Goal: Task Accomplishment & Management: Complete application form

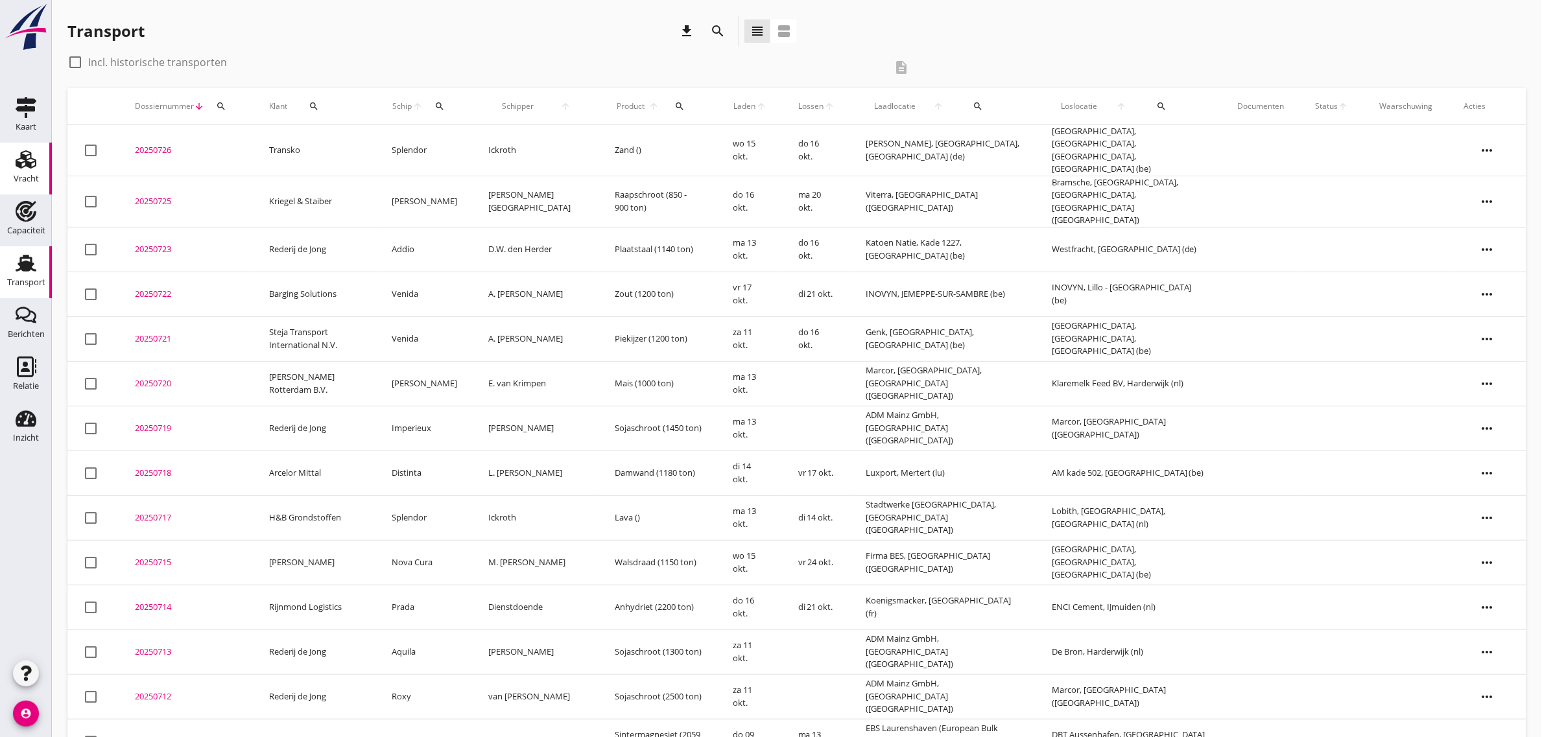
click at [18, 161] on icon "Vracht" at bounding box center [26, 159] width 21 height 21
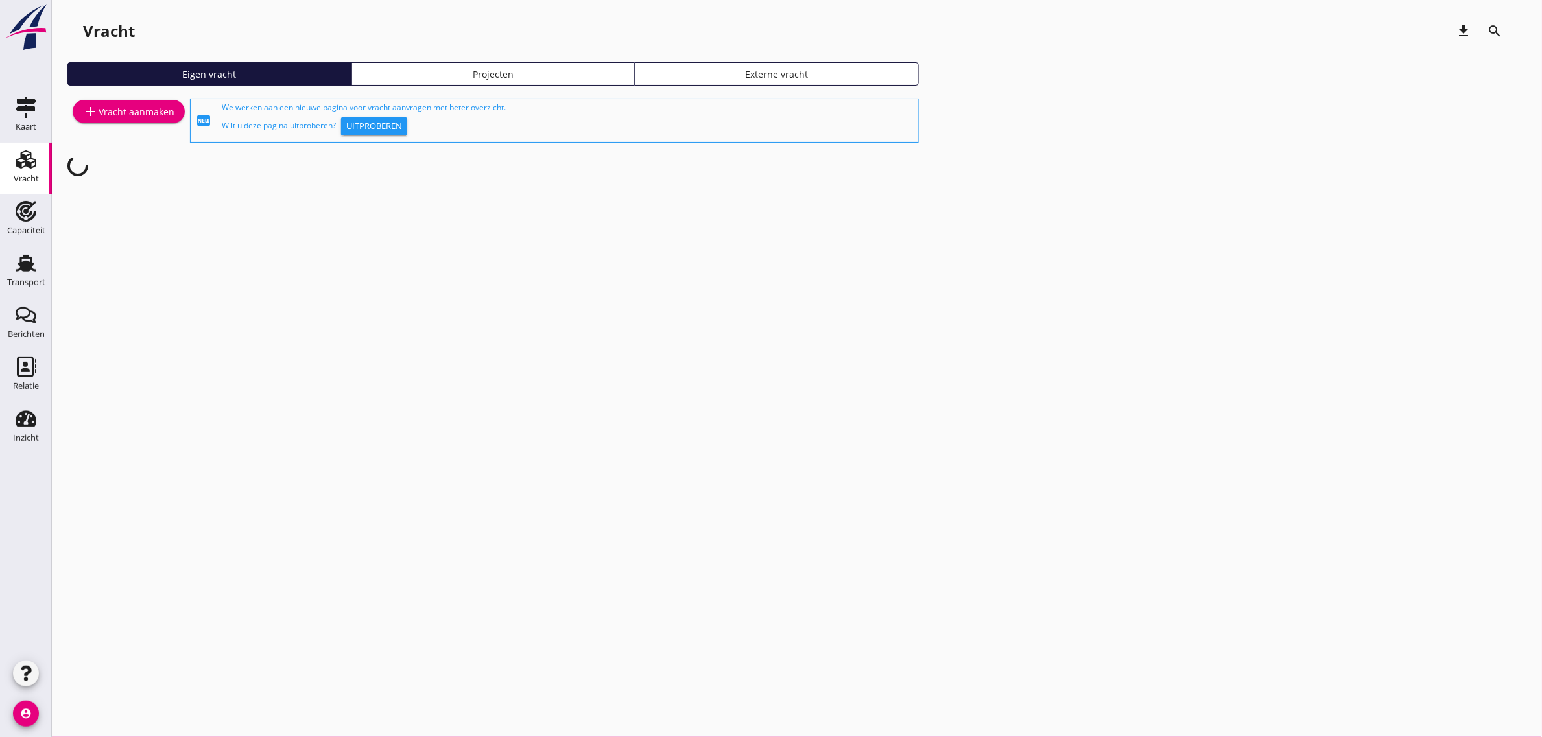
click at [162, 104] on div "add Vracht aanmaken" at bounding box center [128, 112] width 91 height 16
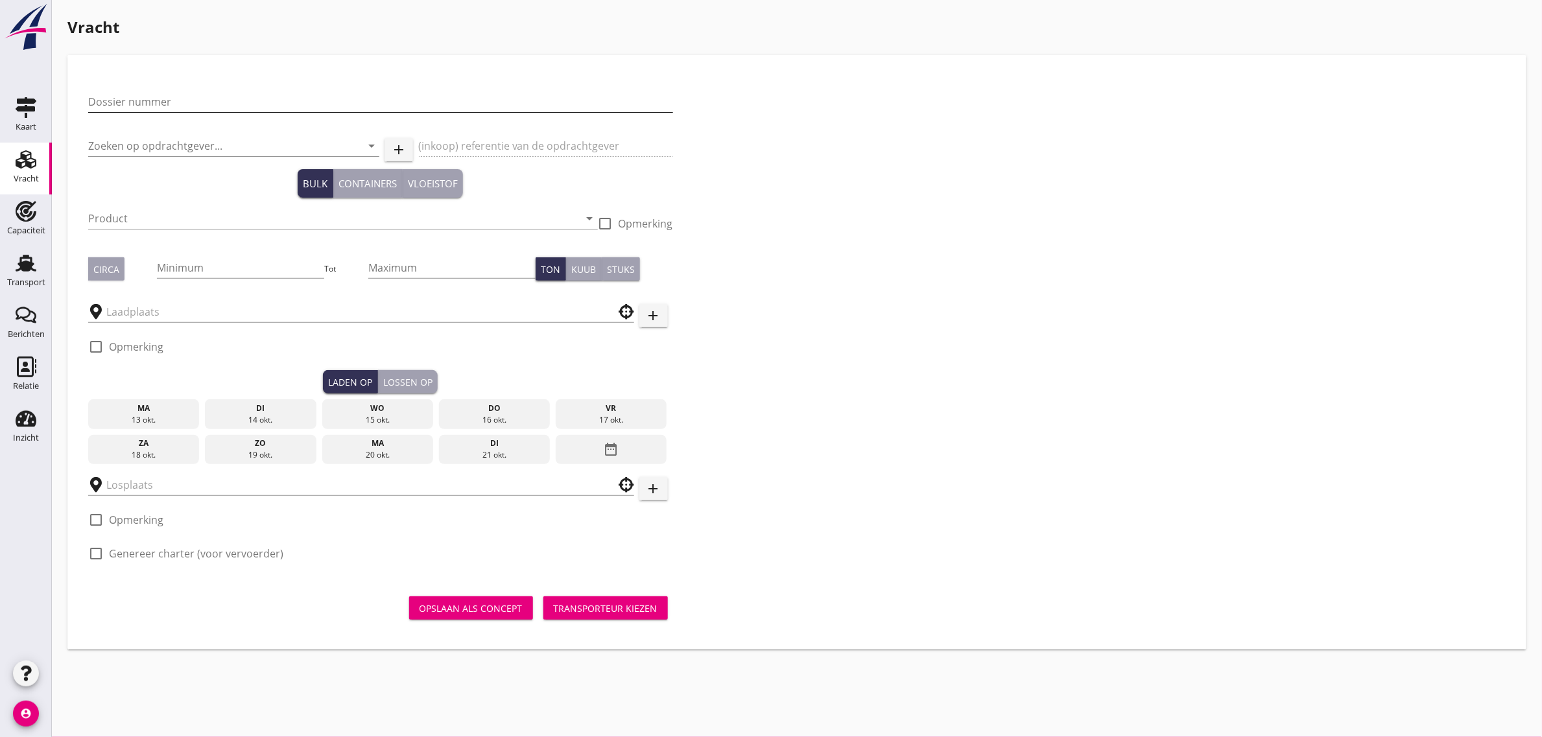
click at [172, 92] on input "Dossier nummer" at bounding box center [380, 101] width 585 height 21
type input "20250727"
click at [158, 150] on input "Zoeken op opdrachtgever..." at bounding box center [215, 146] width 255 height 21
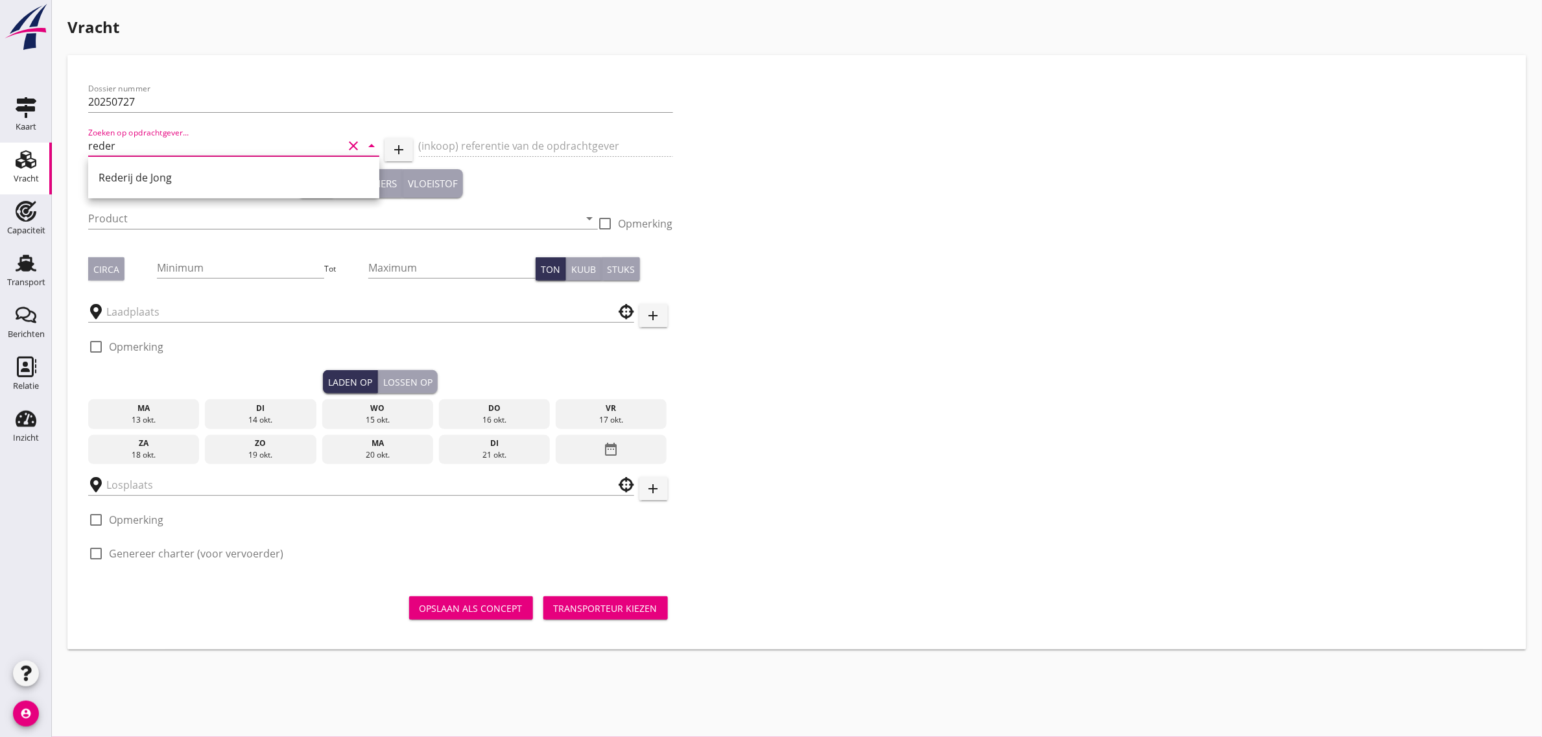
click at [145, 173] on div "Rederij de Jong" at bounding box center [234, 178] width 270 height 16
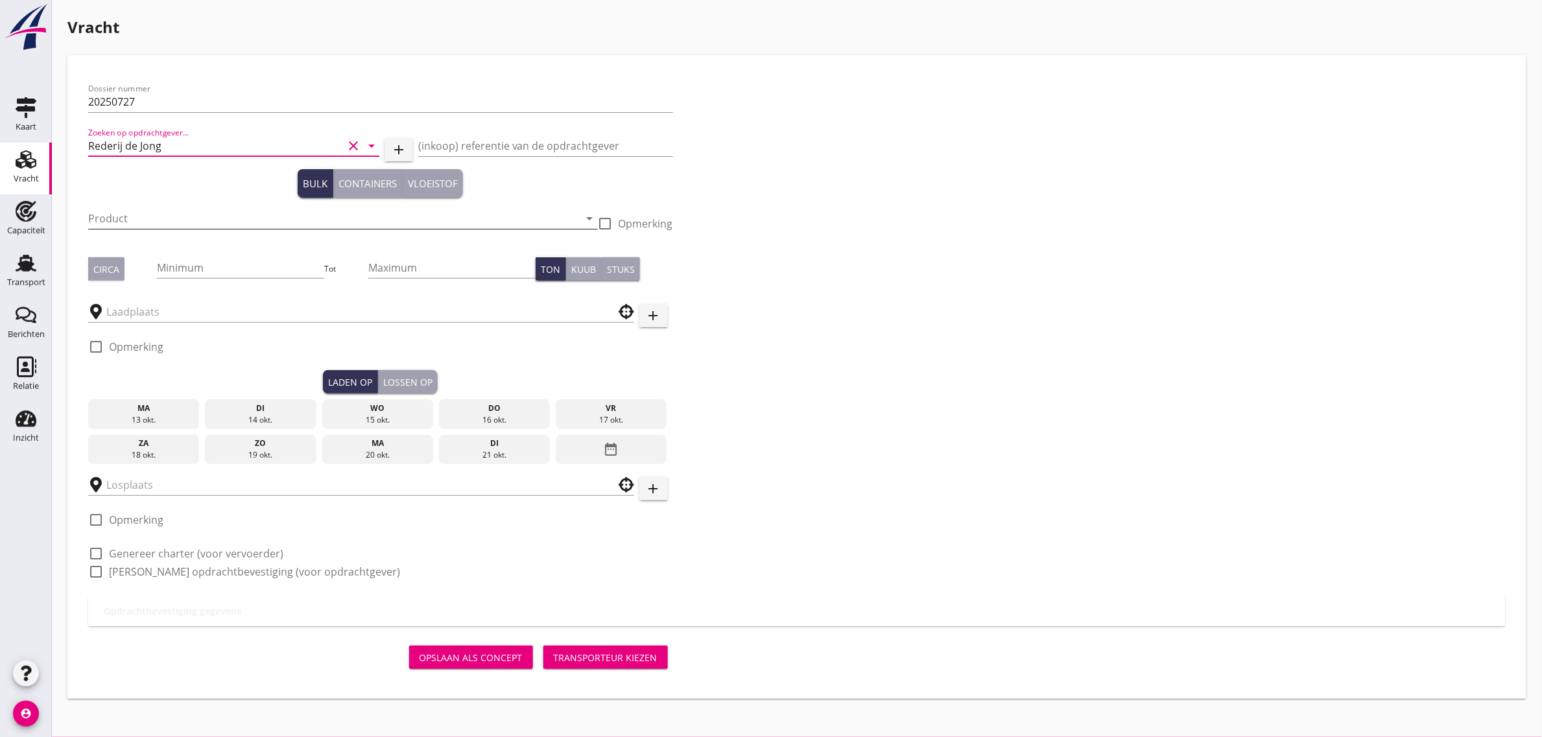
type input "Rederij de Jong"
click at [125, 215] on input "Product" at bounding box center [333, 218] width 491 height 21
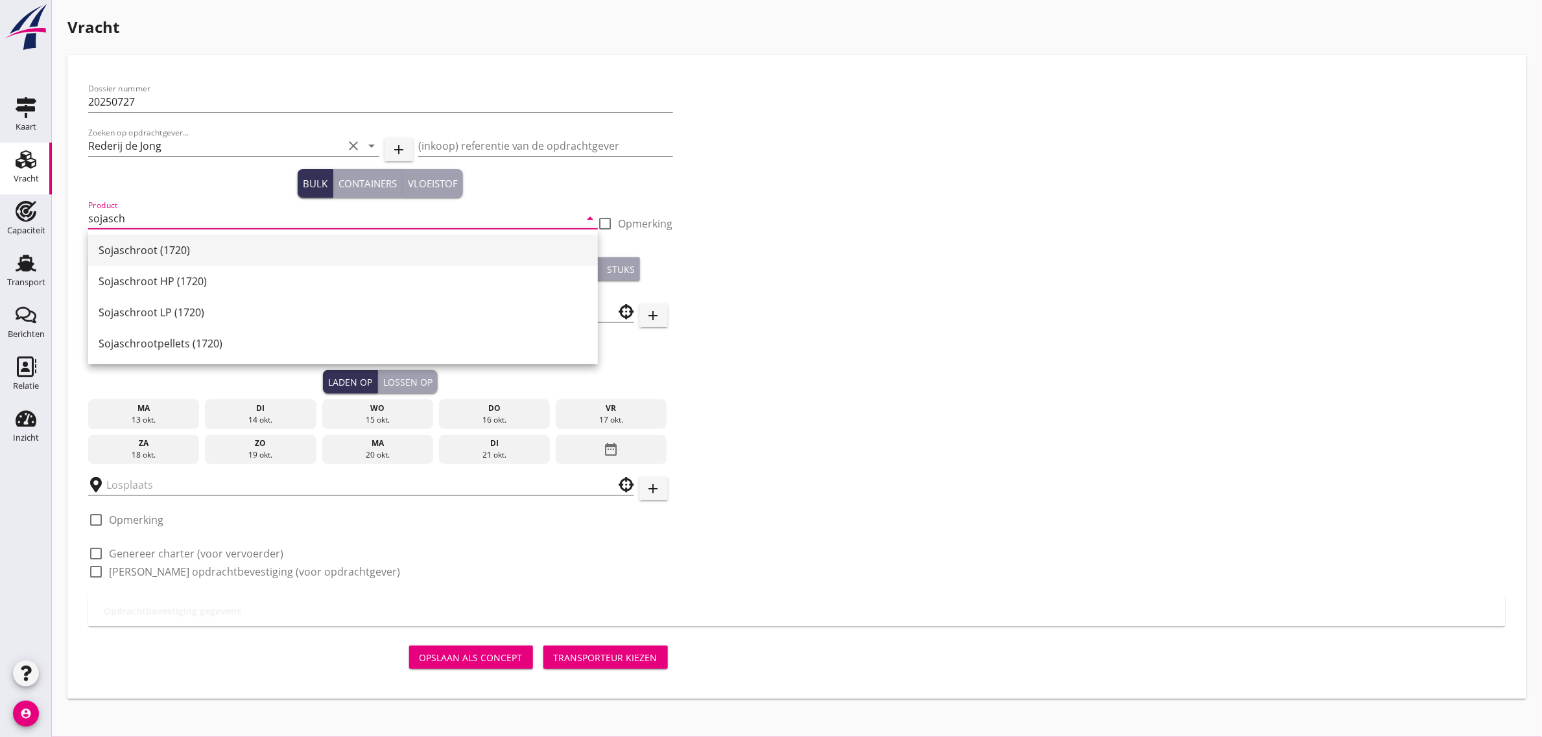
click at [145, 244] on div "Sojaschroot (1720)" at bounding box center [343, 250] width 489 height 16
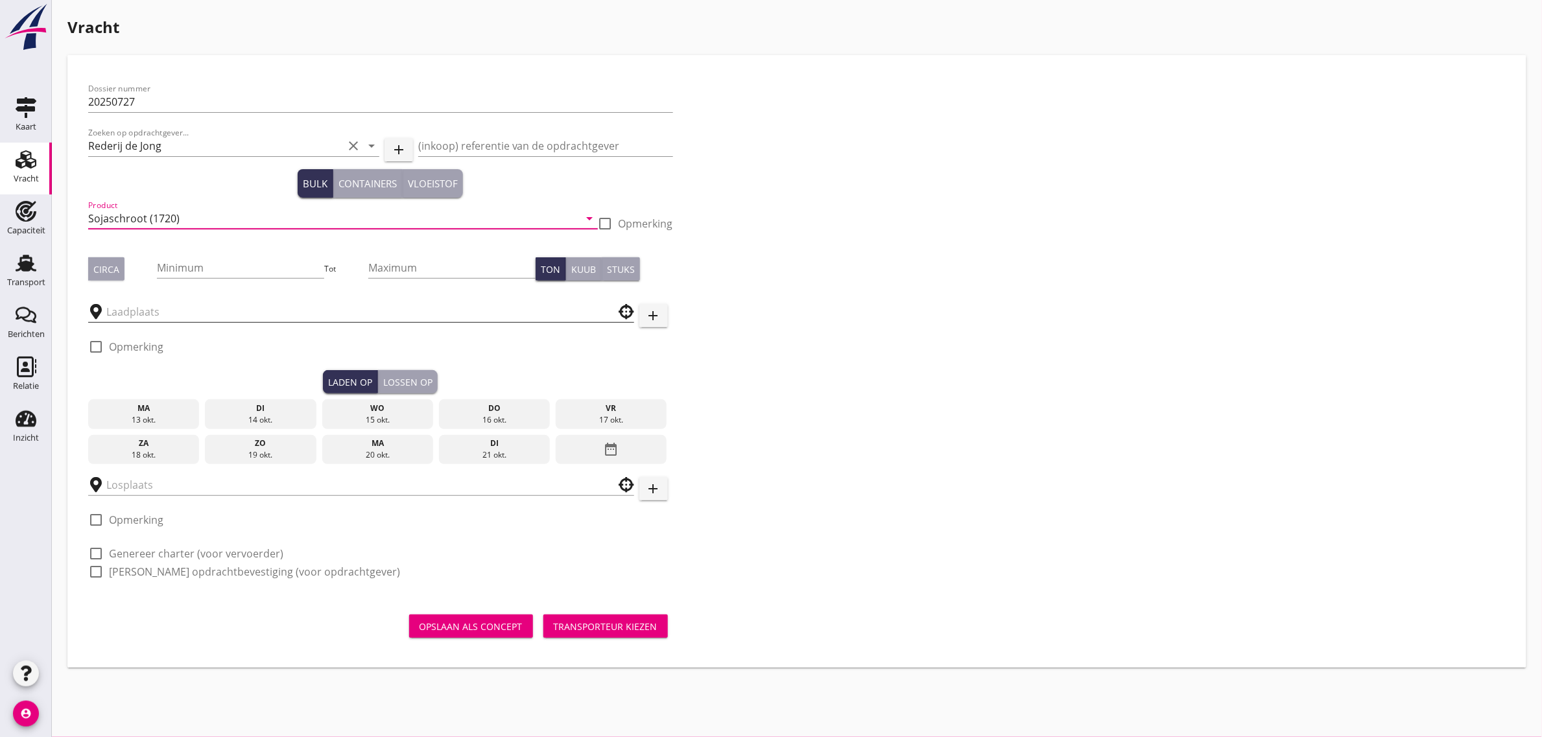
type input "Sojaschroot (1720)"
click at [148, 311] on input "text" at bounding box center [351, 311] width 491 height 21
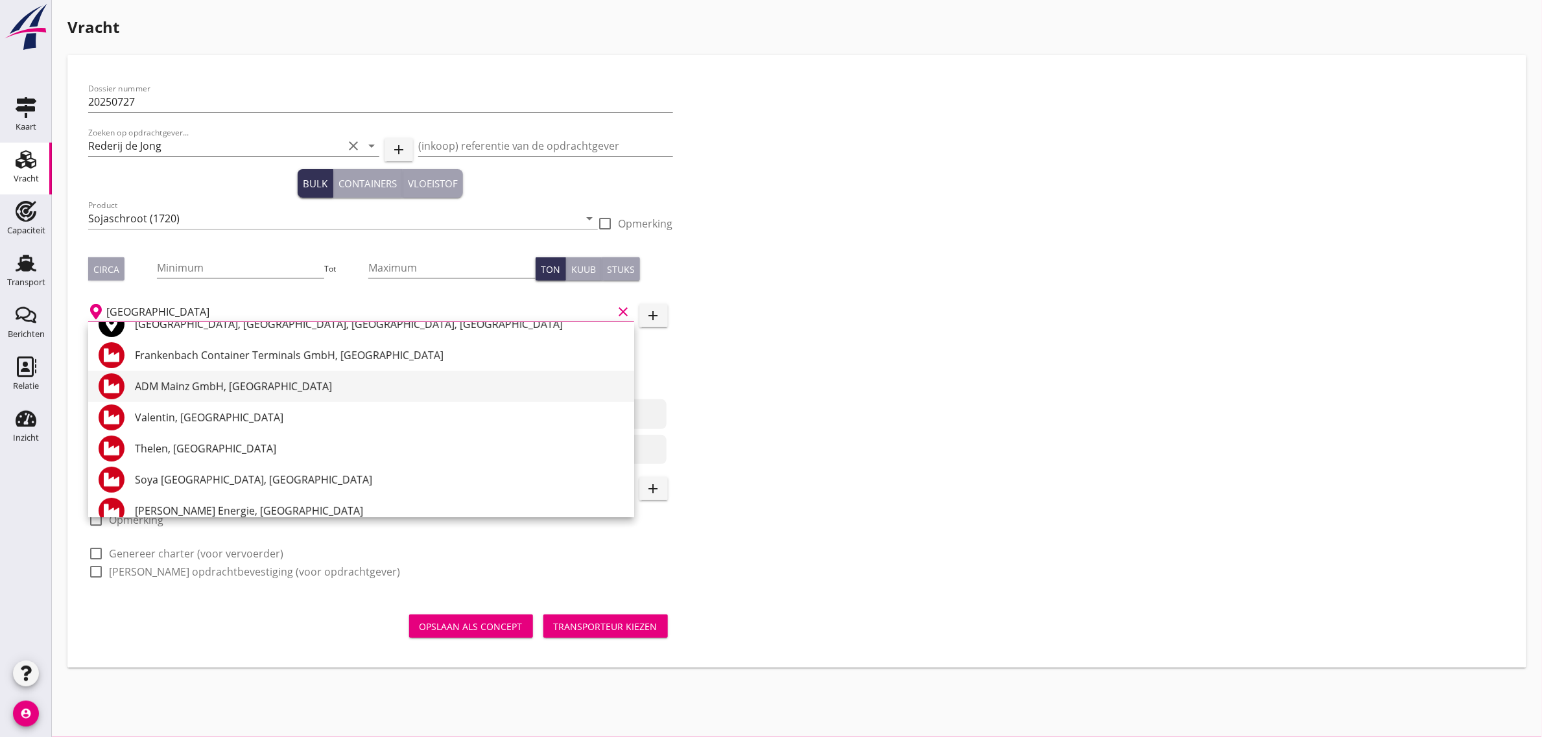
scroll to position [81, 0]
click at [208, 381] on div "ADM Mainz GmbH, [GEOGRAPHIC_DATA]" at bounding box center [379, 387] width 489 height 16
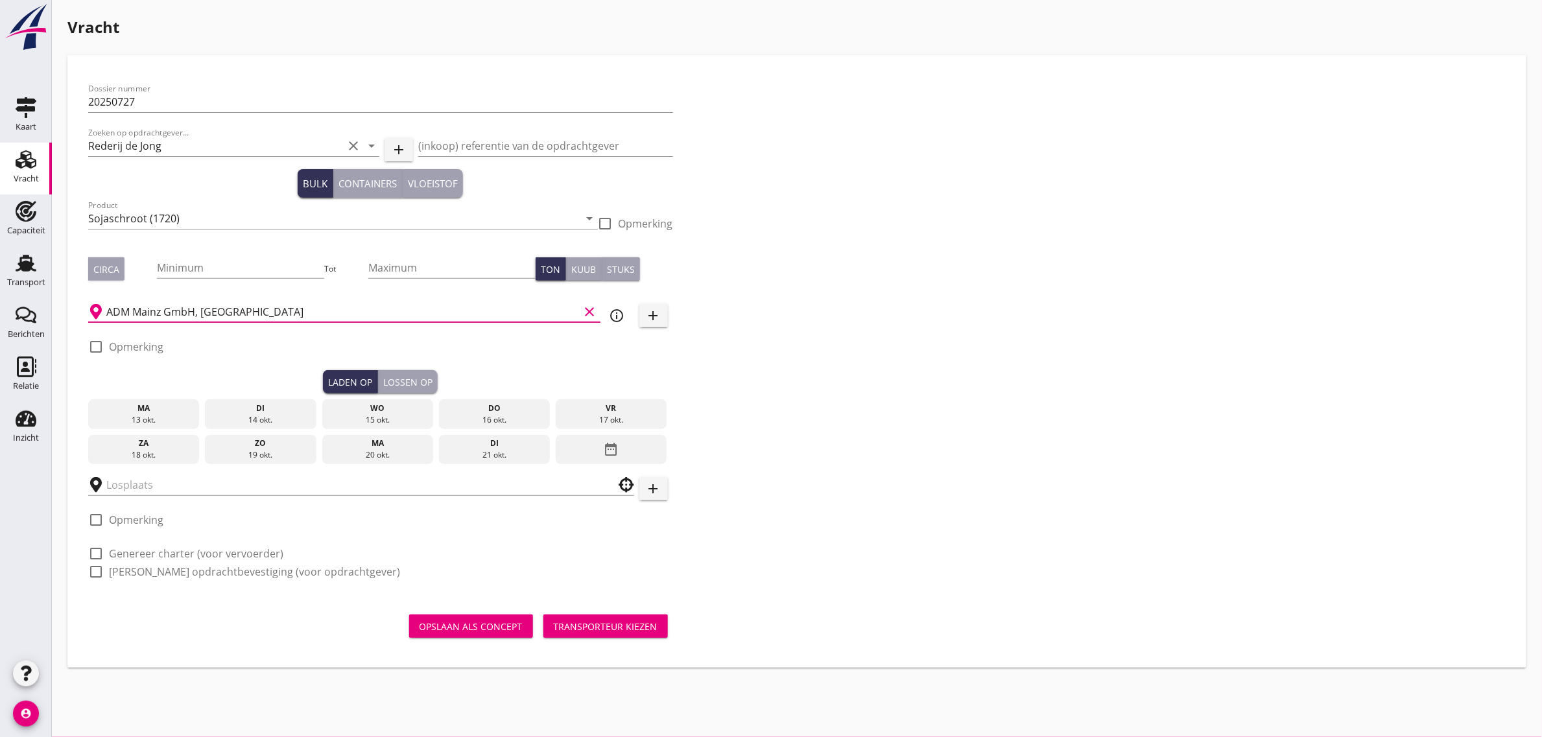
type input "ADM Mainz GmbH, [GEOGRAPHIC_DATA]"
click at [593, 403] on div "vr" at bounding box center [611, 409] width 105 height 12
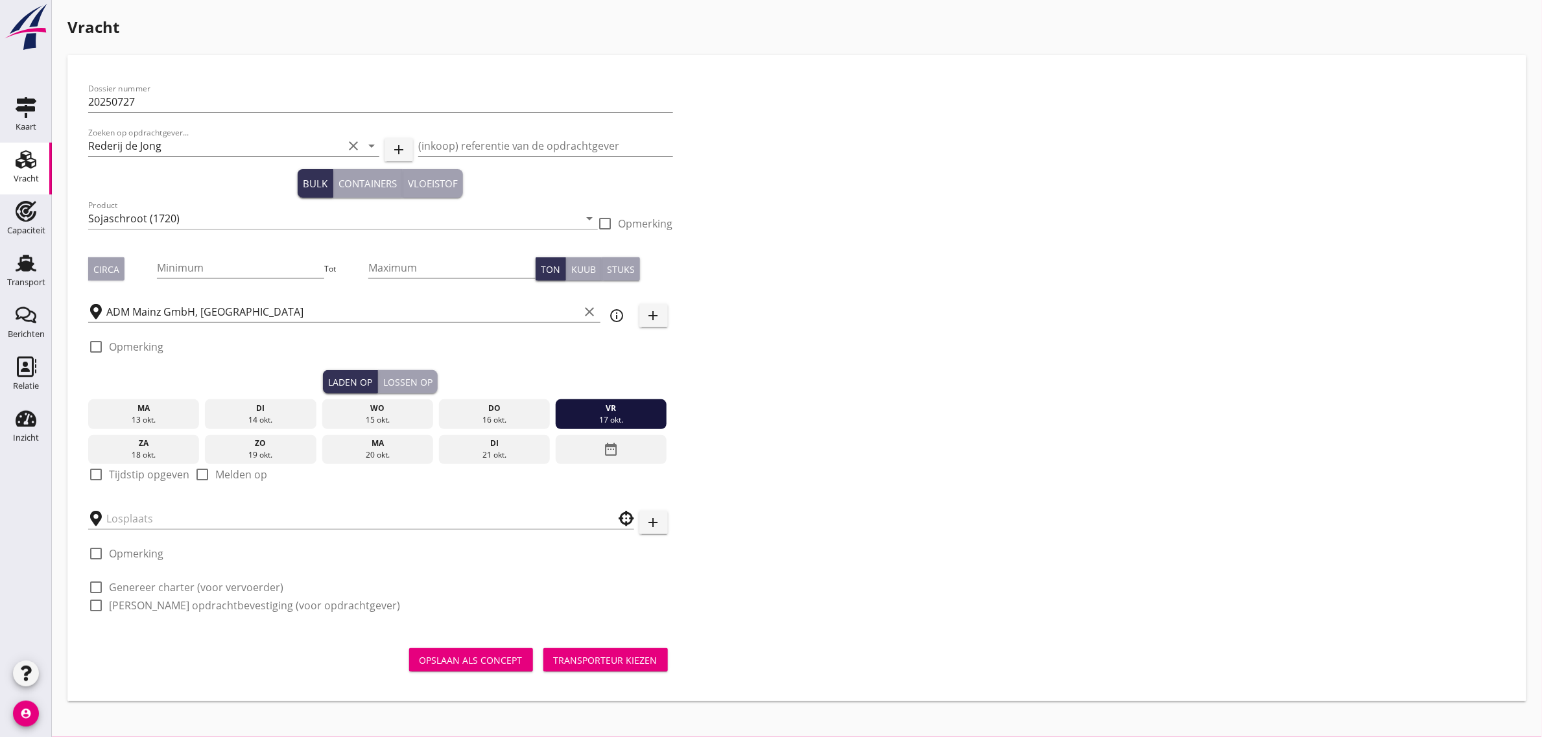
click at [131, 480] on label "Tijdstip opgeven" at bounding box center [149, 474] width 80 height 13
checkbox input "true"
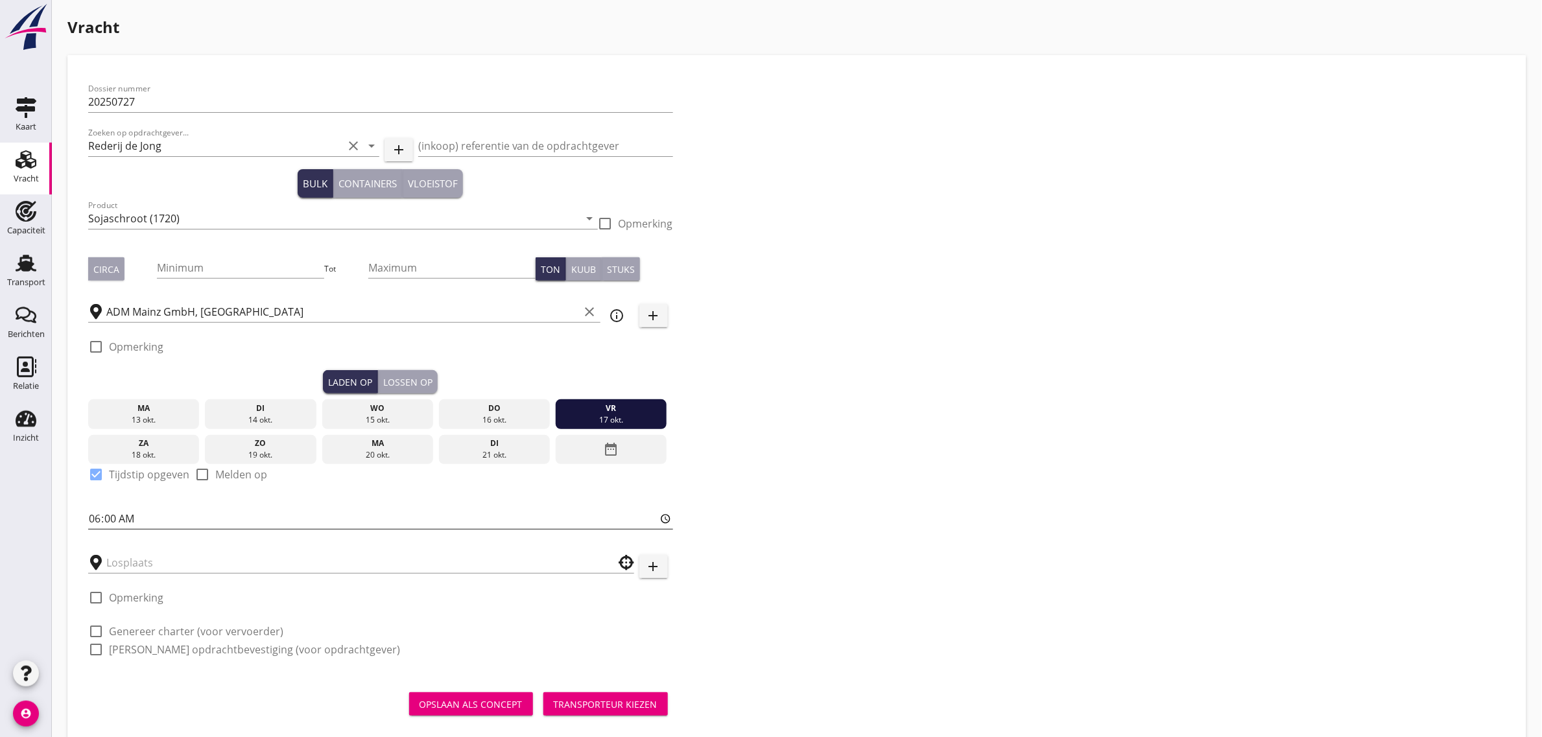
click at [95, 520] on input "06:00" at bounding box center [380, 518] width 585 height 21
type input "12:00"
click at [151, 571] on input "text" at bounding box center [351, 562] width 491 height 21
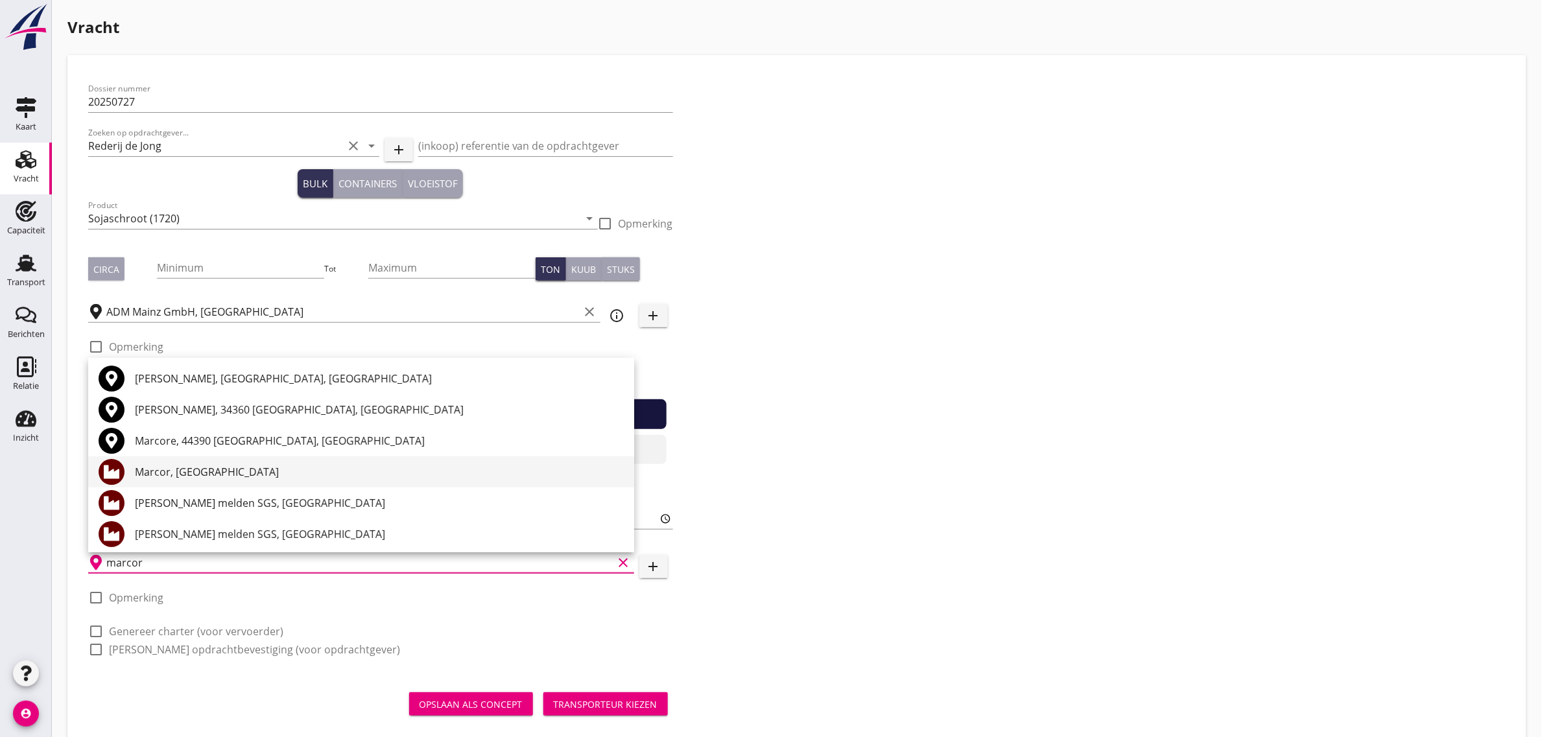
click at [182, 467] on div "Marcor, [GEOGRAPHIC_DATA]" at bounding box center [379, 472] width 489 height 16
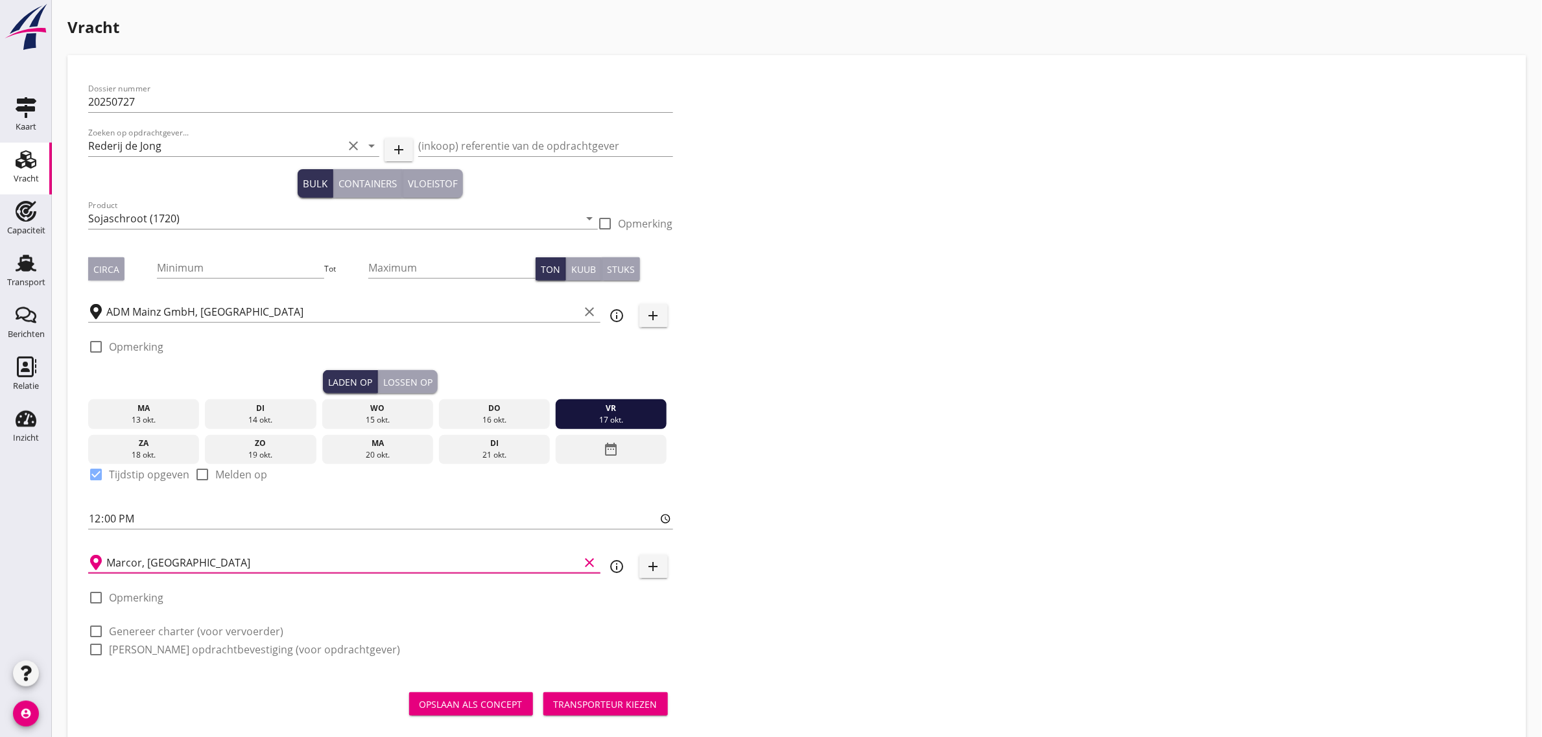
type input "Marcor, [GEOGRAPHIC_DATA]"
click at [189, 633] on label "Genereer charter (voor vervoerder)" at bounding box center [196, 631] width 174 height 13
click at [189, 655] on label "[PERSON_NAME] opdrachtbevestiging (voor opdrachtgever)" at bounding box center [254, 649] width 291 height 13
checkbox input "true"
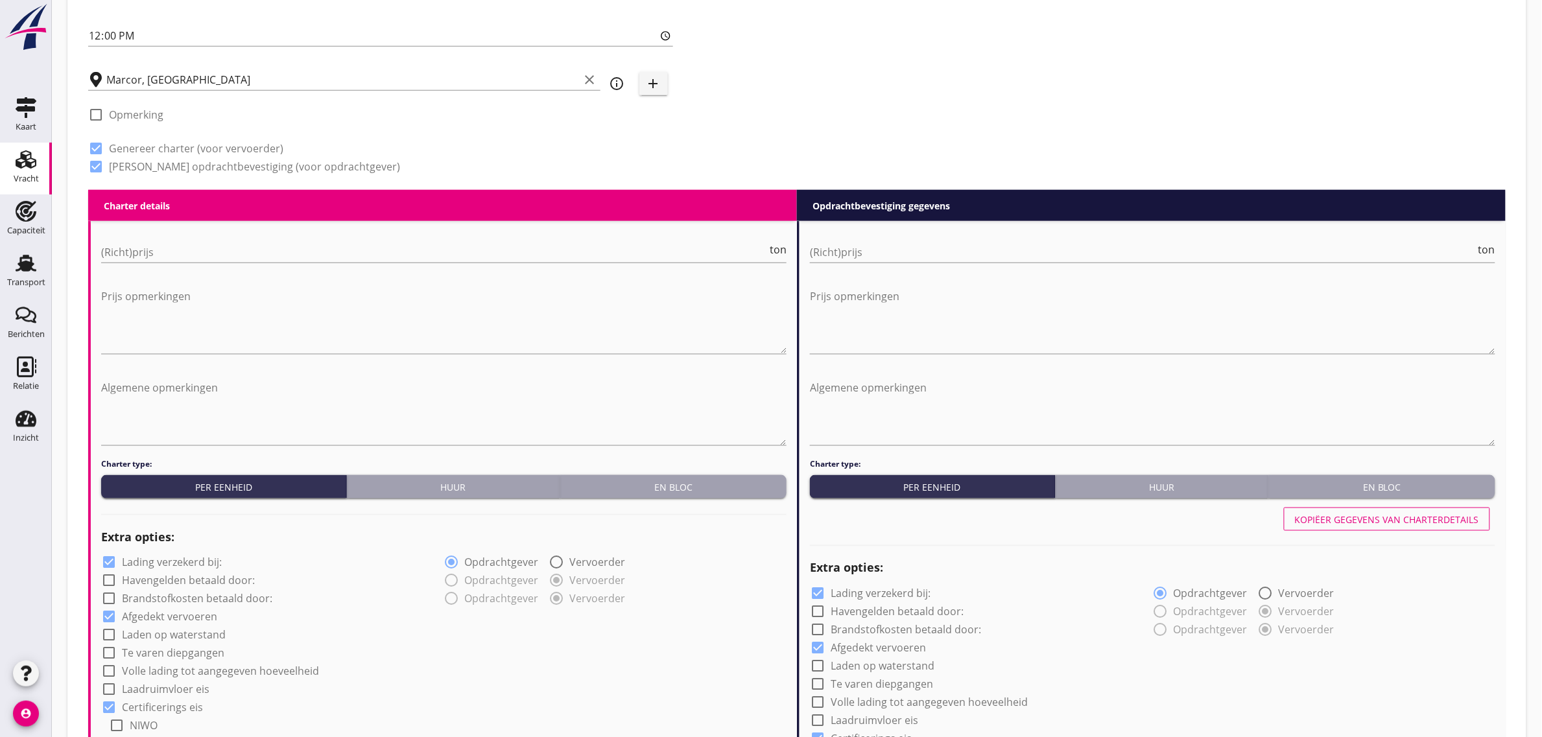
scroll to position [567, 0]
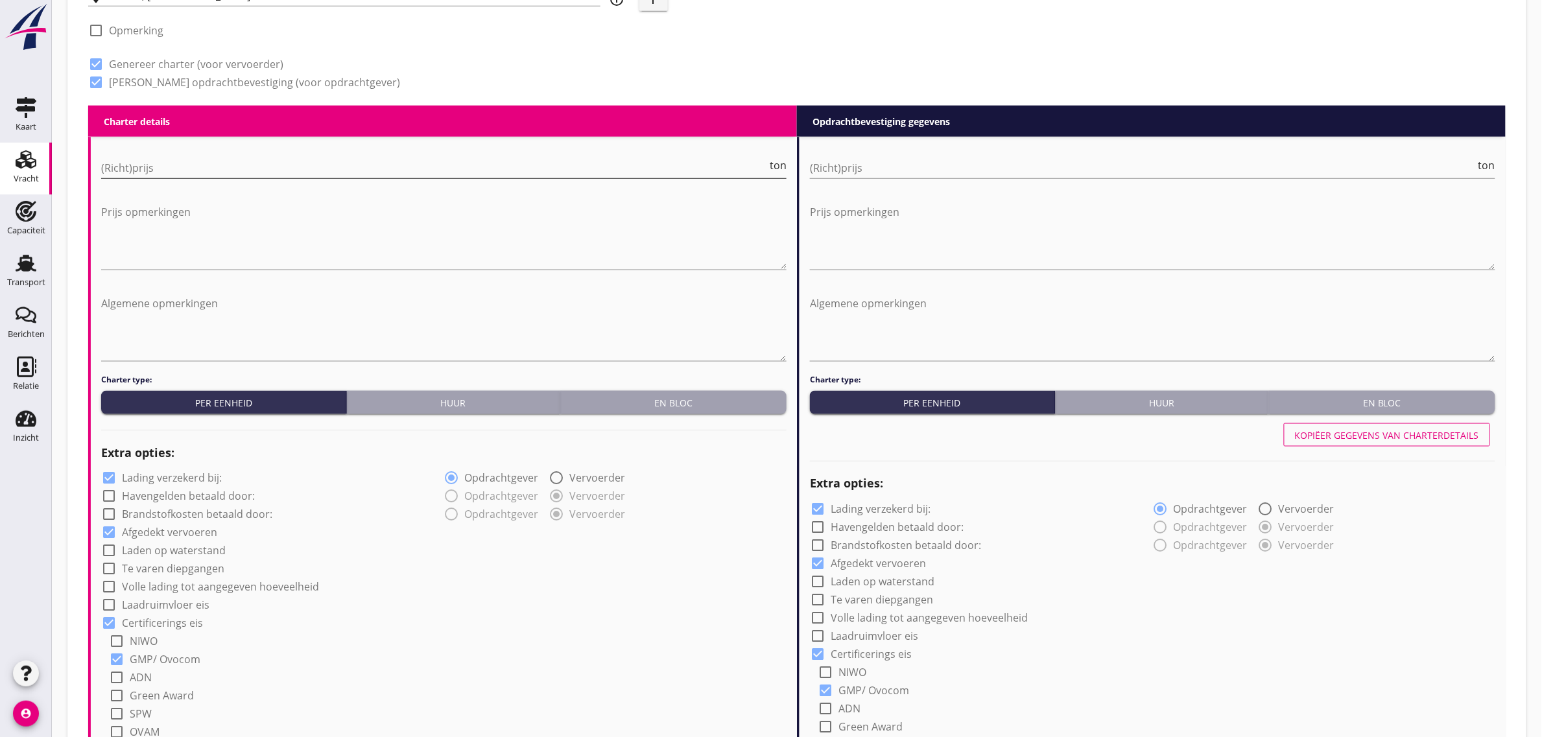
click at [151, 170] on input "(Richt)prijs" at bounding box center [434, 168] width 666 height 21
type input "0"
click at [446, 161] on input "0" at bounding box center [434, 168] width 666 height 21
type input "1"
type input "0"
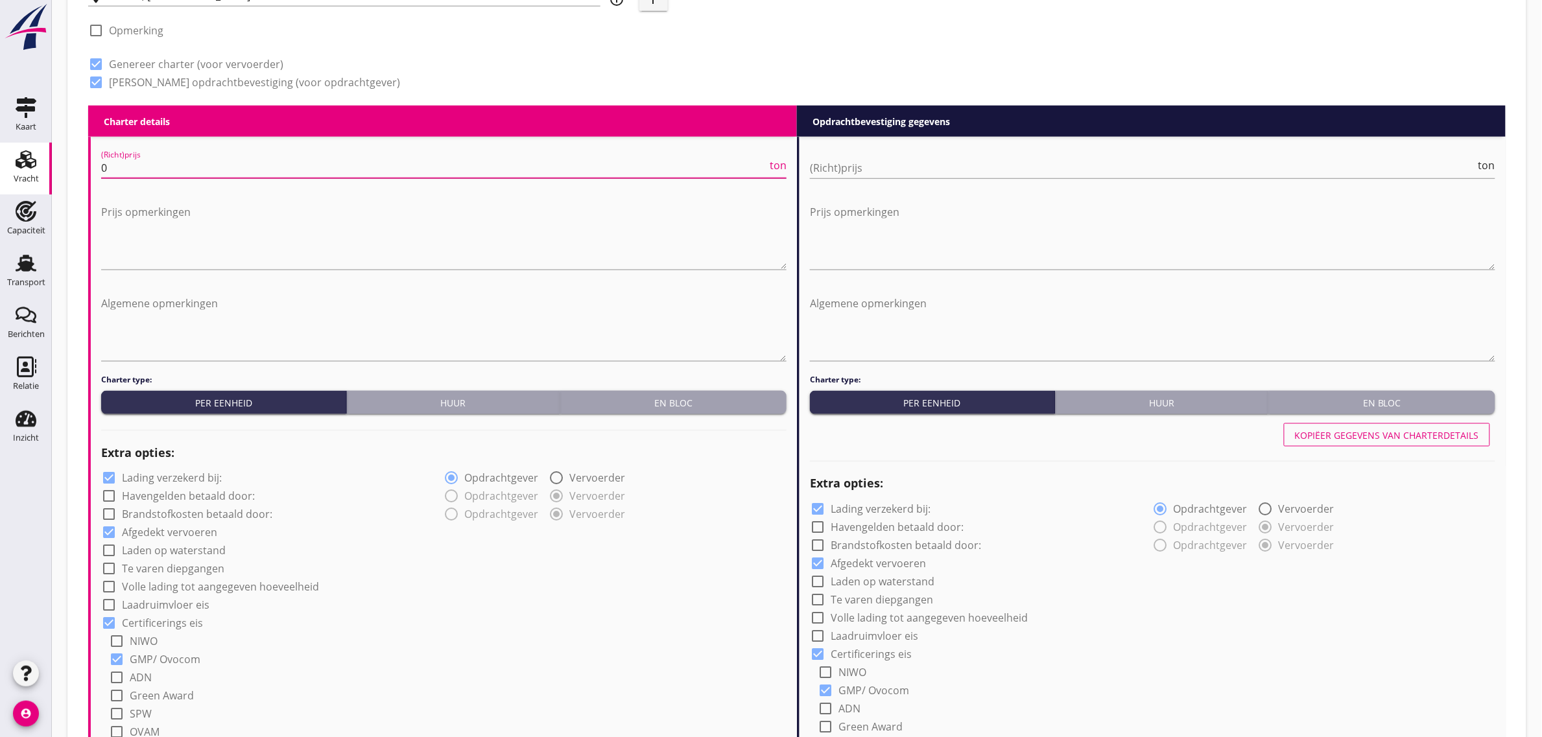
click at [632, 67] on div "check_box Genereer charter (voor vervoerder)" at bounding box center [380, 63] width 585 height 18
click at [185, 551] on label "Laden op waterstand" at bounding box center [174, 551] width 104 height 13
checkbox input "true"
click at [178, 584] on label "Volle lading tot aangegeven hoeveelheid" at bounding box center [220, 587] width 197 height 13
checkbox input "true"
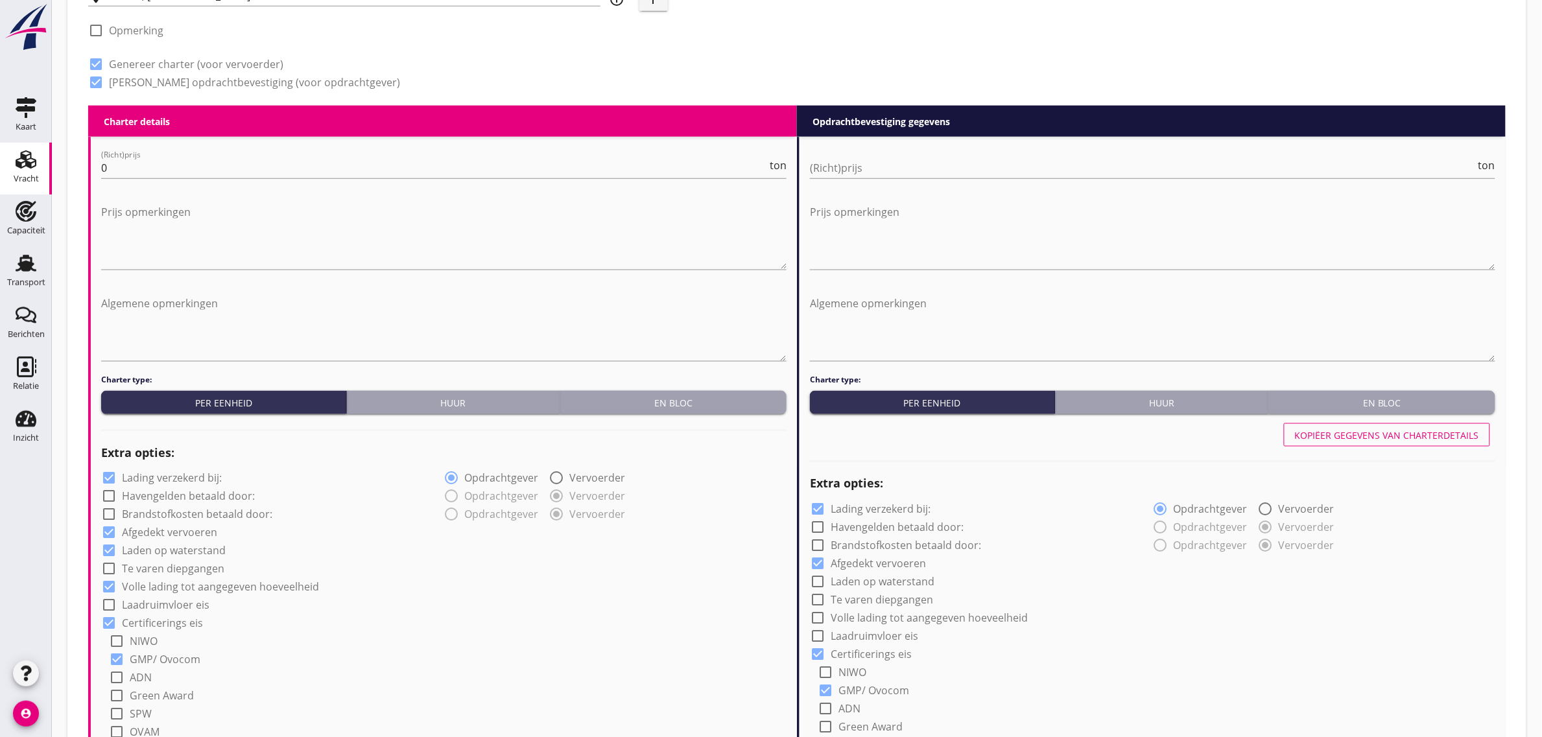
click at [167, 609] on label "Laadruimvloer eis" at bounding box center [166, 605] width 88 height 13
checkbox input "true"
click at [154, 624] on div at bounding box center [434, 634] width 667 height 21
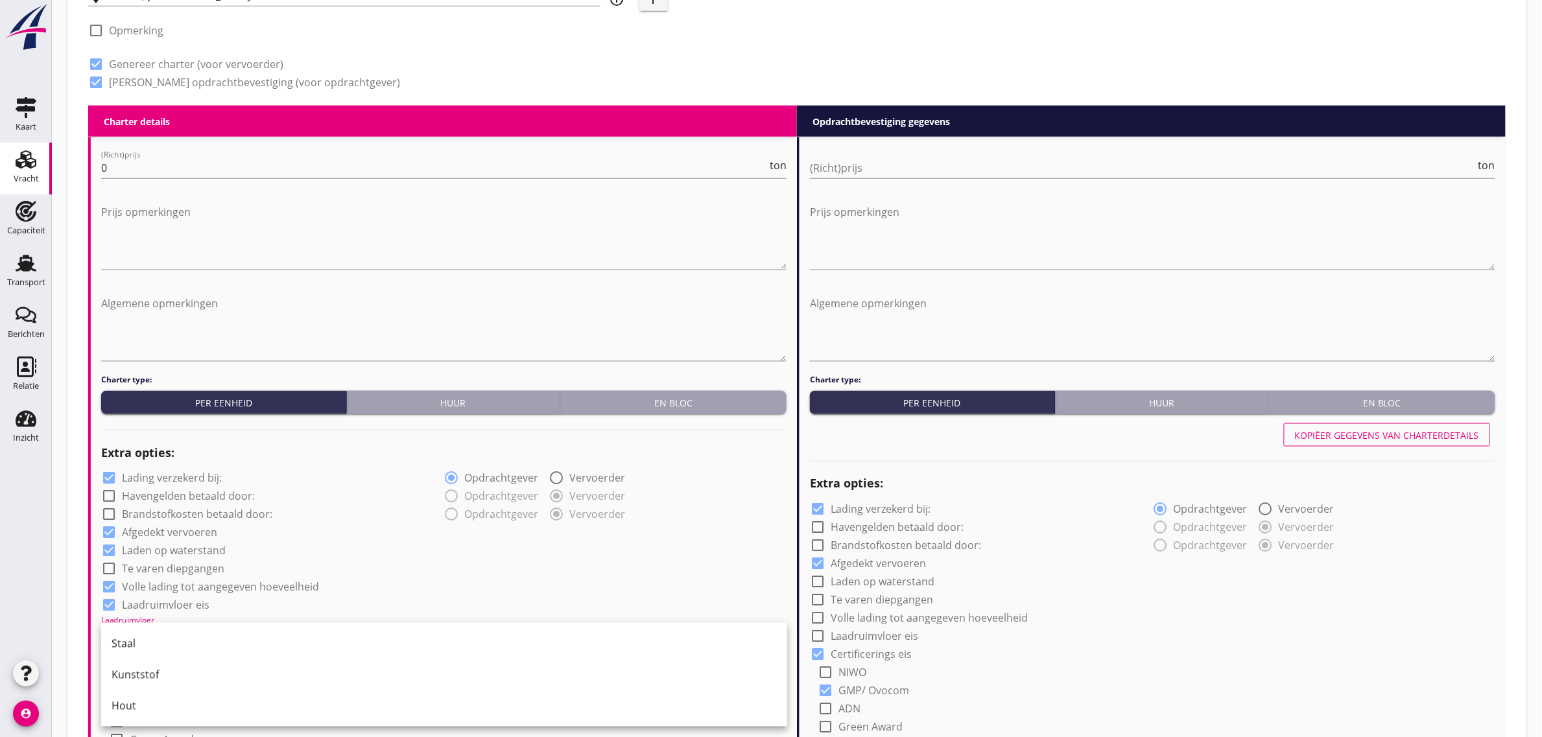
click at [169, 633] on div "Staal" at bounding box center [444, 643] width 665 height 31
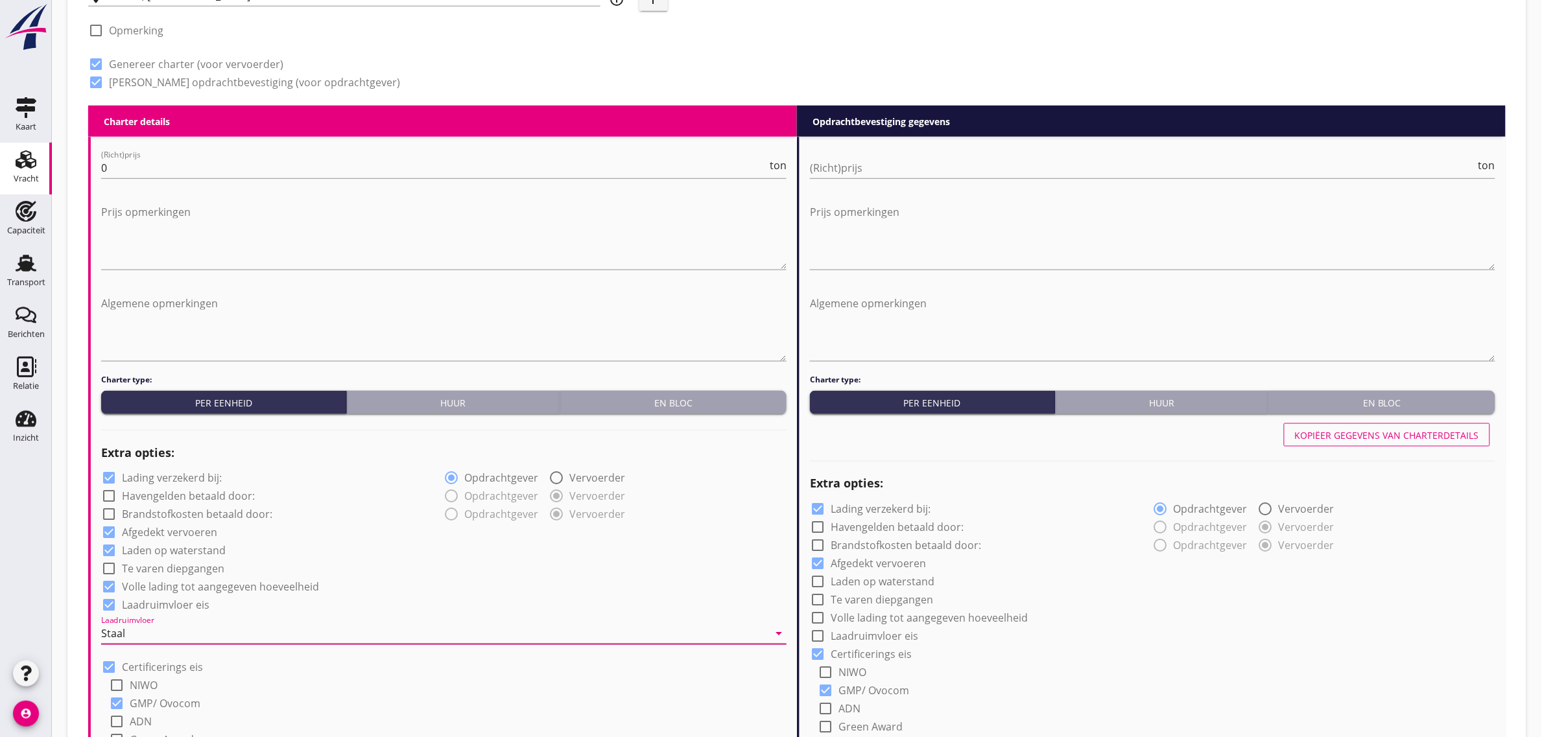
click at [446, 578] on div "check_box Volle lading tot aangegeven hoeveelheid" at bounding box center [443, 586] width 685 height 18
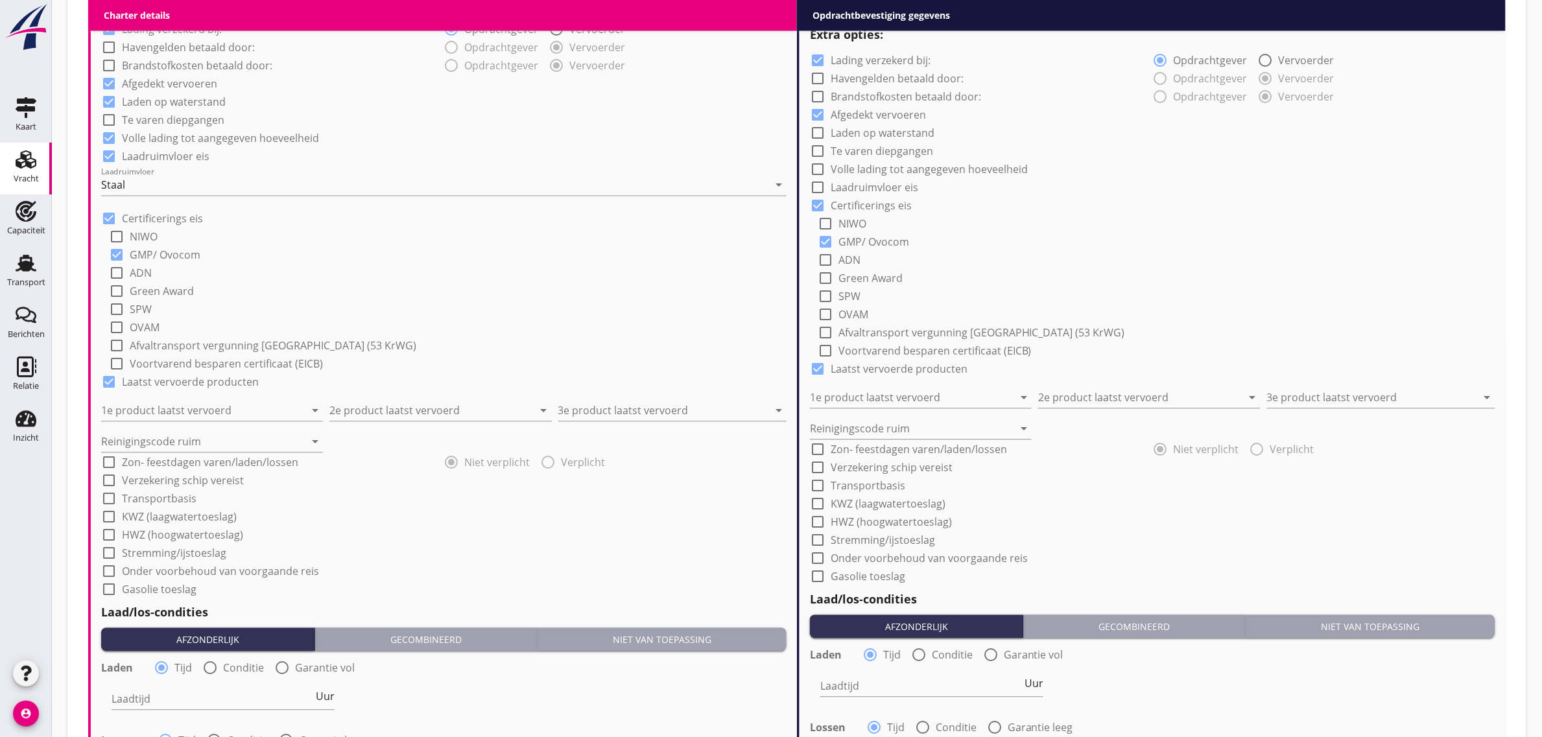
scroll to position [1054, 0]
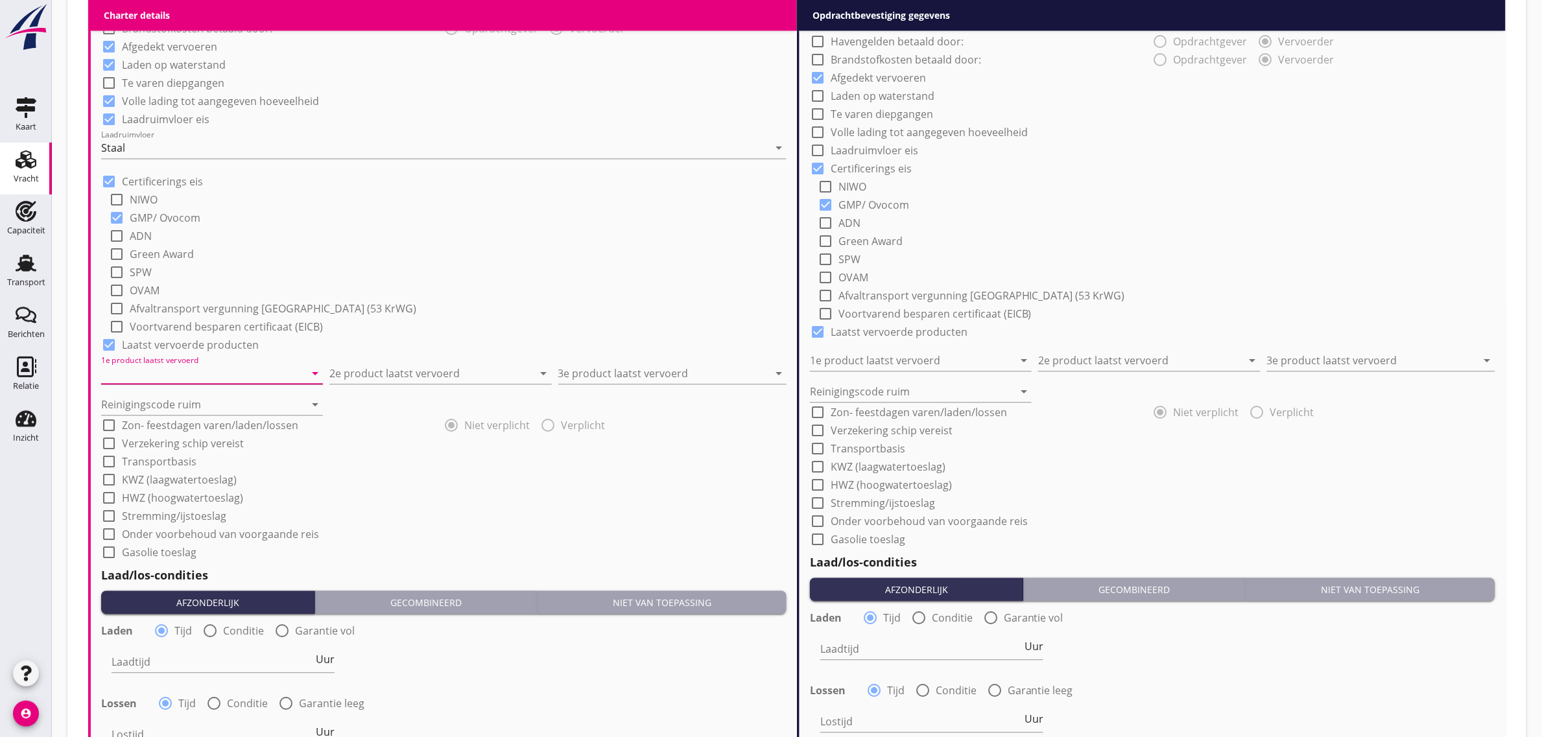
click at [224, 366] on input "1e product laatst vervoerd" at bounding box center [203, 373] width 204 height 21
click at [224, 462] on div "Sintermagnesiet (6395)" at bounding box center [213, 467] width 202 height 16
type input "Sintermagnesiet (6395)"
click at [354, 371] on input "2e product laatst vervoerd" at bounding box center [431, 373] width 204 height 21
click at [379, 412] on div "Schredderschroot (4620)" at bounding box center [441, 405] width 202 height 16
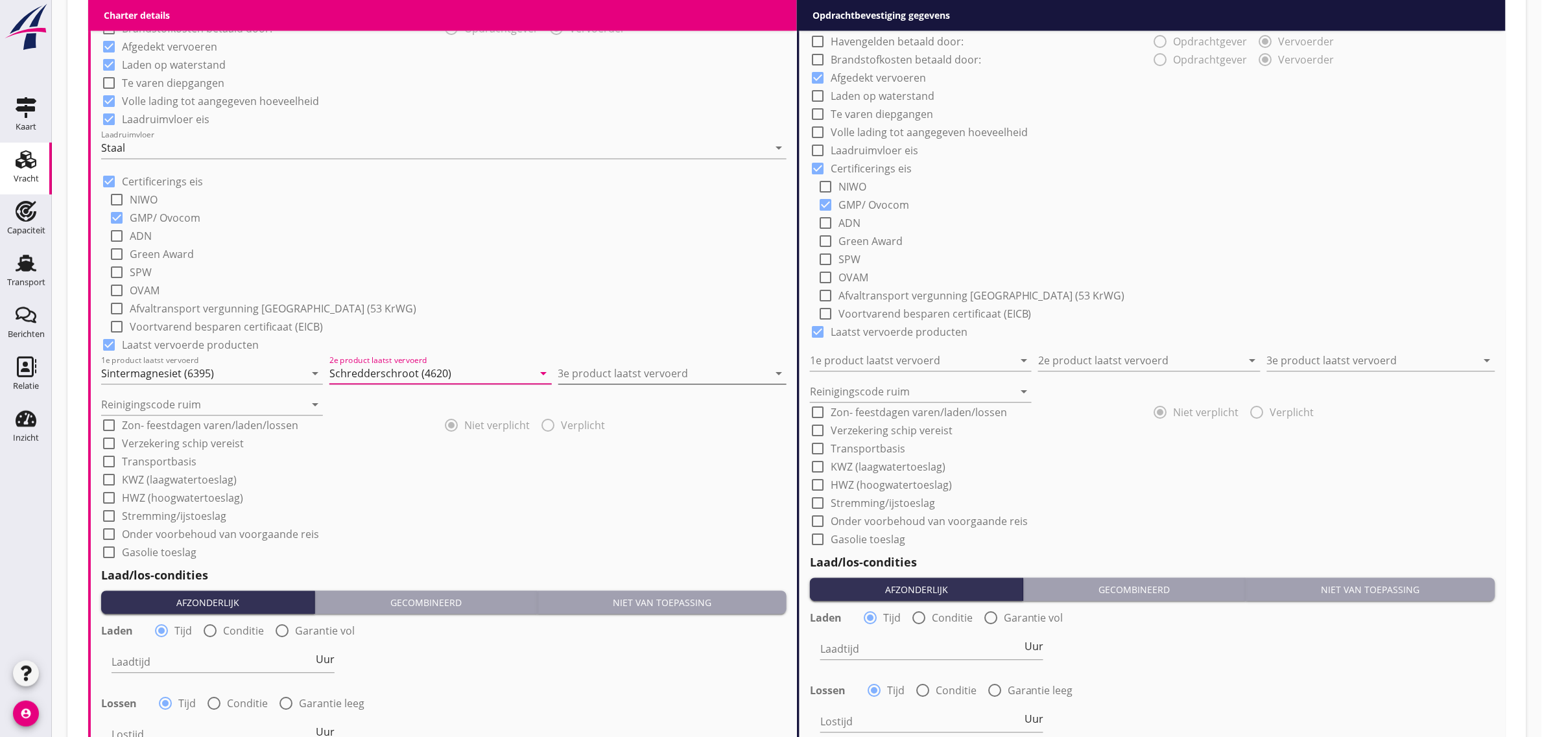
type input "Schredderschroot (4620)"
click at [596, 367] on input "3e product laatst vervoerd" at bounding box center [663, 373] width 210 height 21
click at [597, 400] on div "Sunpellets (1720)" at bounding box center [673, 405] width 208 height 16
type input "Sunpellets (1720)"
drag, startPoint x: 174, startPoint y: 403, endPoint x: 154, endPoint y: 439, distance: 40.9
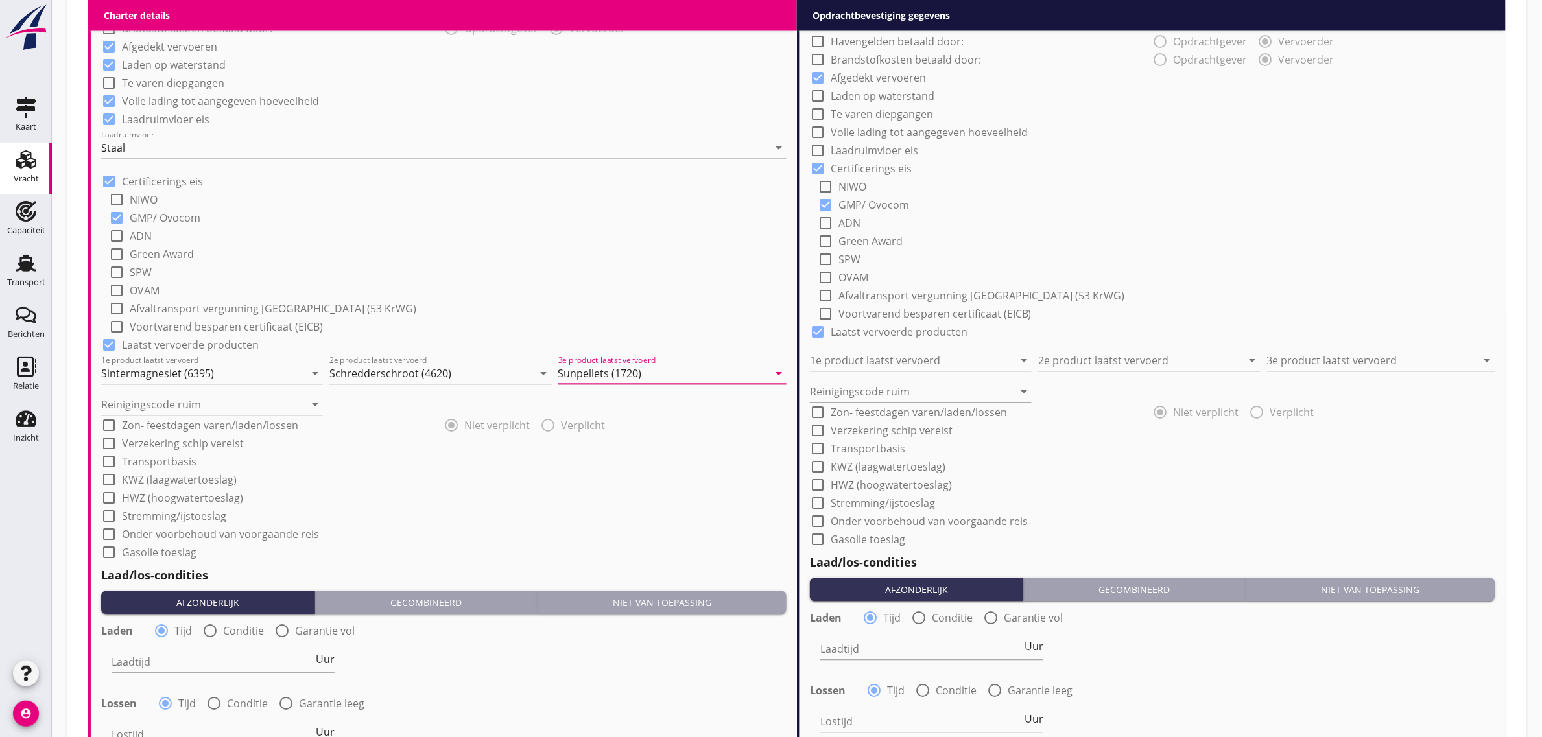
click at [170, 410] on input "Reinigingscode ruim" at bounding box center [203, 404] width 204 height 21
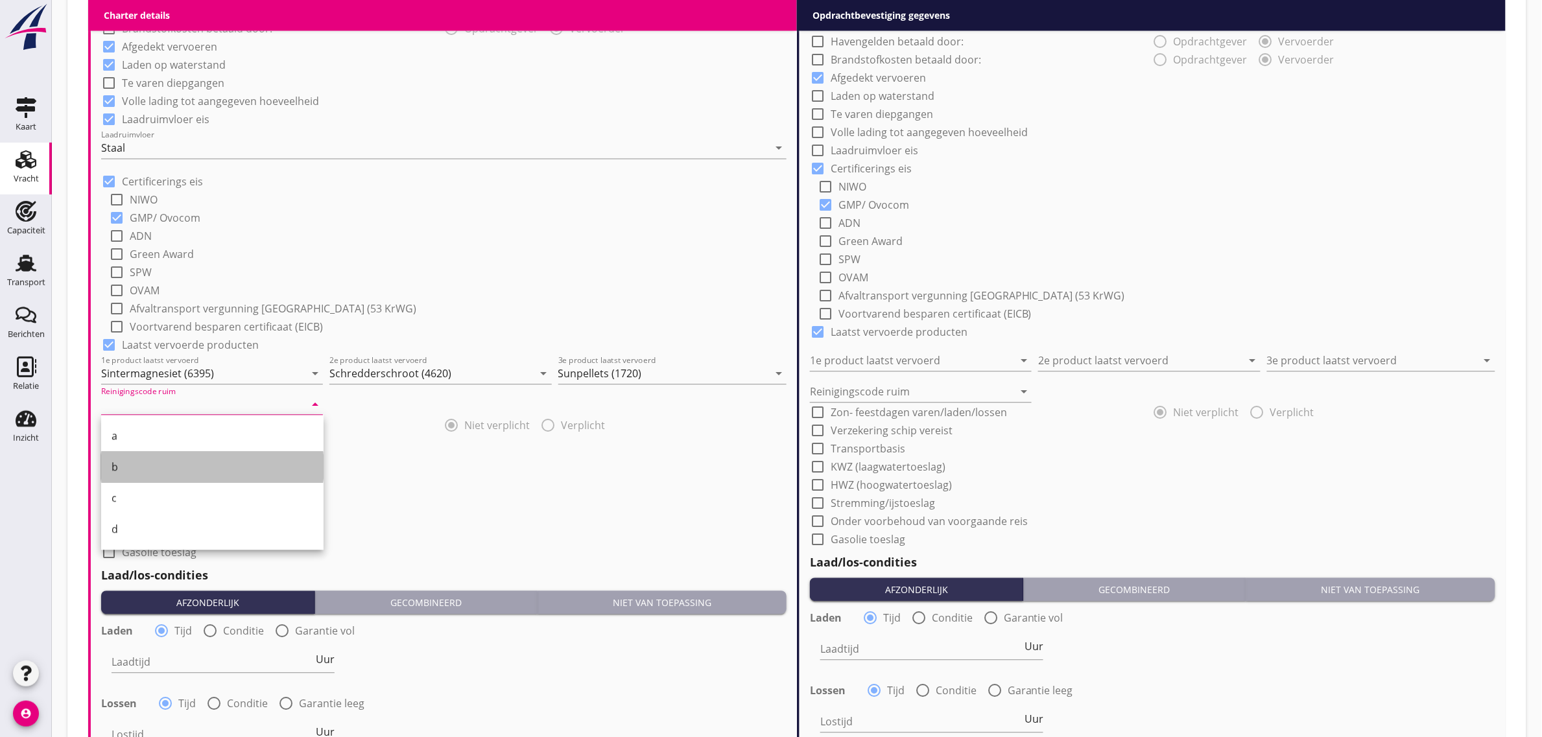
click at [135, 465] on div "b" at bounding box center [213, 467] width 202 height 16
type input "b"
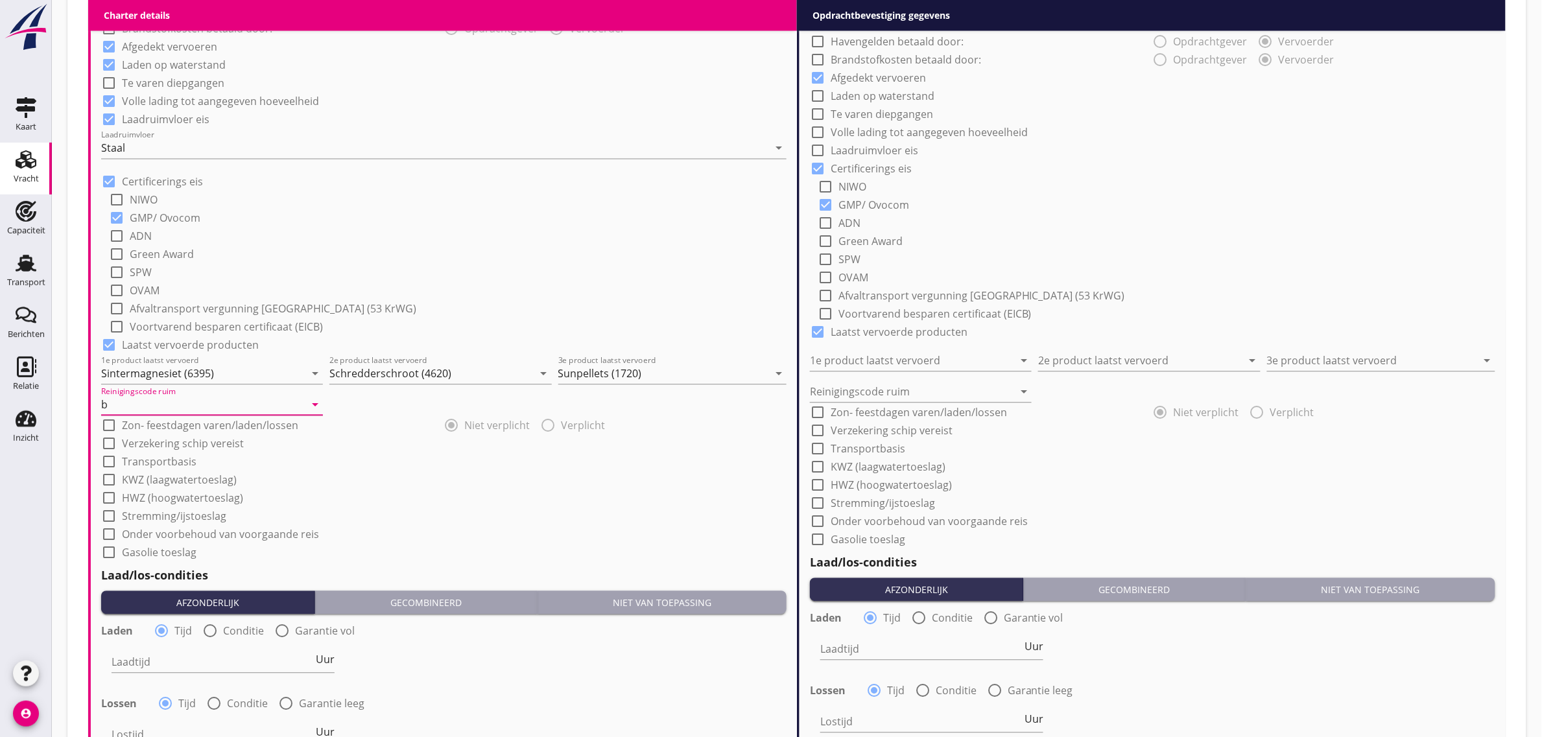
click at [135, 465] on label "Transportbasis" at bounding box center [159, 461] width 75 height 13
checkbox input "true"
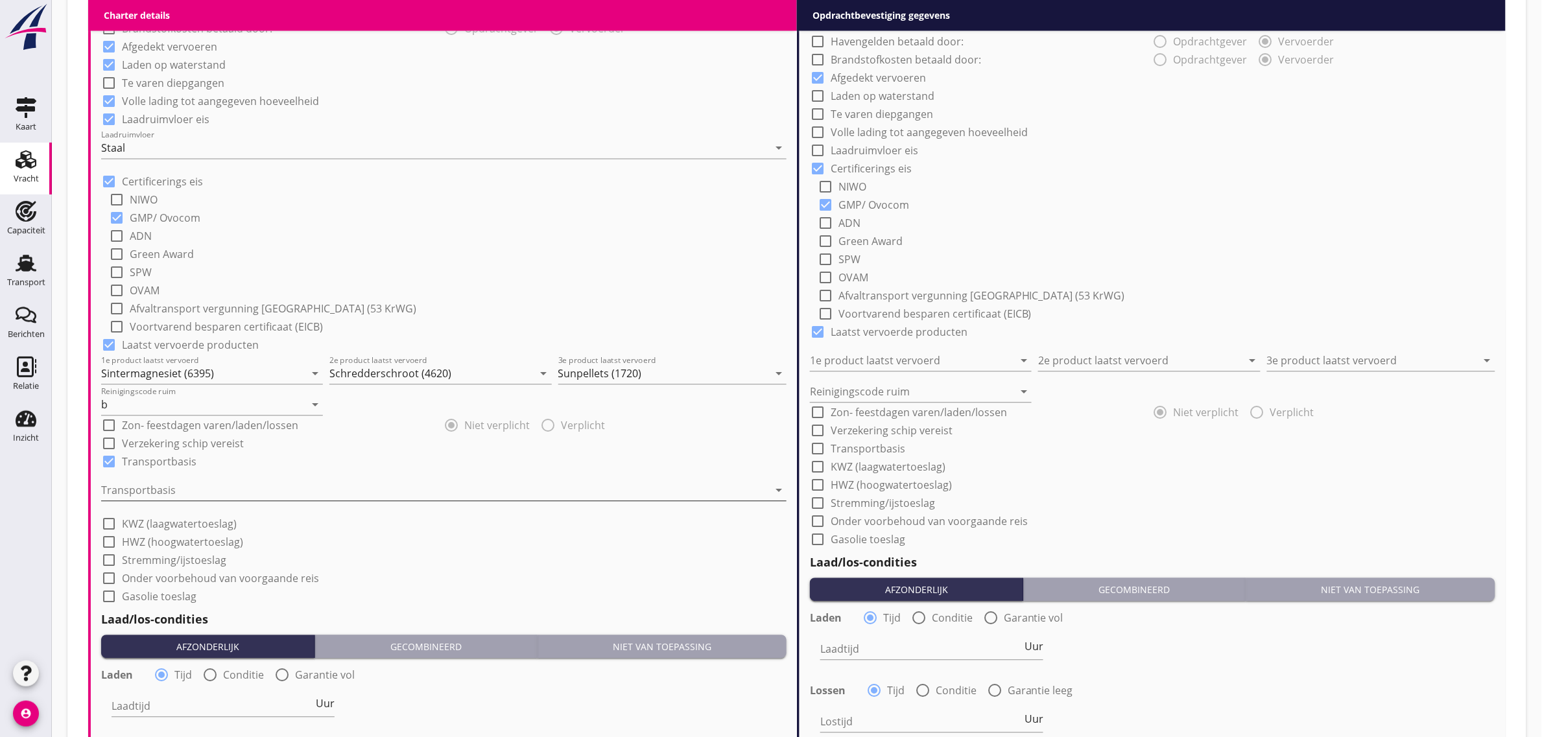
click at [143, 490] on div at bounding box center [434, 490] width 667 height 21
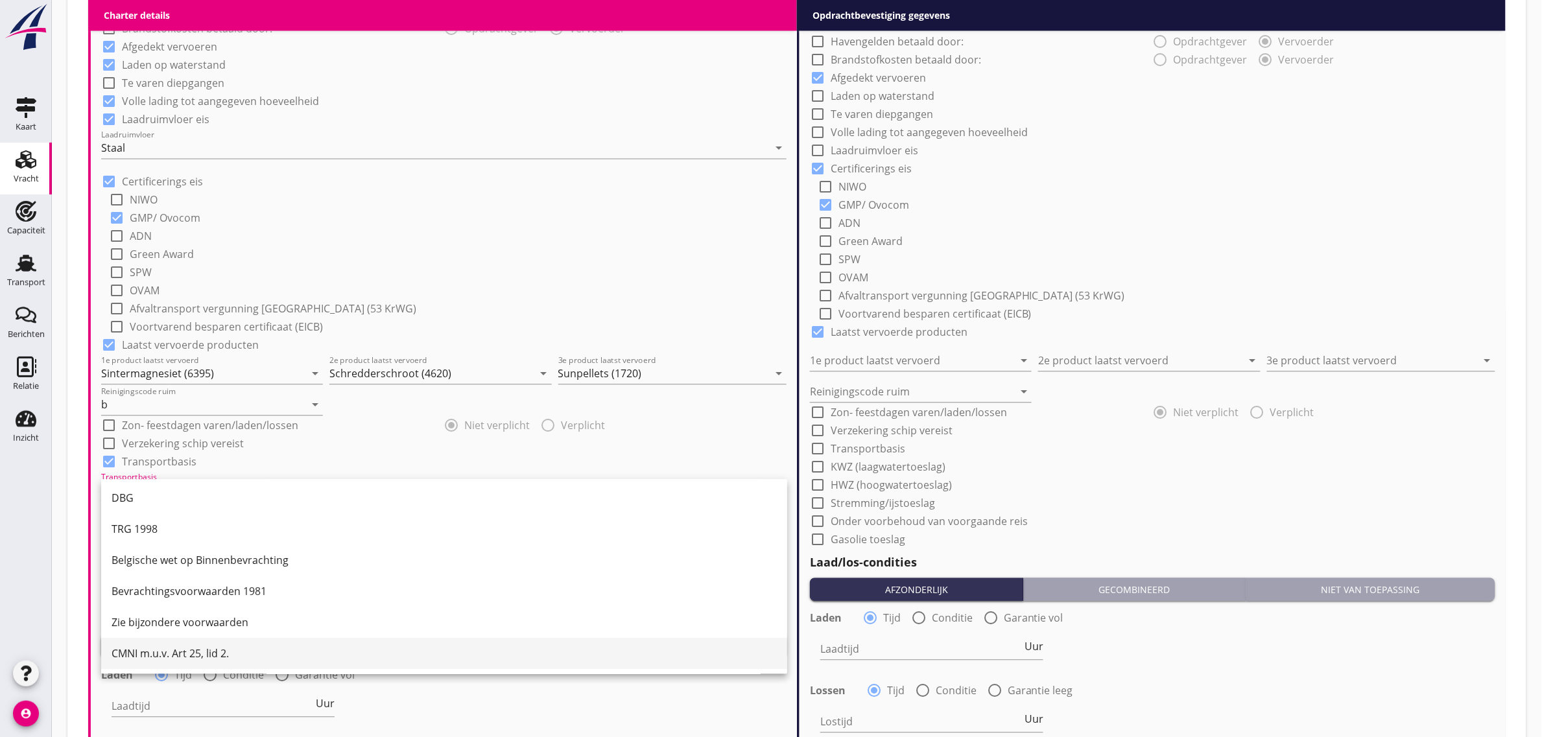
scroll to position [34, 0]
click at [202, 659] on div "CMNI m.u.v. Art 25, lid 2." at bounding box center [444, 653] width 665 height 16
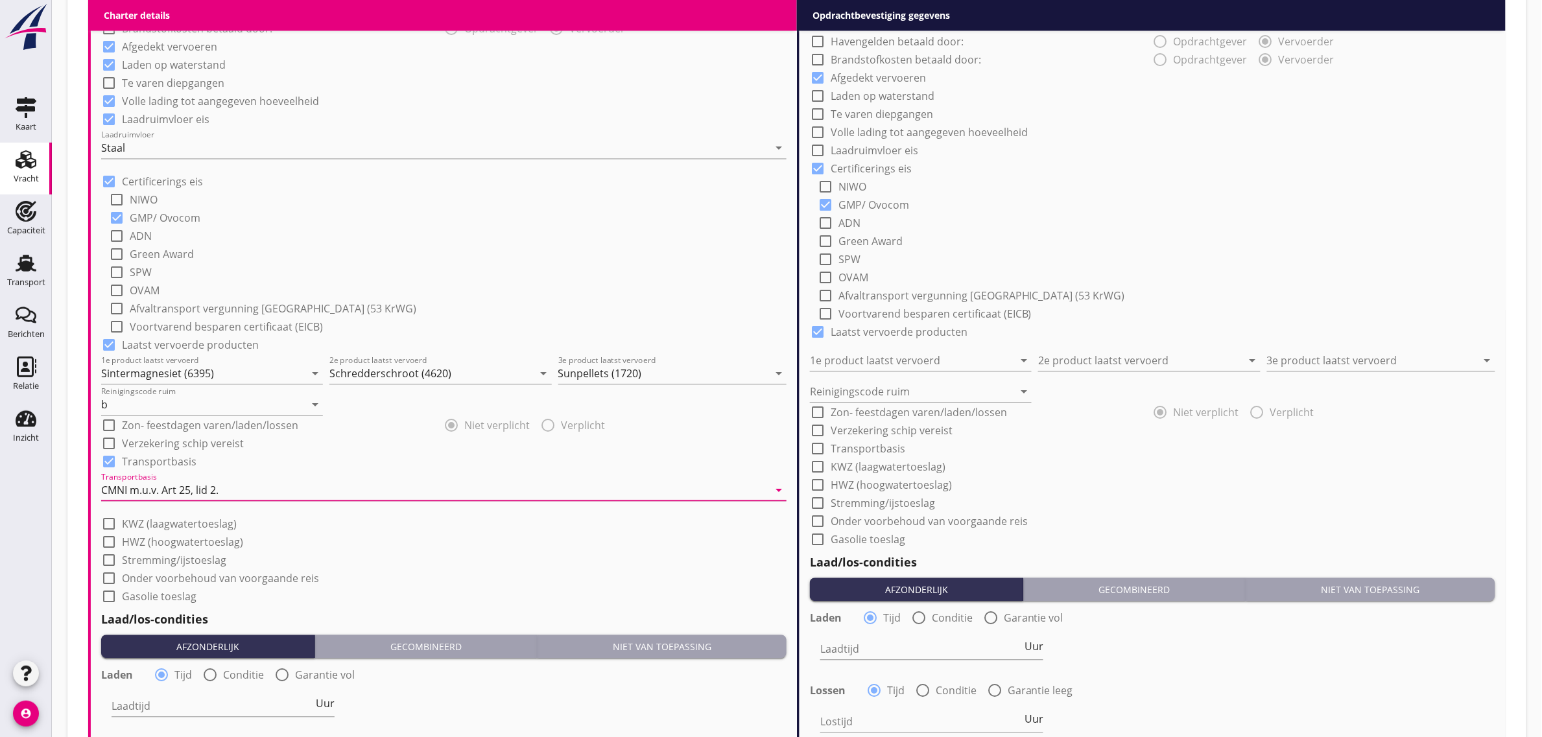
click at [520, 574] on div "check_box_outline_blank Onder voorbehoud van voorgaande reis" at bounding box center [443, 577] width 685 height 18
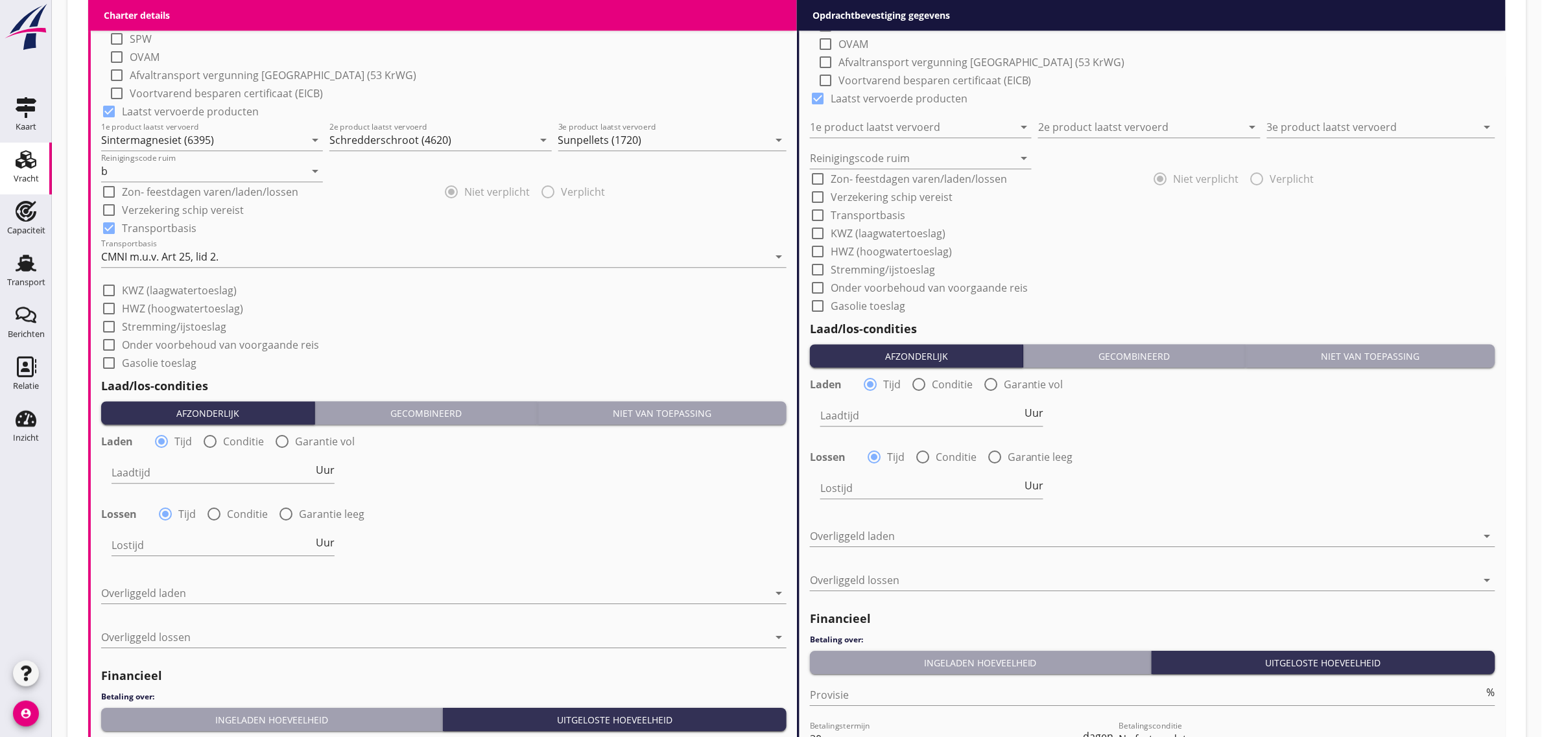
scroll to position [1378, 0]
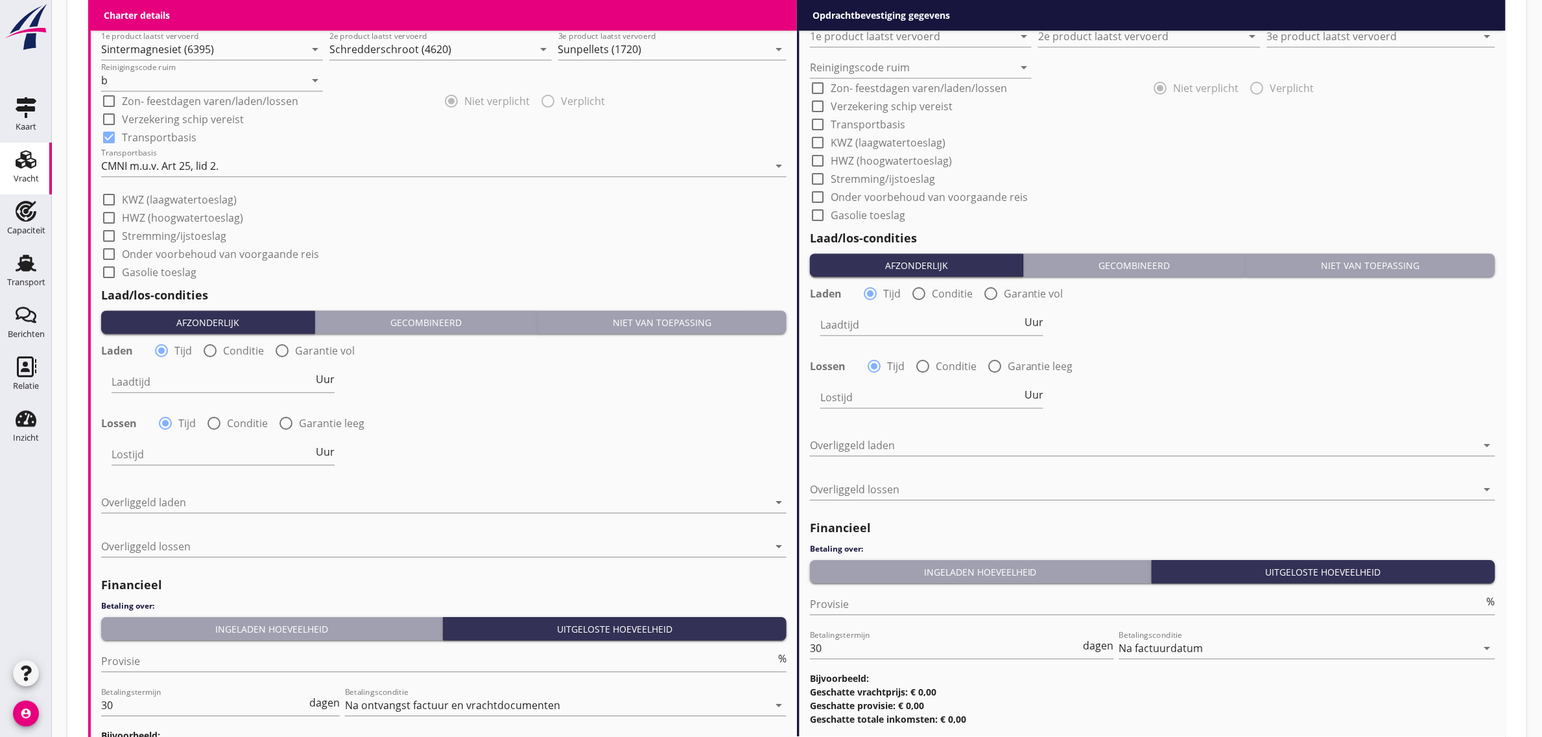
click at [438, 376] on div "Laadtijd Uur" at bounding box center [444, 383] width 688 height 47
click at [234, 347] on label "Conditie" at bounding box center [243, 350] width 41 height 13
radio input "false"
radio input "true"
click at [195, 381] on div at bounding box center [271, 382] width 318 height 21
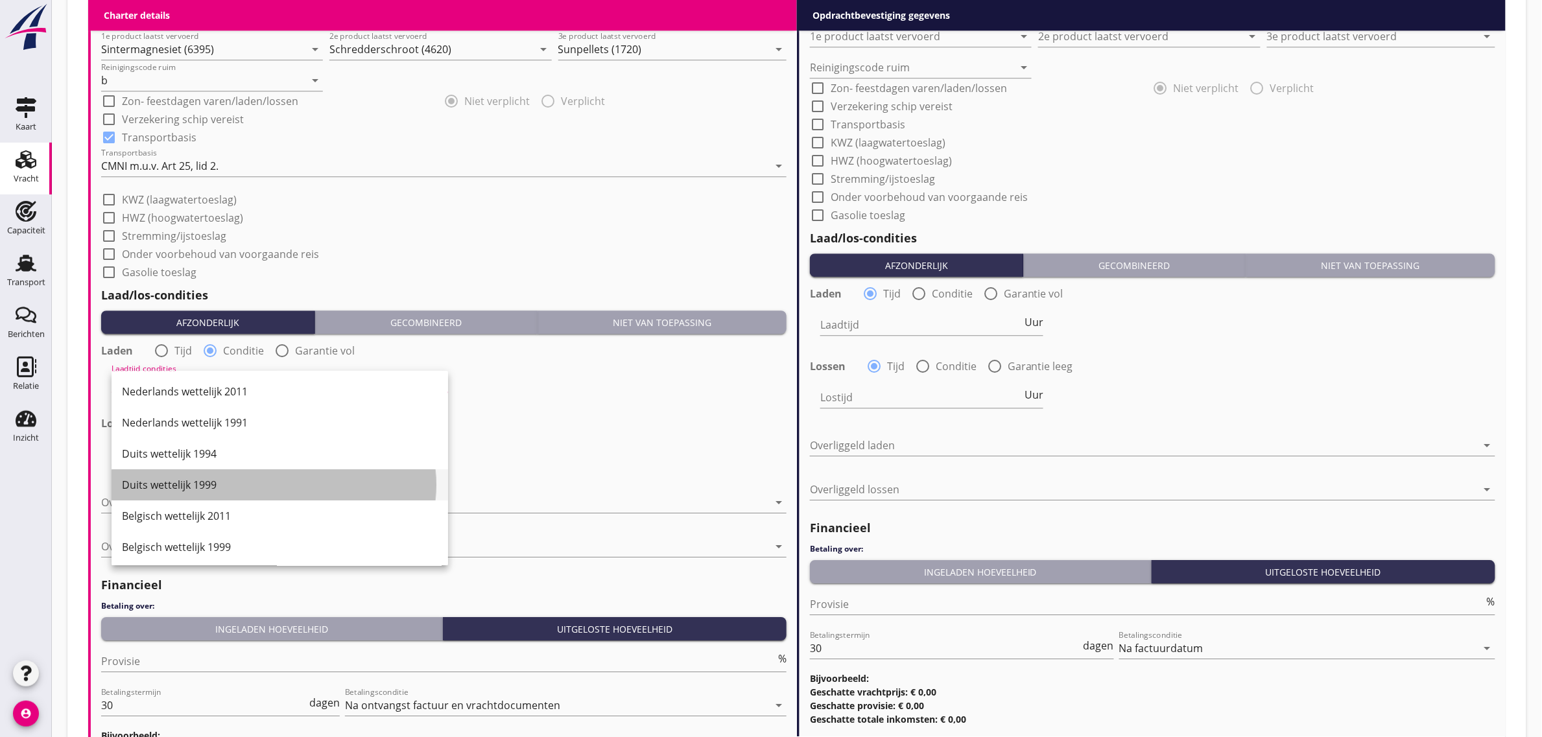
click at [214, 474] on div "Duits wettelijk 1999" at bounding box center [280, 484] width 316 height 31
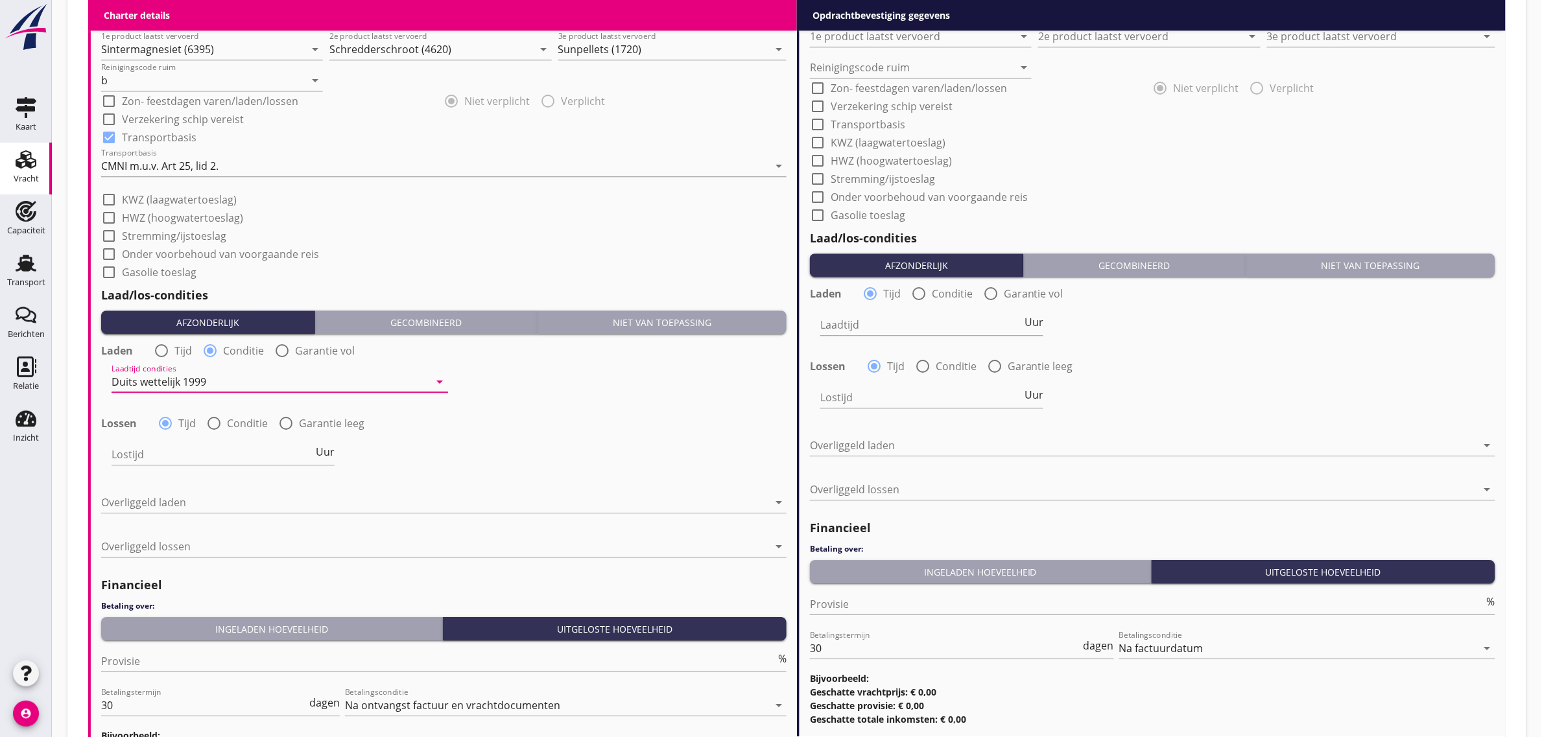
click at [238, 422] on label "Conditie" at bounding box center [247, 423] width 41 height 13
radio input "false"
radio input "true"
click at [204, 448] on div at bounding box center [271, 454] width 318 height 21
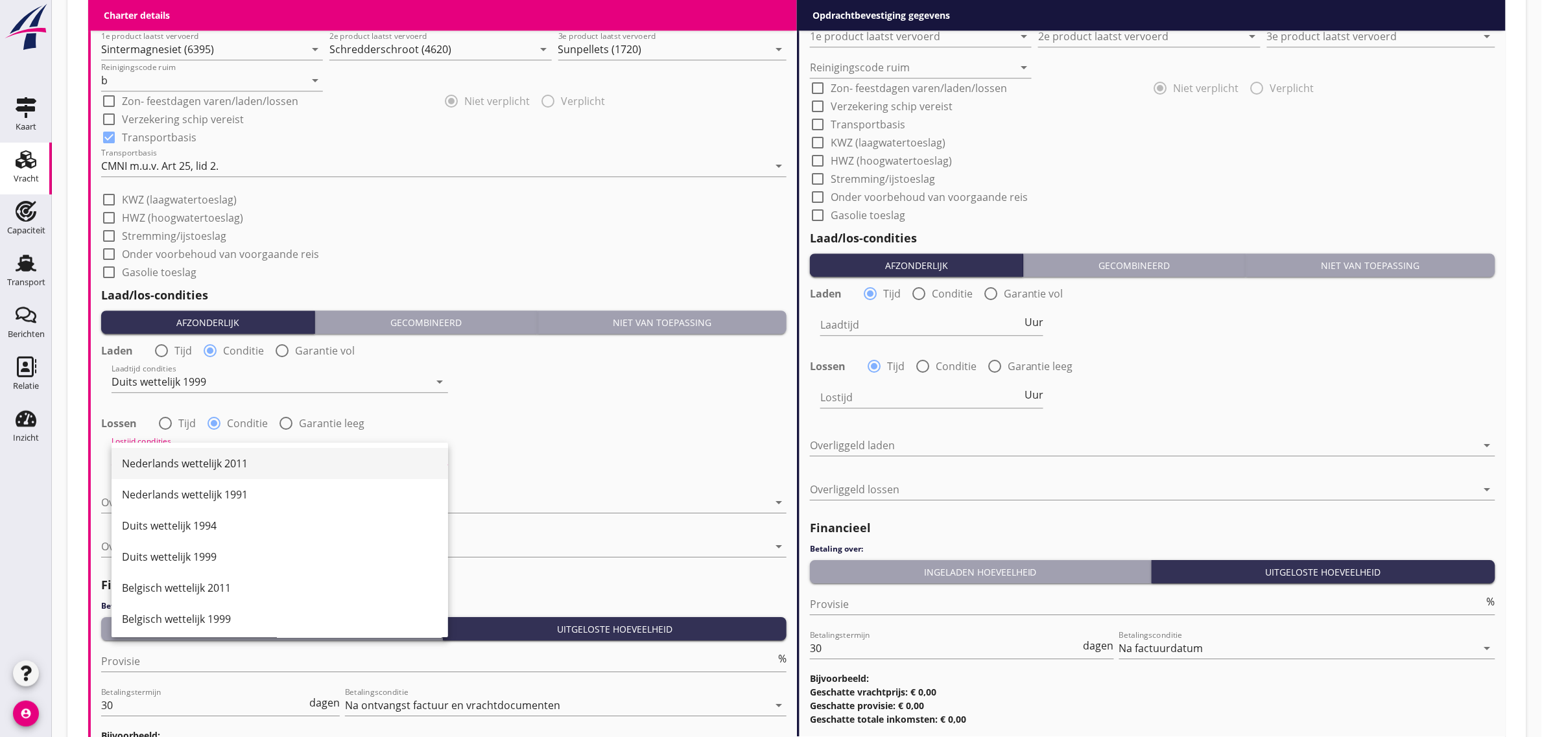
click at [196, 461] on div "Nederlands wettelijk 2011" at bounding box center [280, 464] width 316 height 16
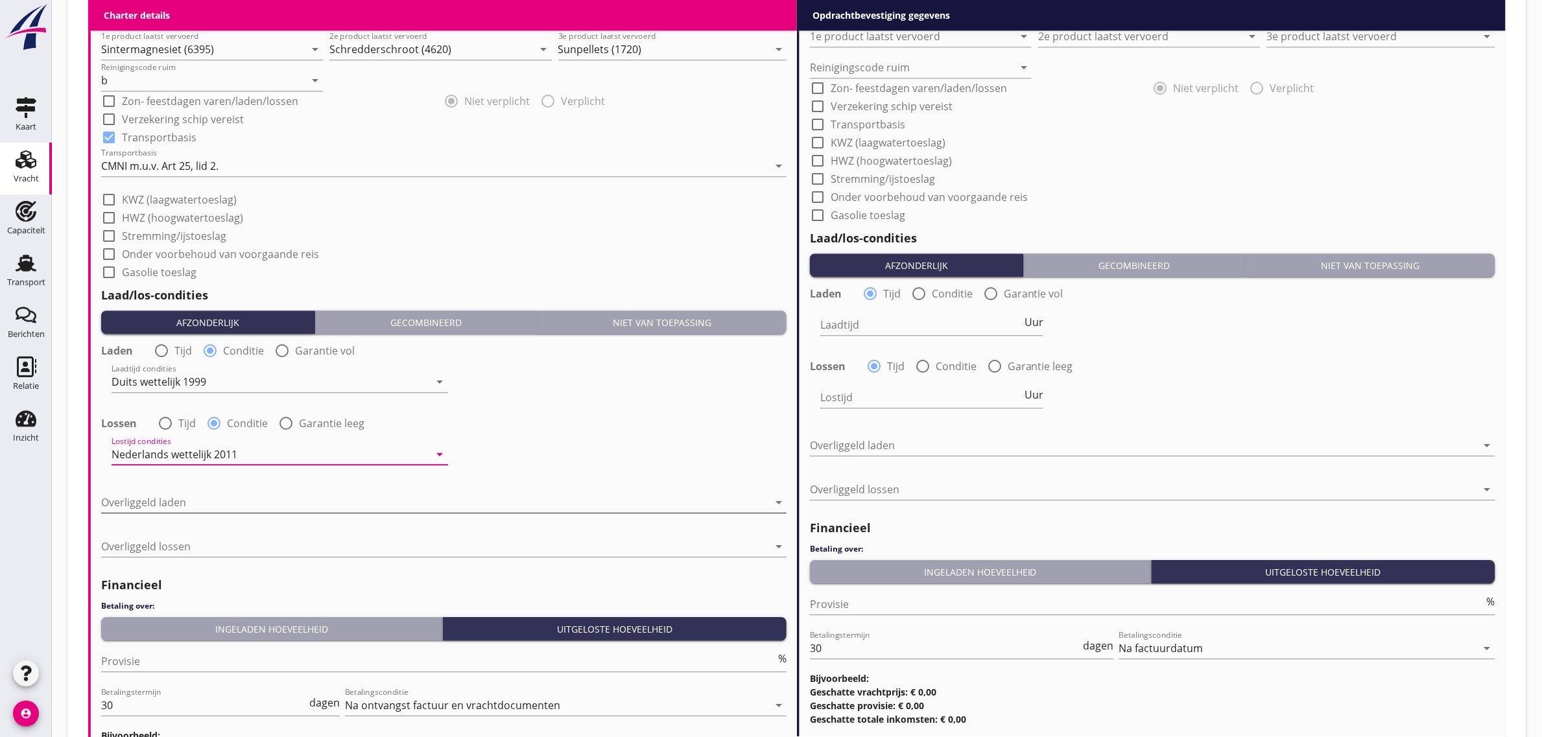
click at [202, 492] on div at bounding box center [434, 502] width 667 height 21
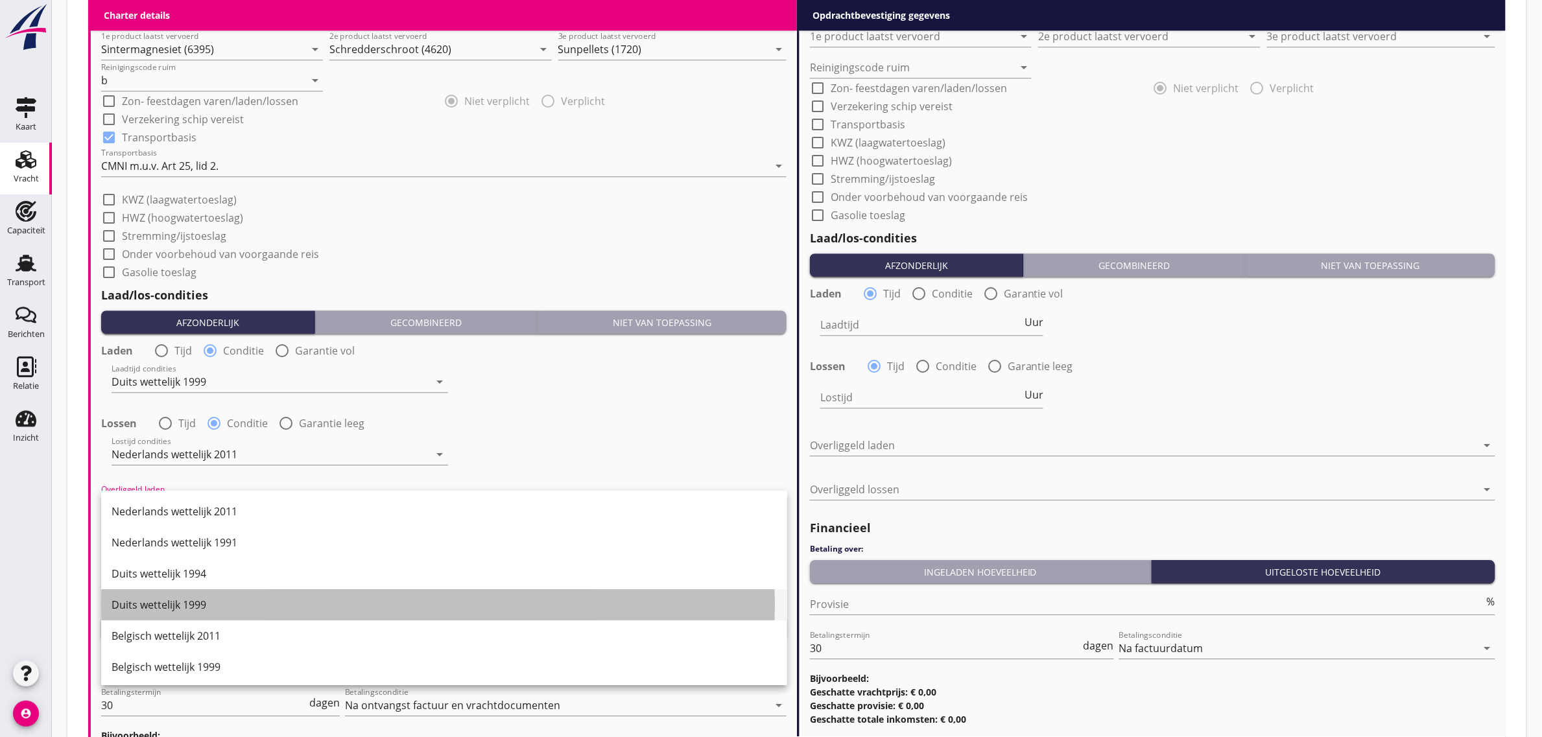
click at [225, 604] on div "Duits wettelijk 1999" at bounding box center [444, 605] width 665 height 16
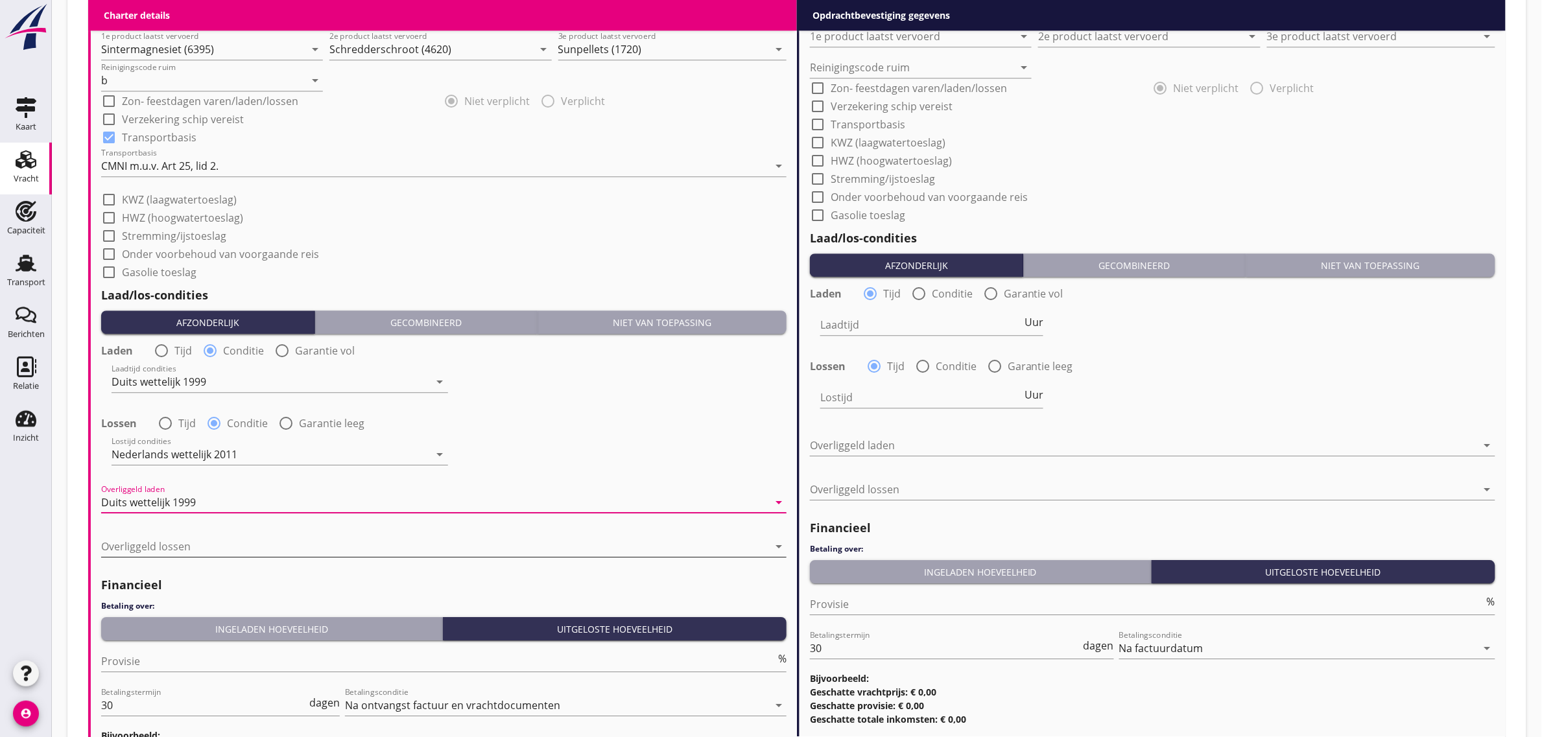
click at [211, 556] on div "Overliggeld lossen arrow_drop_down" at bounding box center [443, 546] width 685 height 21
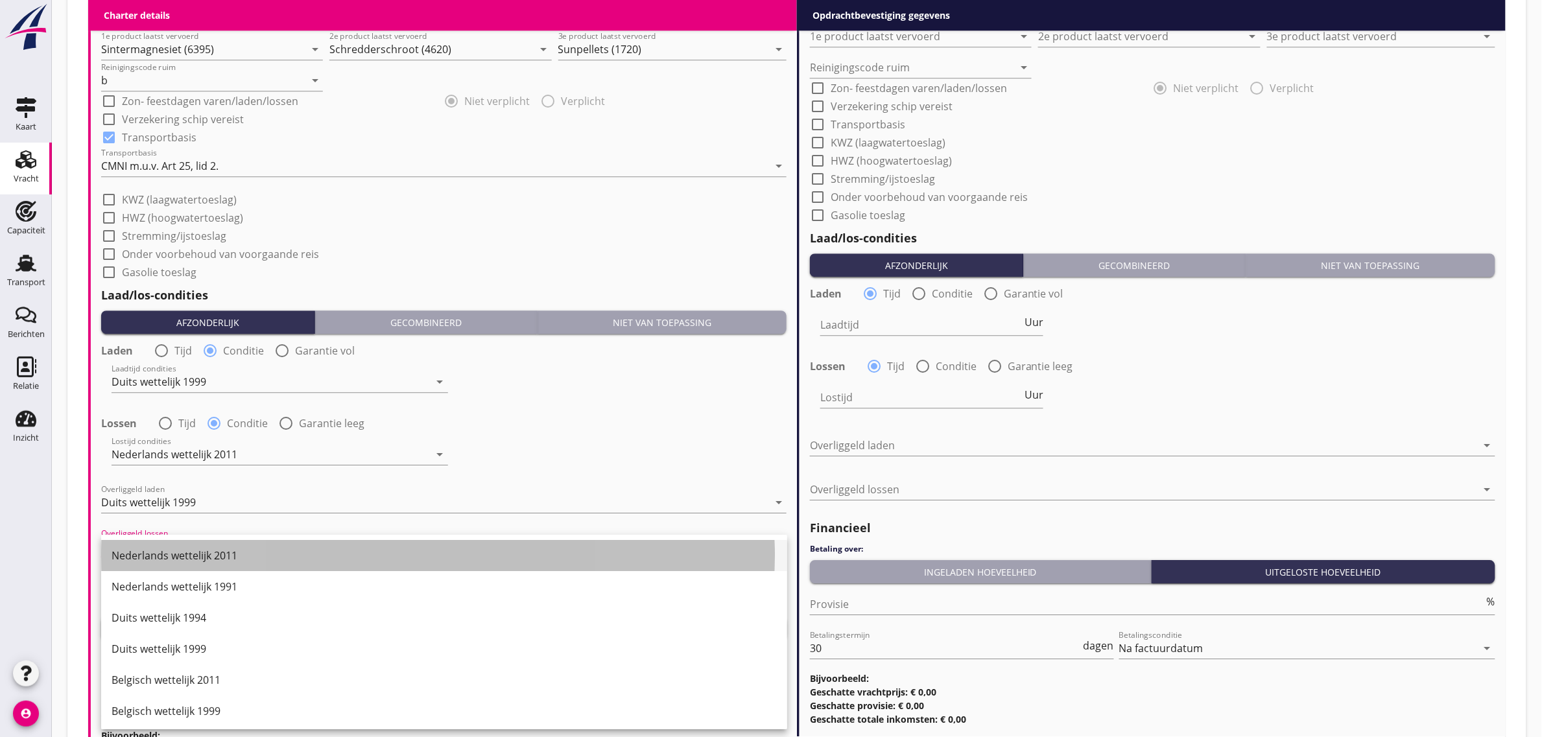
click at [215, 553] on div "Nederlands wettelijk 2011" at bounding box center [444, 556] width 665 height 16
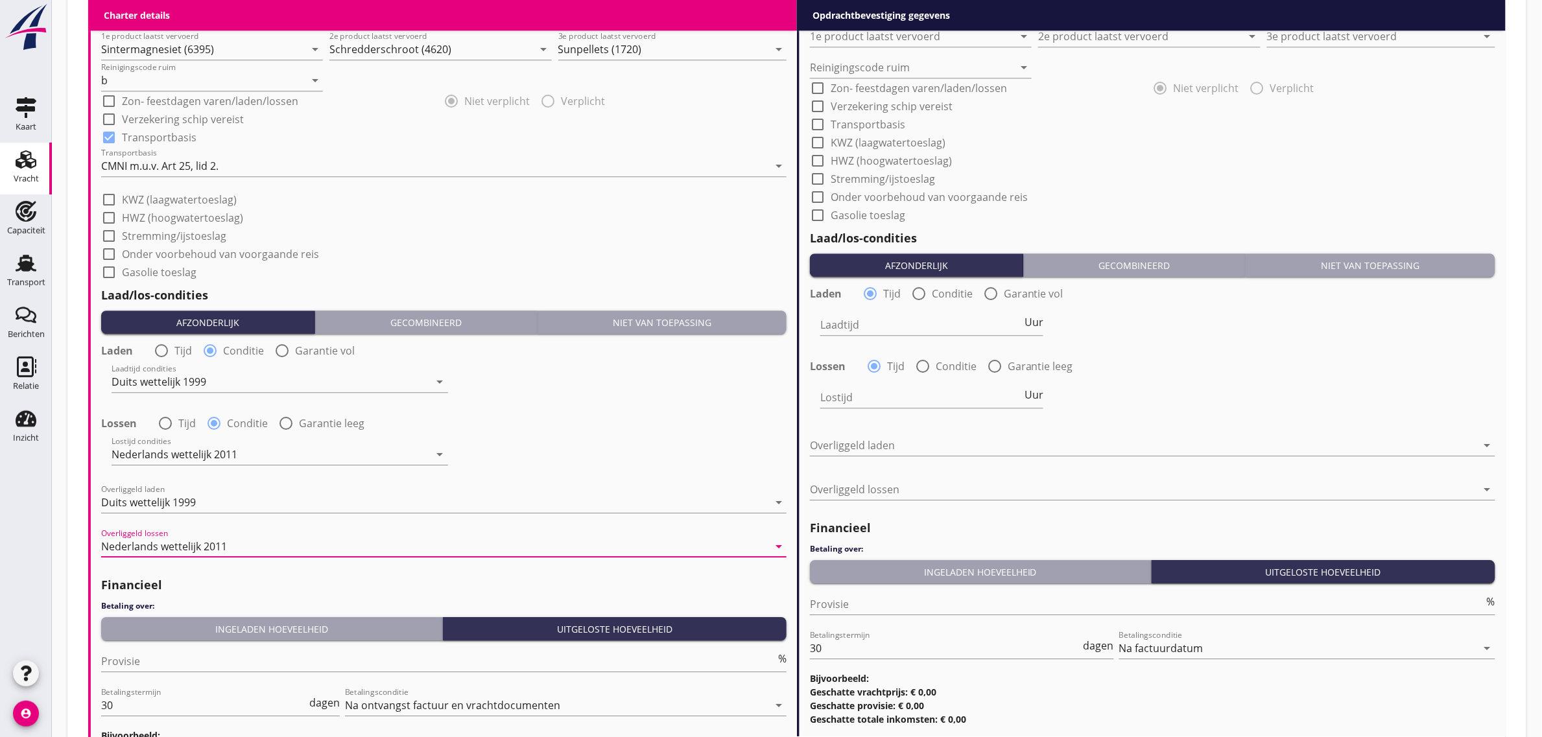
click at [213, 623] on div "Ingeladen hoeveelheid" at bounding box center [271, 629] width 331 height 14
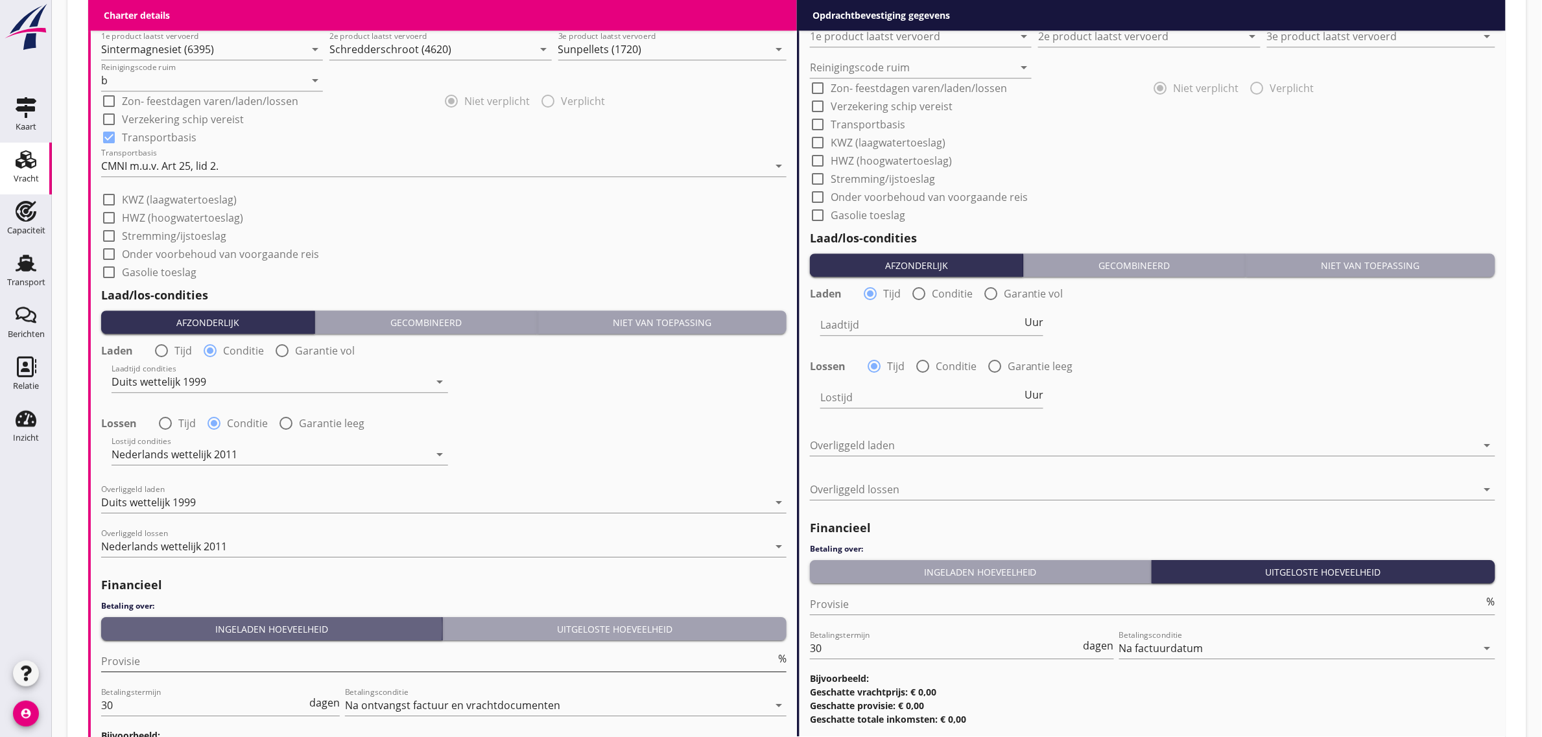
click at [189, 651] on input "Provisie" at bounding box center [438, 661] width 674 height 21
type input "5"
click at [554, 429] on div "Lossen radio_button_unchecked Tijd radio_button_checked Conditie radio_button_u…" at bounding box center [443, 422] width 685 height 18
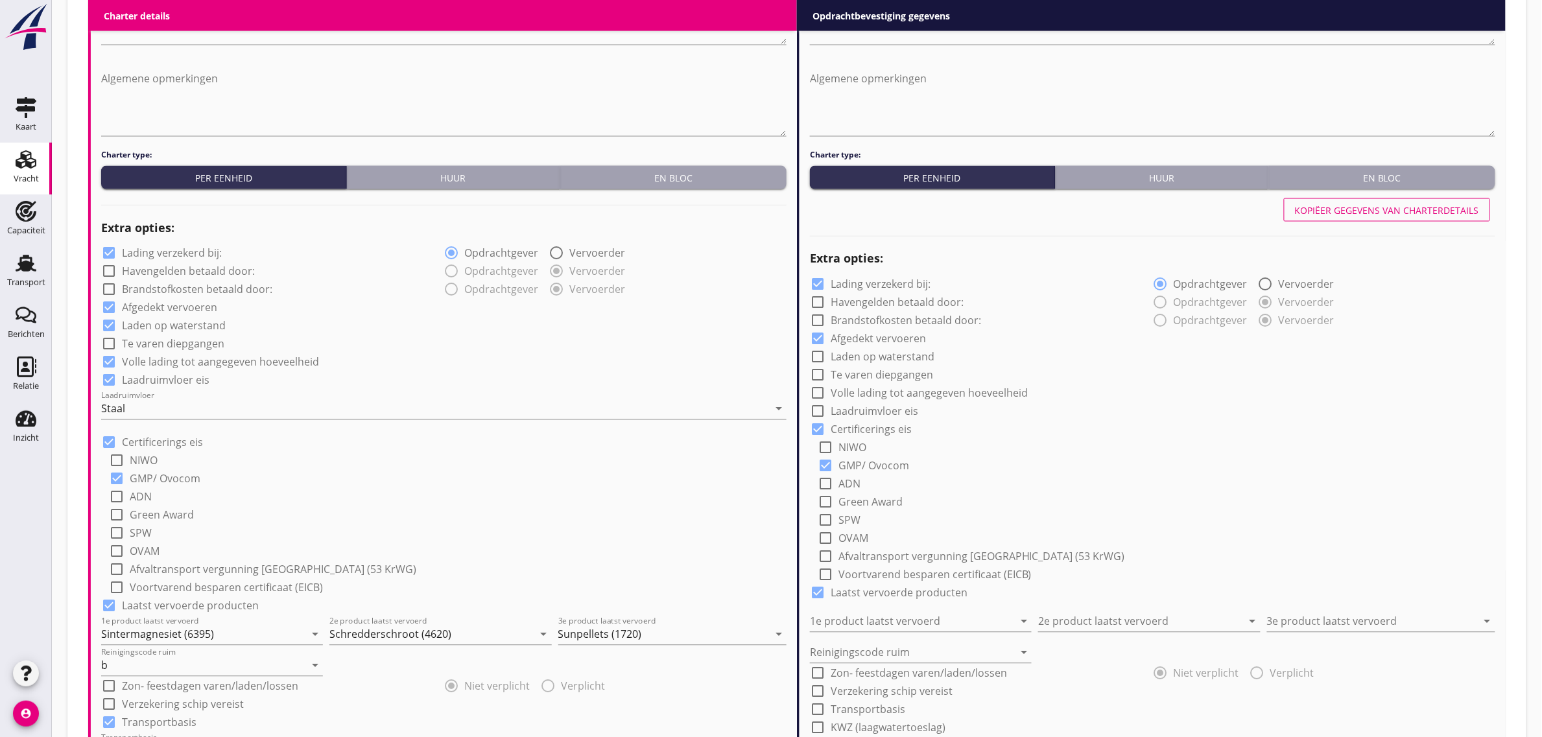
scroll to position [467, 0]
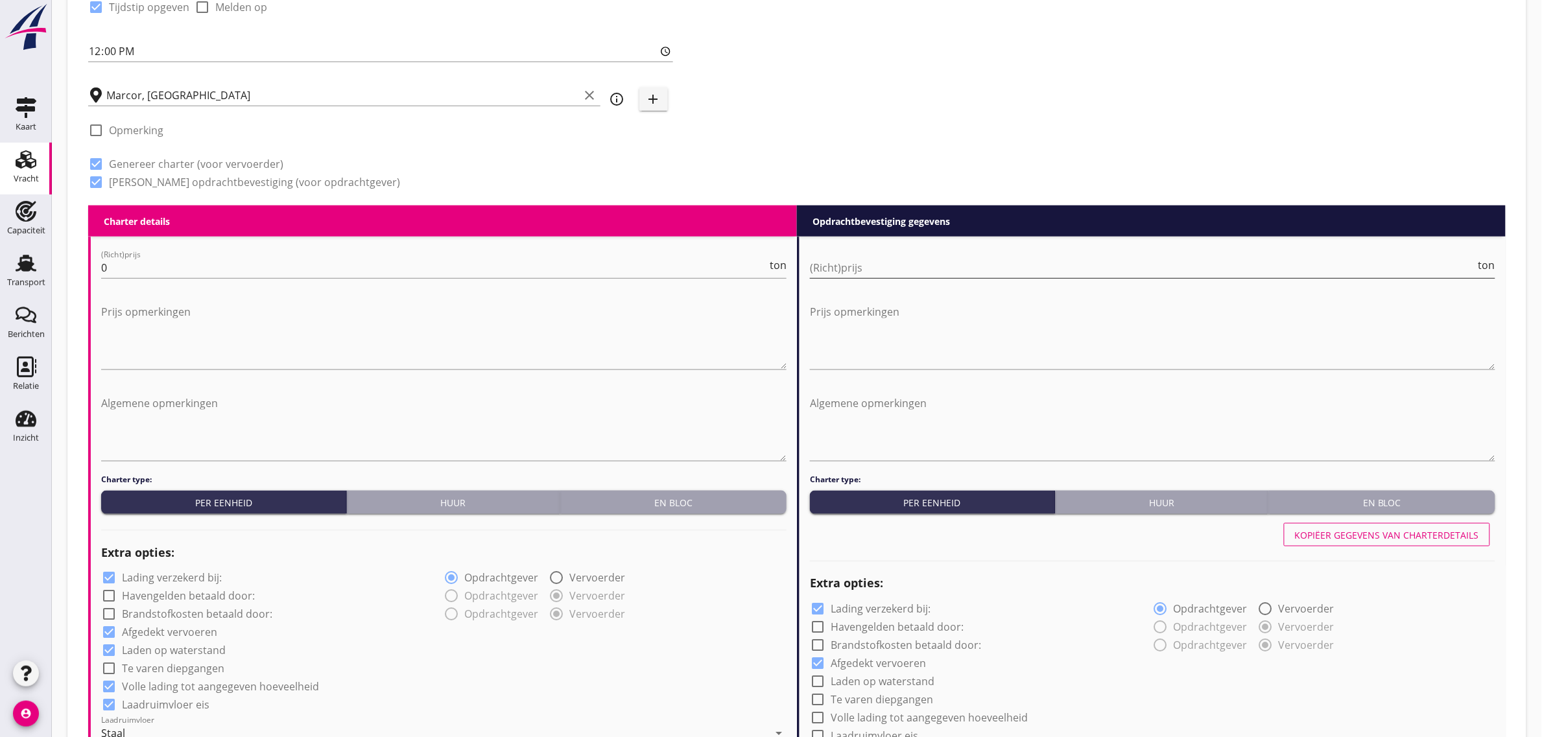
click at [859, 274] on input "(Richt)prijs" at bounding box center [1143, 267] width 666 height 21
type input "11"
type input "11.15"
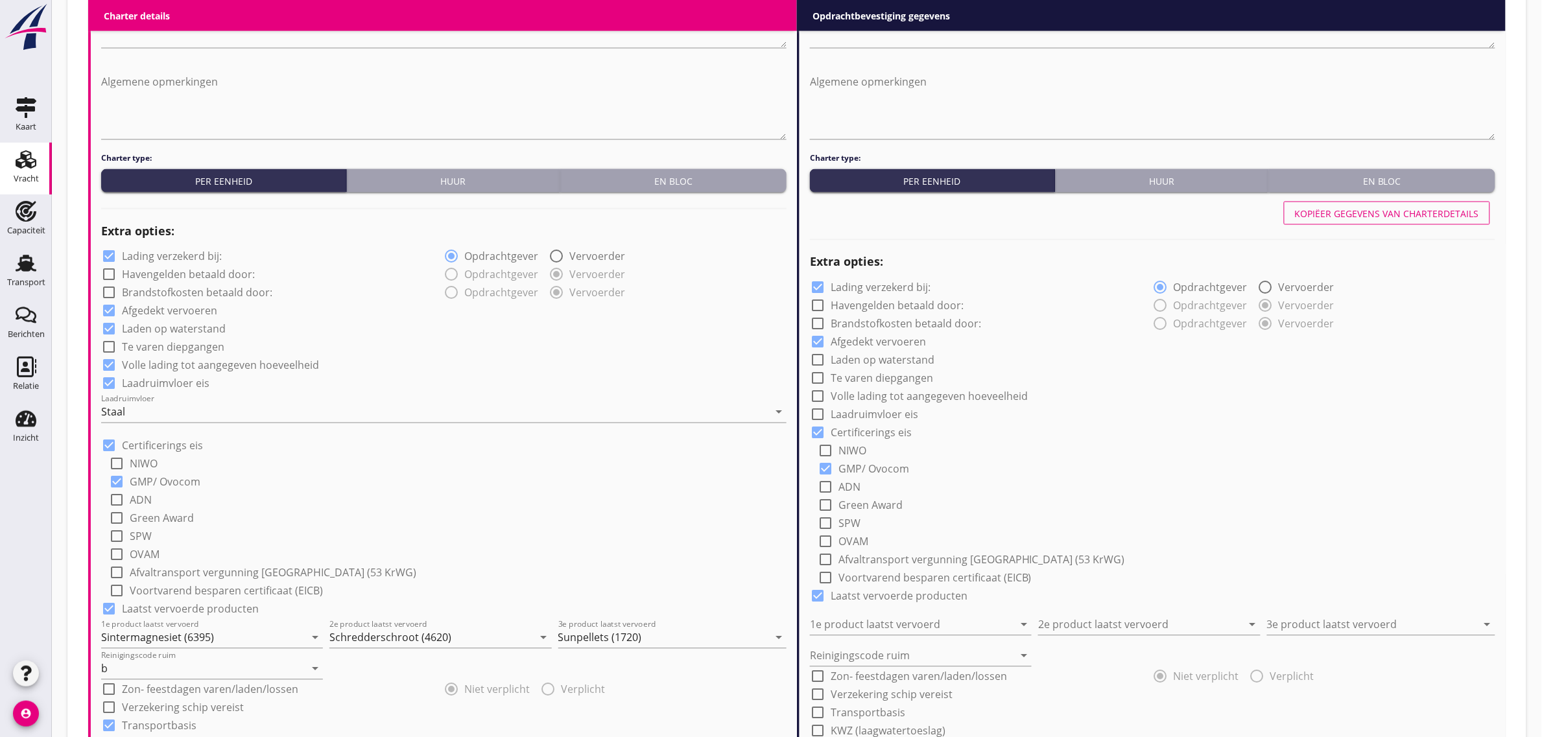
scroll to position [792, 0]
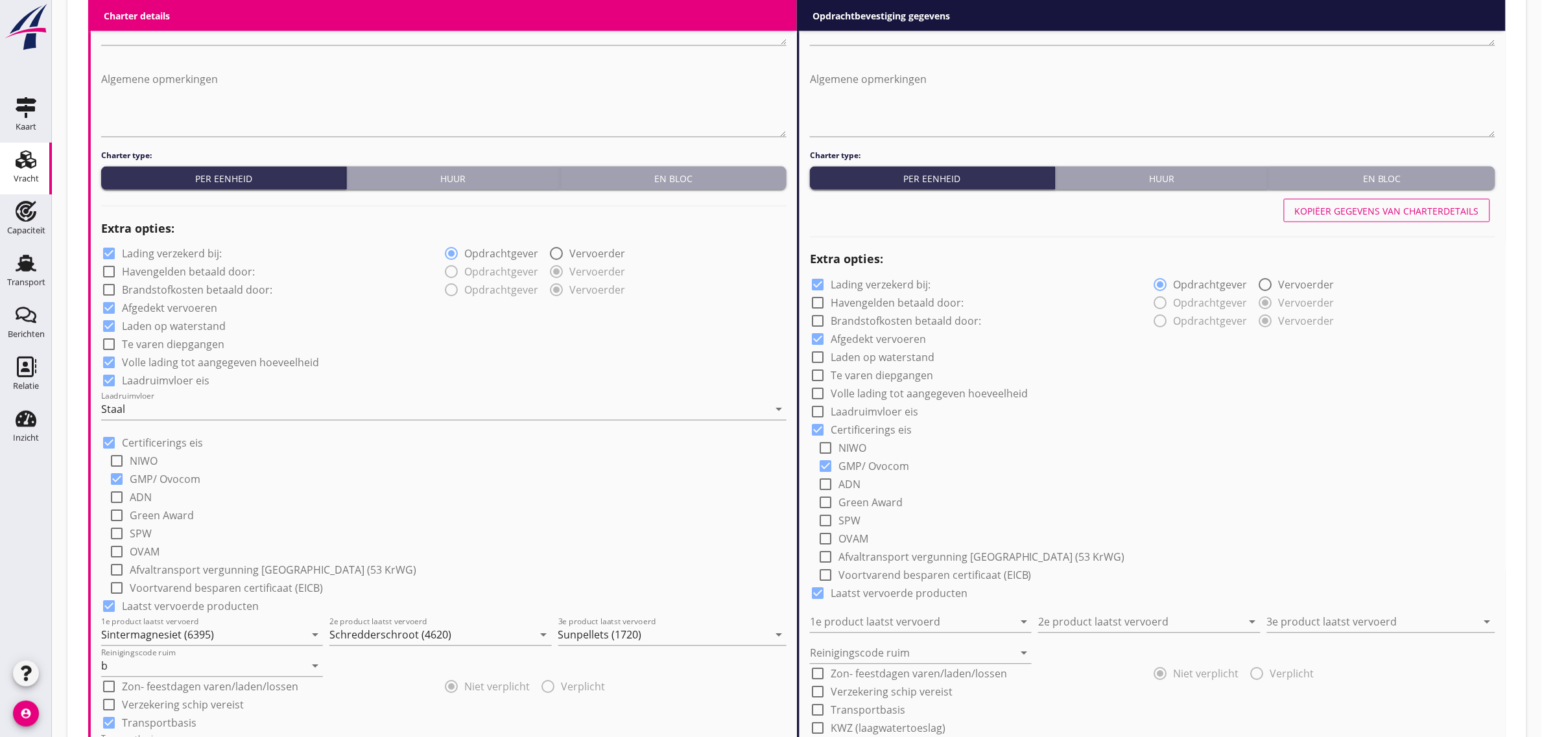
click at [1356, 196] on div "Kopiëer gegevens van charterdetails" at bounding box center [1152, 210] width 685 height 31
click at [1362, 211] on div "Kopiëer gegevens van charterdetails" at bounding box center [1387, 211] width 184 height 14
checkbox input "true"
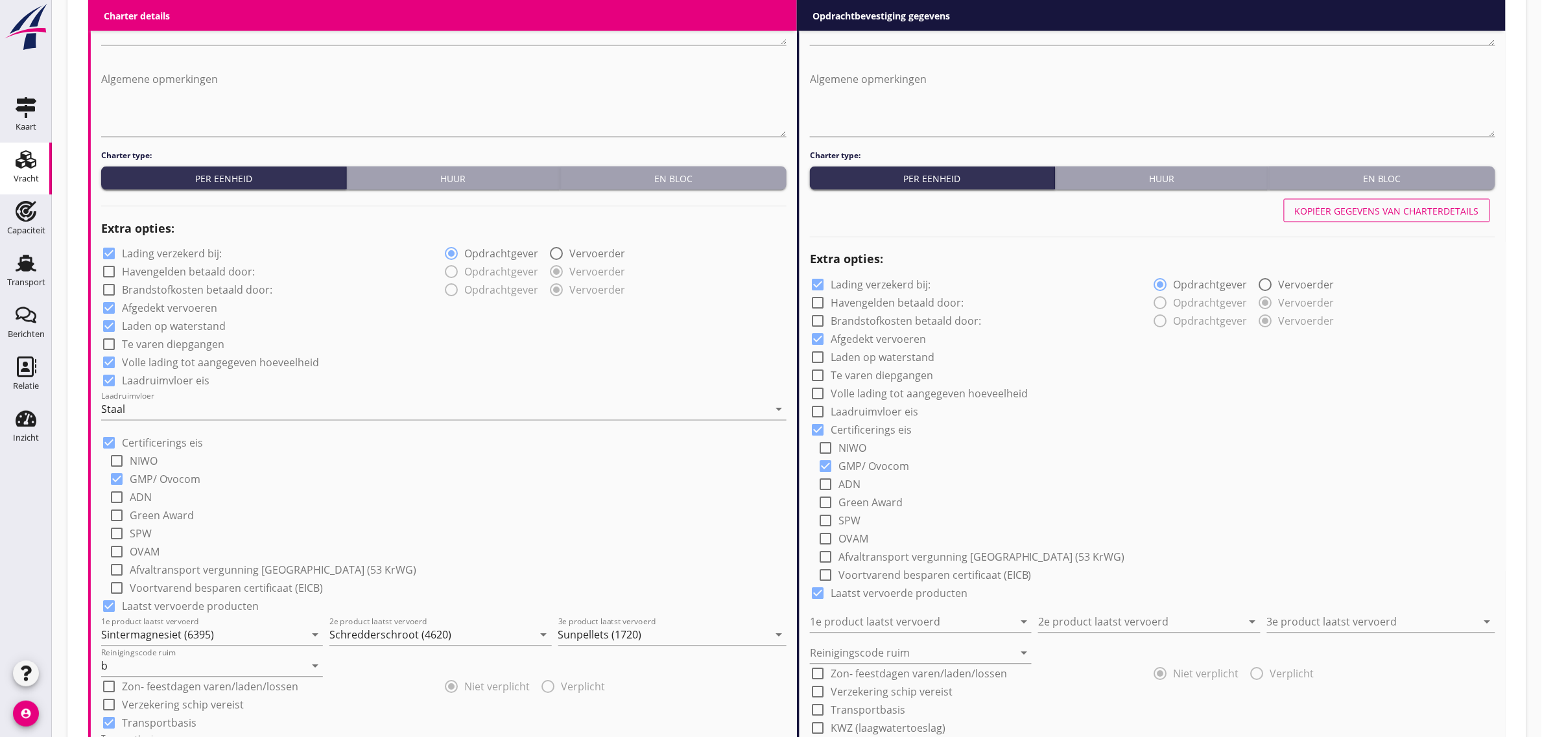
type input "Sintermagnesiet (6395)"
type input "Schredderschroot (4620)"
type input "Sunpellets (1720)"
type input "b"
checkbox input "true"
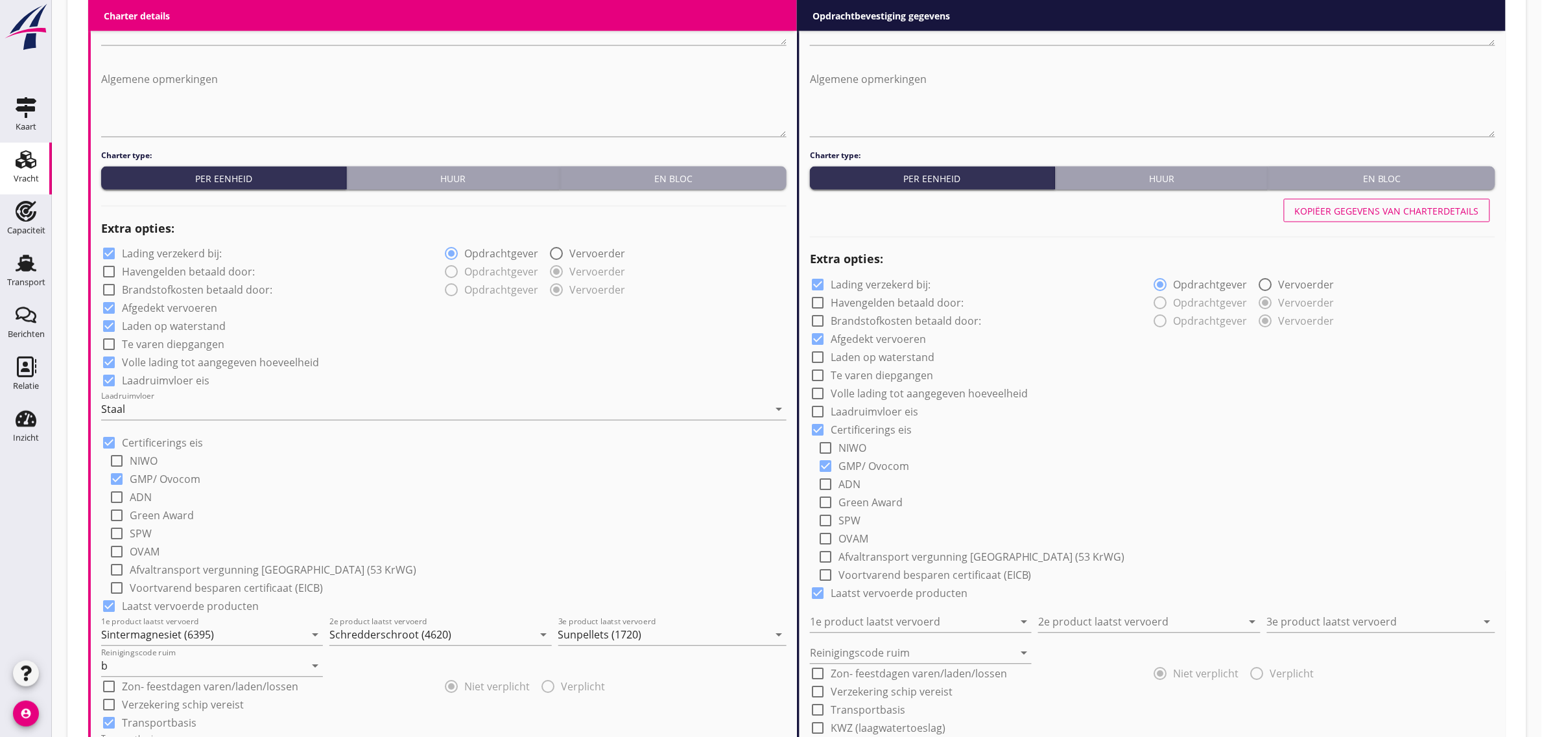
radio input "false"
radio input "true"
radio input "false"
radio input "true"
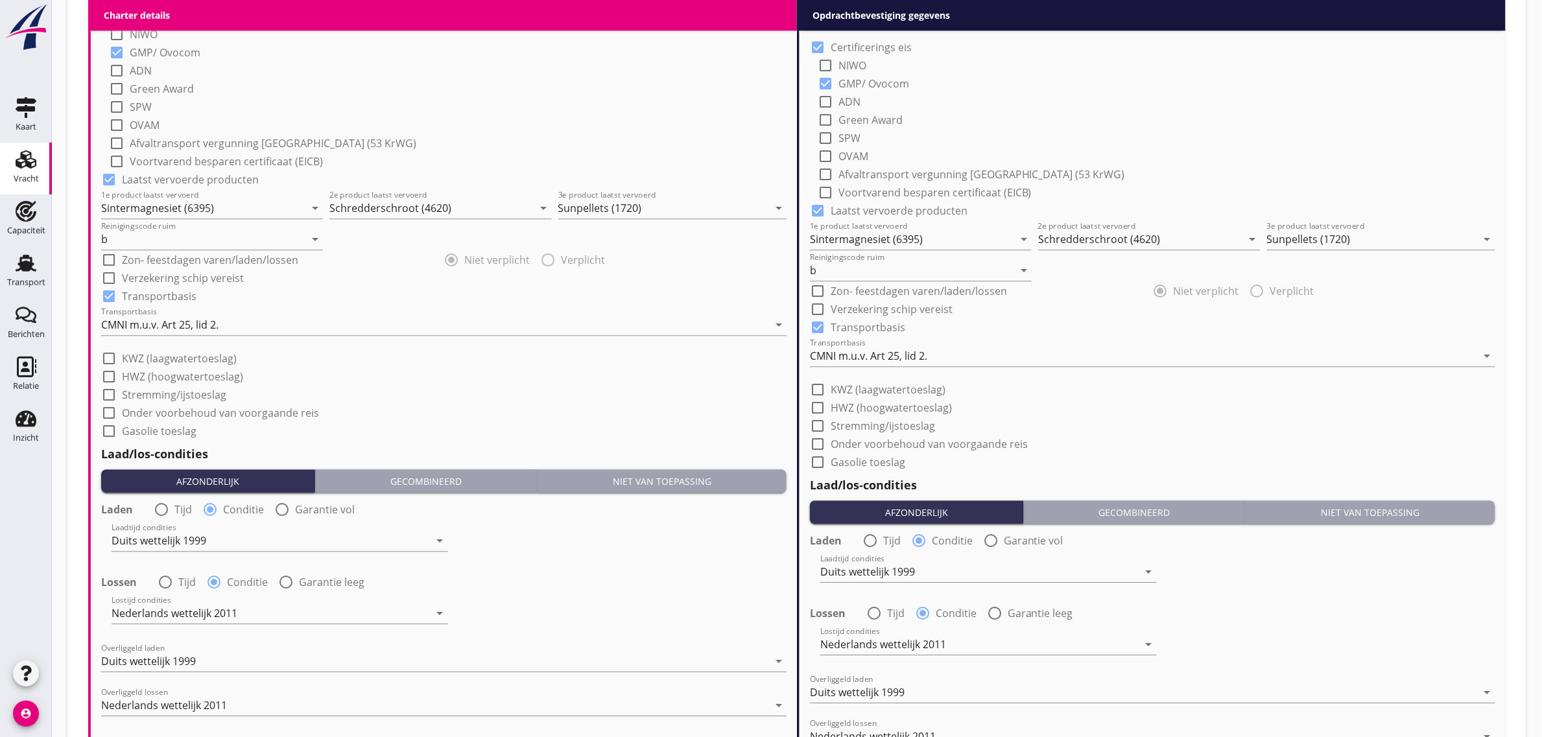
scroll to position [1278, 0]
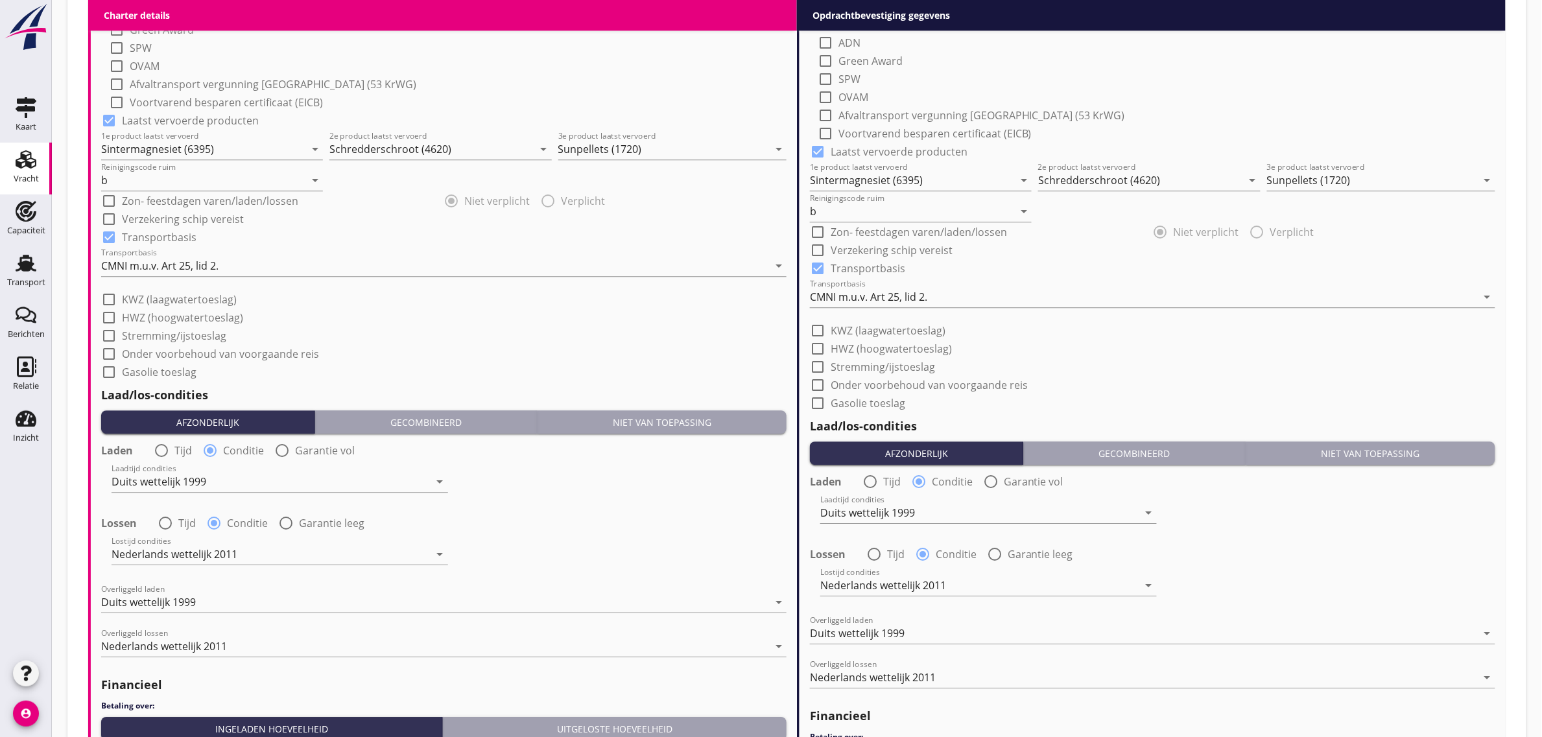
click at [883, 328] on label "KWZ (laagwatertoeslag)" at bounding box center [888, 330] width 115 height 13
checkbox input "true"
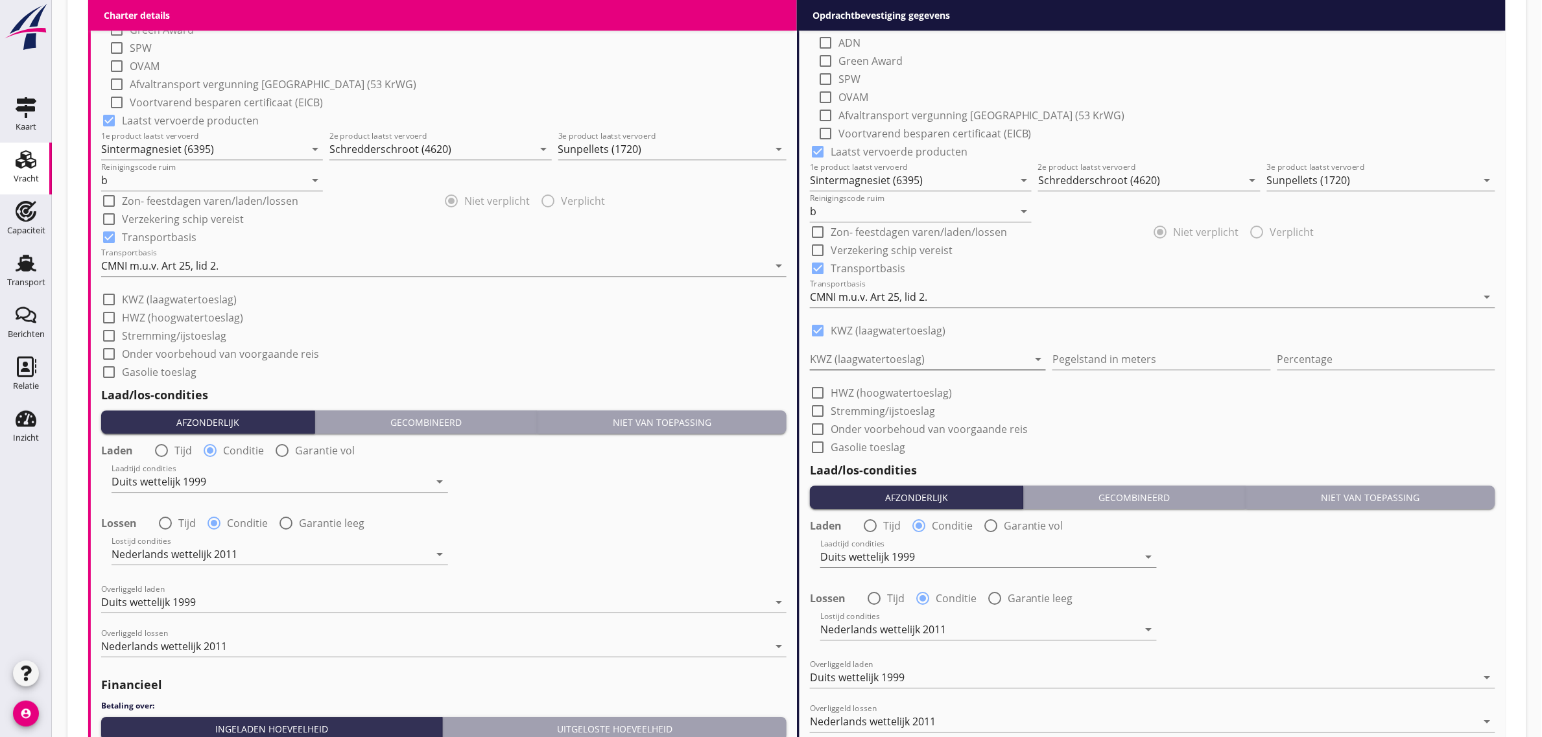
click at [879, 349] on div at bounding box center [919, 359] width 218 height 21
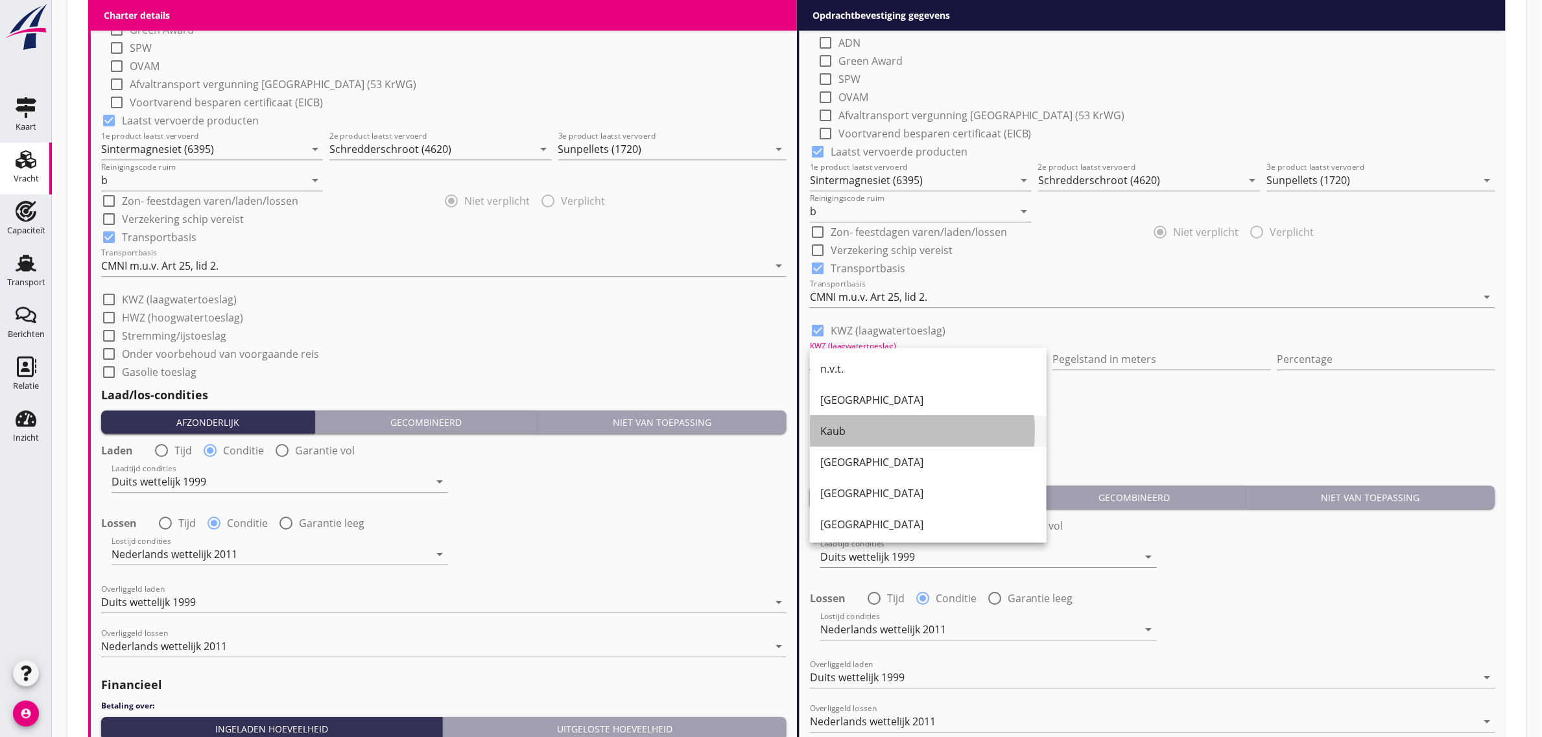
click at [860, 434] on div "Kaub" at bounding box center [928, 431] width 216 height 16
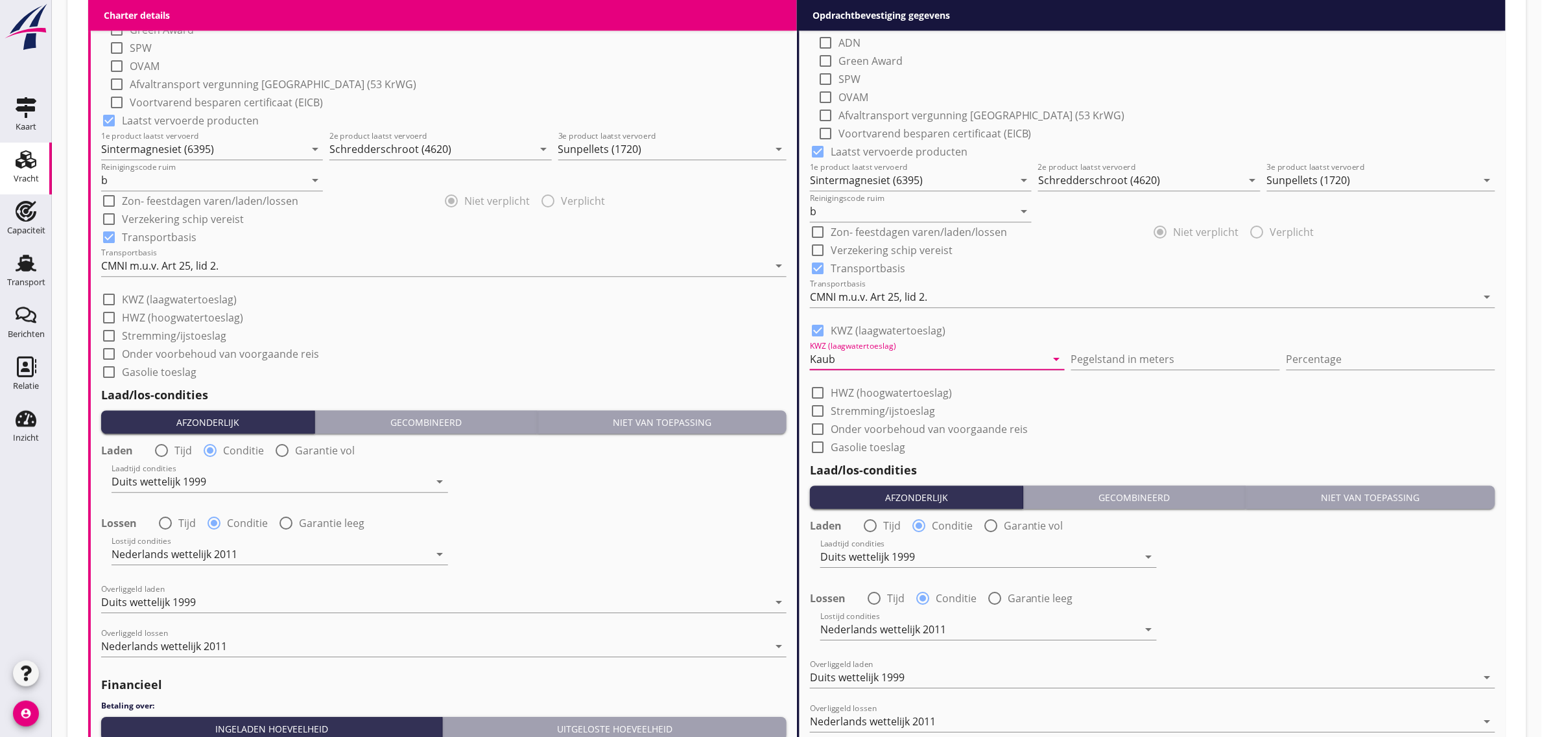
click at [1181, 345] on div "Pegelstand in meters" at bounding box center [1175, 361] width 209 height 41
click at [1180, 349] on input "Pegelstand in meters" at bounding box center [1175, 359] width 209 height 21
type input "1"
type input "1.40"
type input "10"
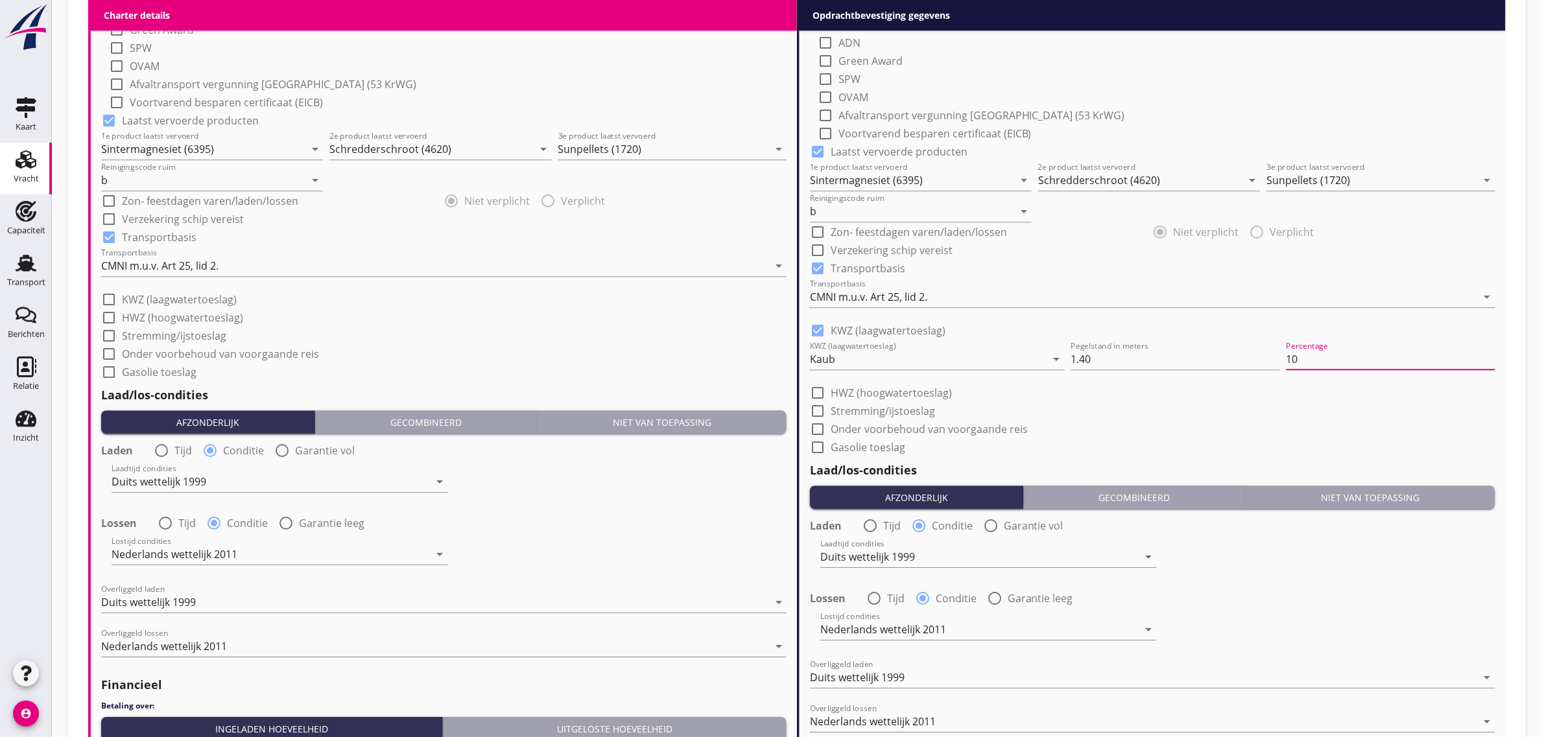
click at [1177, 448] on div "check_box_outline_blank Gasolie toeslag" at bounding box center [1152, 446] width 685 height 18
click at [909, 414] on label "Stremming/ijstoeslag" at bounding box center [883, 411] width 104 height 13
checkbox input "true"
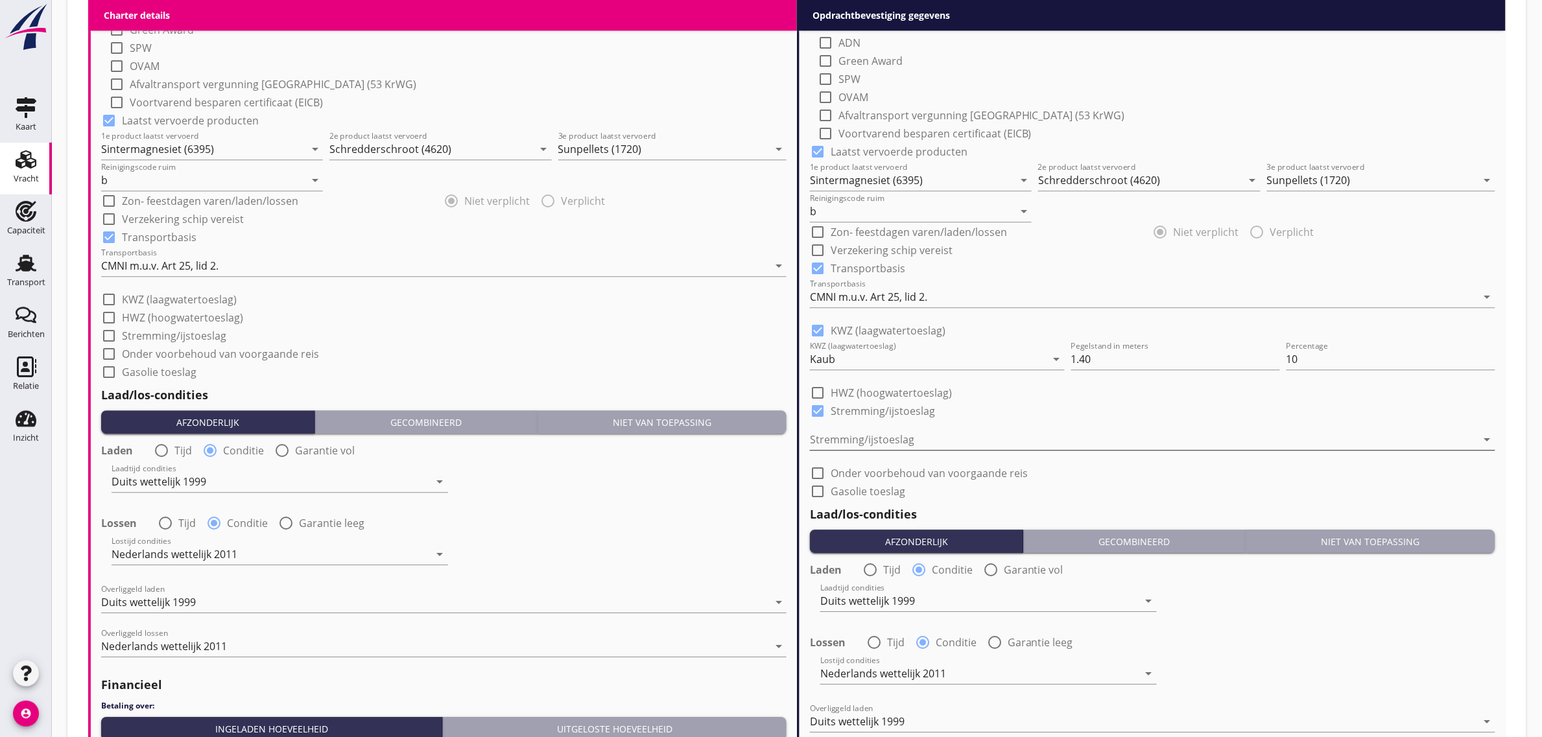
click at [900, 435] on div at bounding box center [1143, 439] width 667 height 21
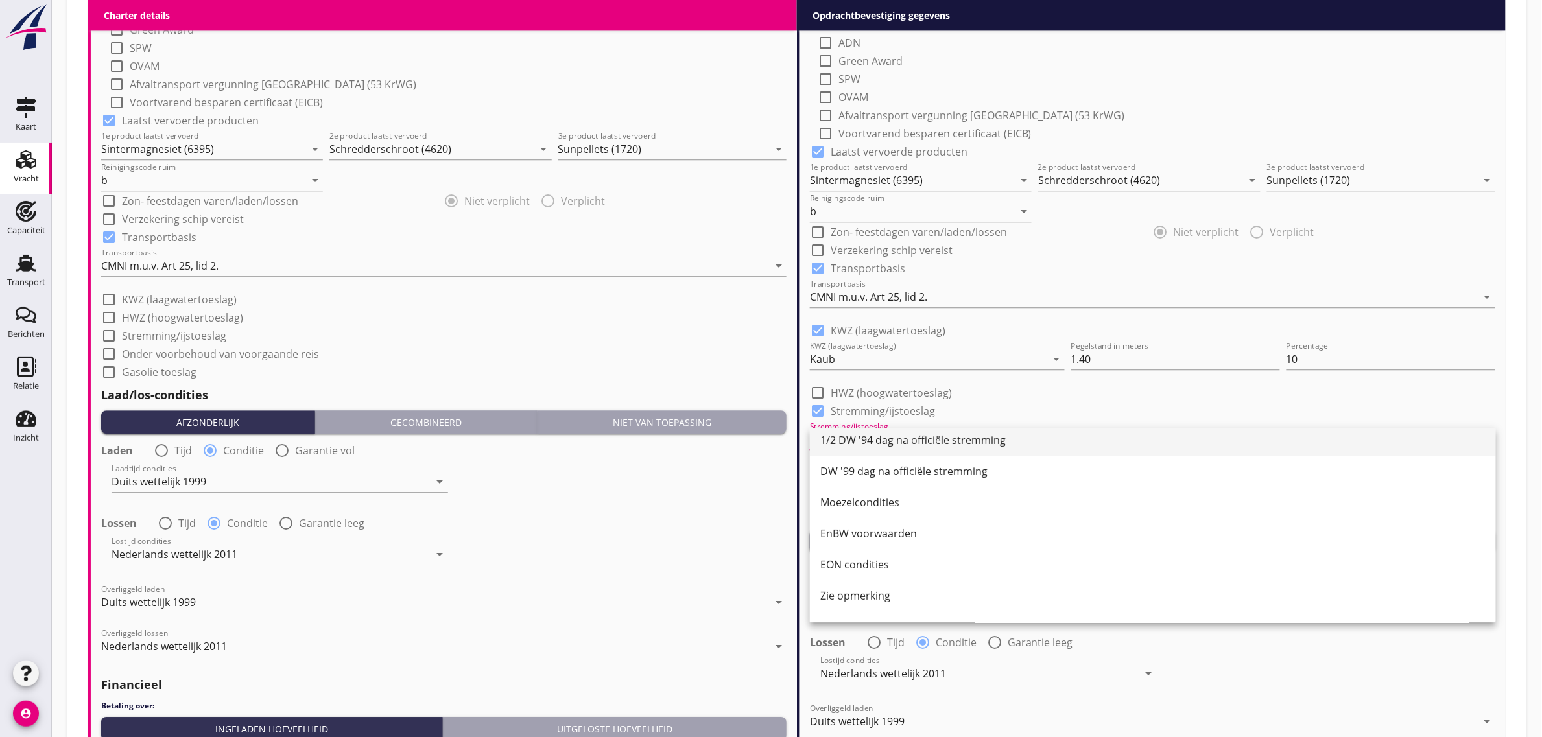
scroll to position [158, 0]
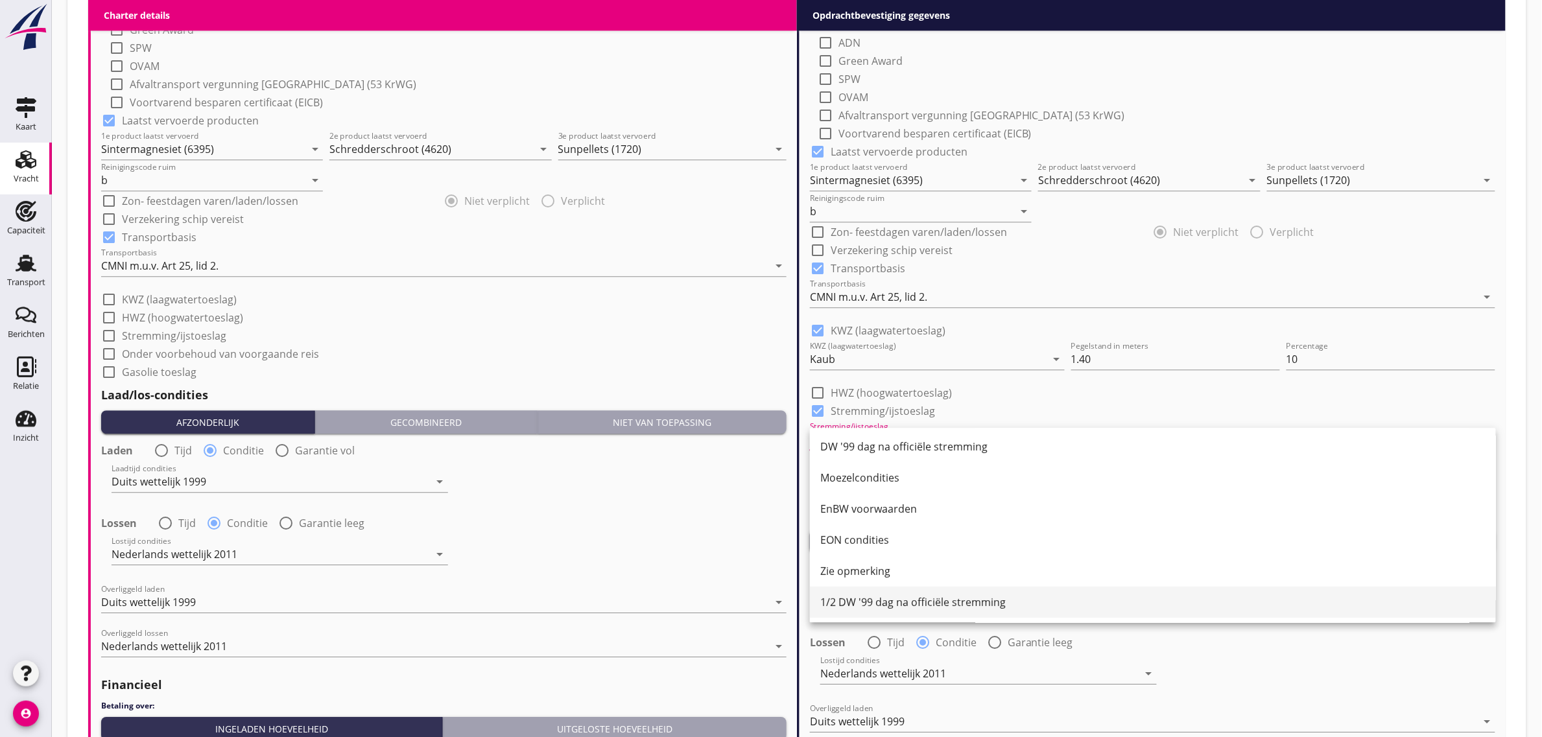
click at [923, 595] on div "1/2 DW '99 dag na officiële stremming" at bounding box center [1152, 603] width 665 height 16
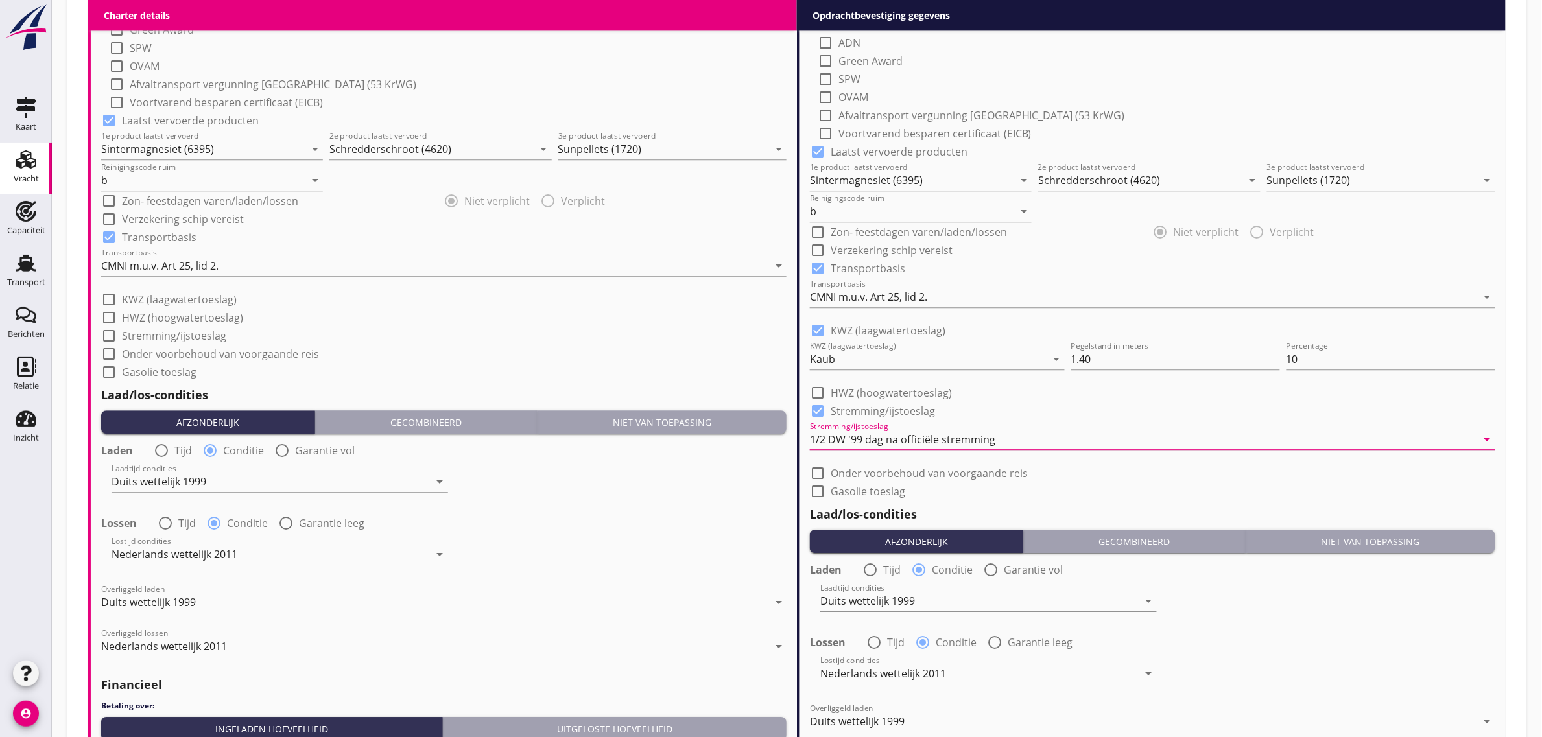
click at [888, 491] on label "Gasolie toeslag" at bounding box center [868, 491] width 75 height 13
checkbox input "true"
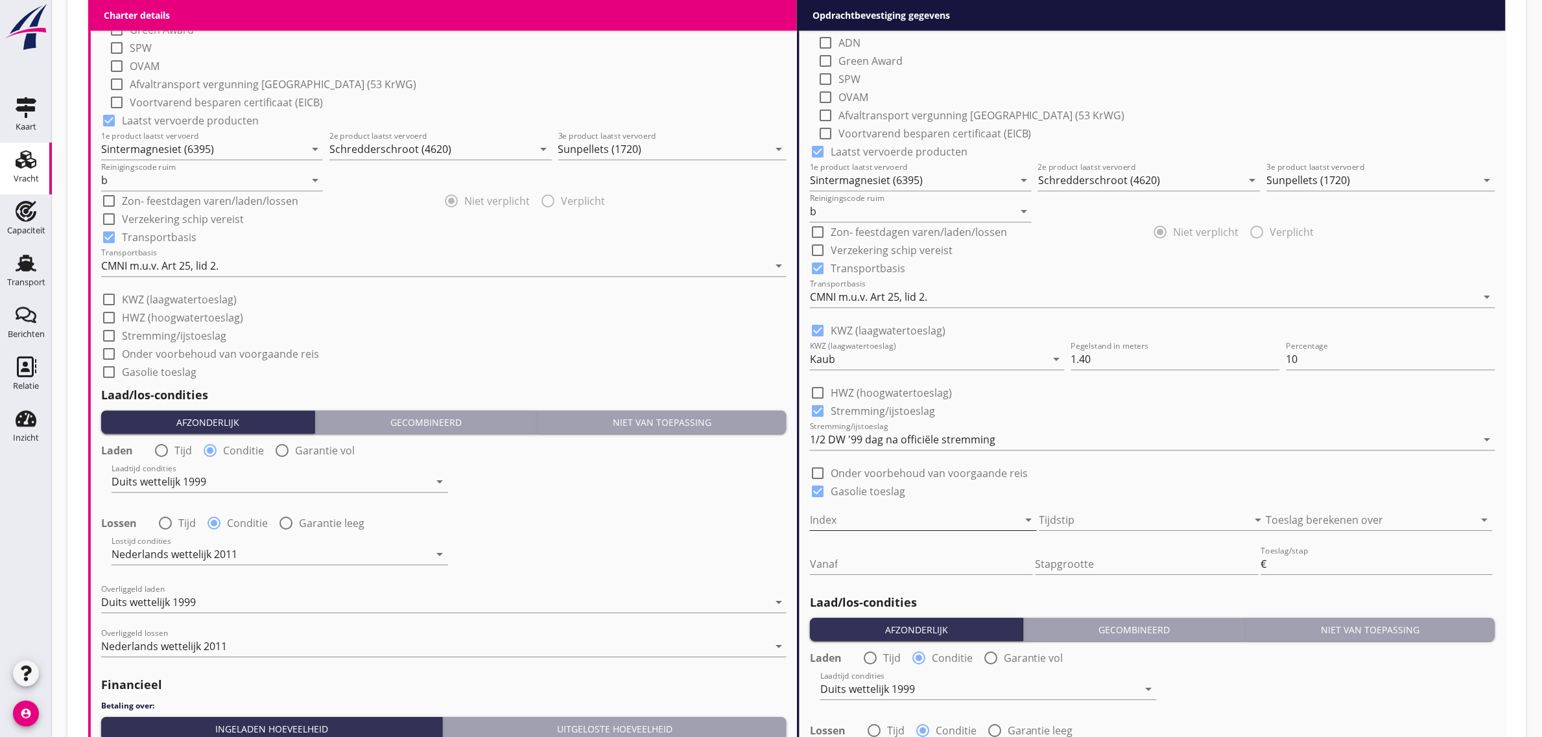
click at [873, 519] on div at bounding box center [905, 520] width 191 height 21
click at [873, 545] on div "KBN" at bounding box center [923, 560] width 206 height 31
click at [1068, 513] on div at bounding box center [1134, 520] width 191 height 21
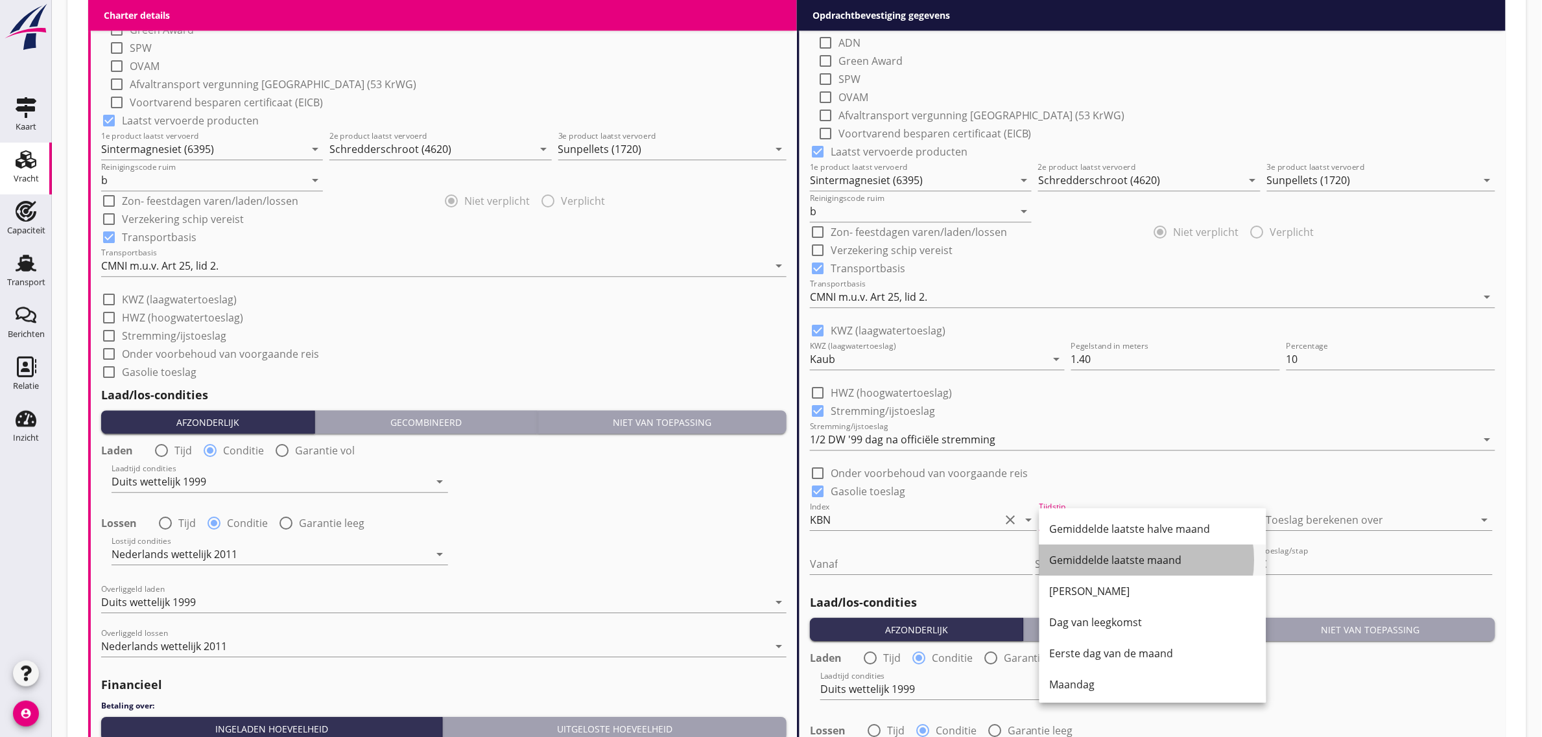
click at [1162, 562] on div "Gemiddelde laatste maand" at bounding box center [1153, 560] width 206 height 16
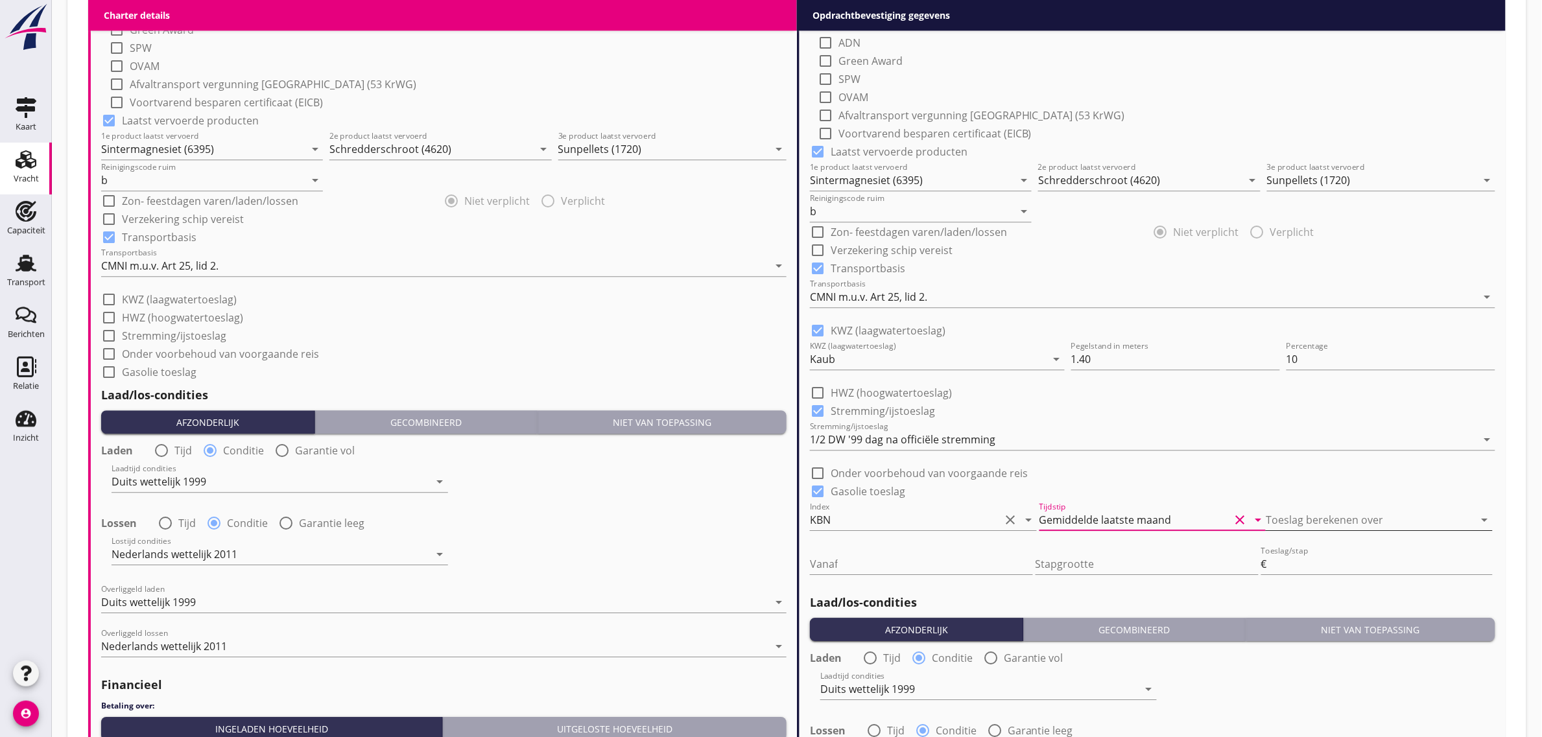
click at [1327, 514] on div at bounding box center [1361, 520] width 191 height 21
click at [1331, 530] on div "Vrachtprijs" at bounding box center [1380, 529] width 206 height 16
click at [856, 556] on input "Vanaf" at bounding box center [913, 564] width 206 height 21
type input "95"
click at [1088, 567] on input "Stapgrootte" at bounding box center [1121, 564] width 206 height 21
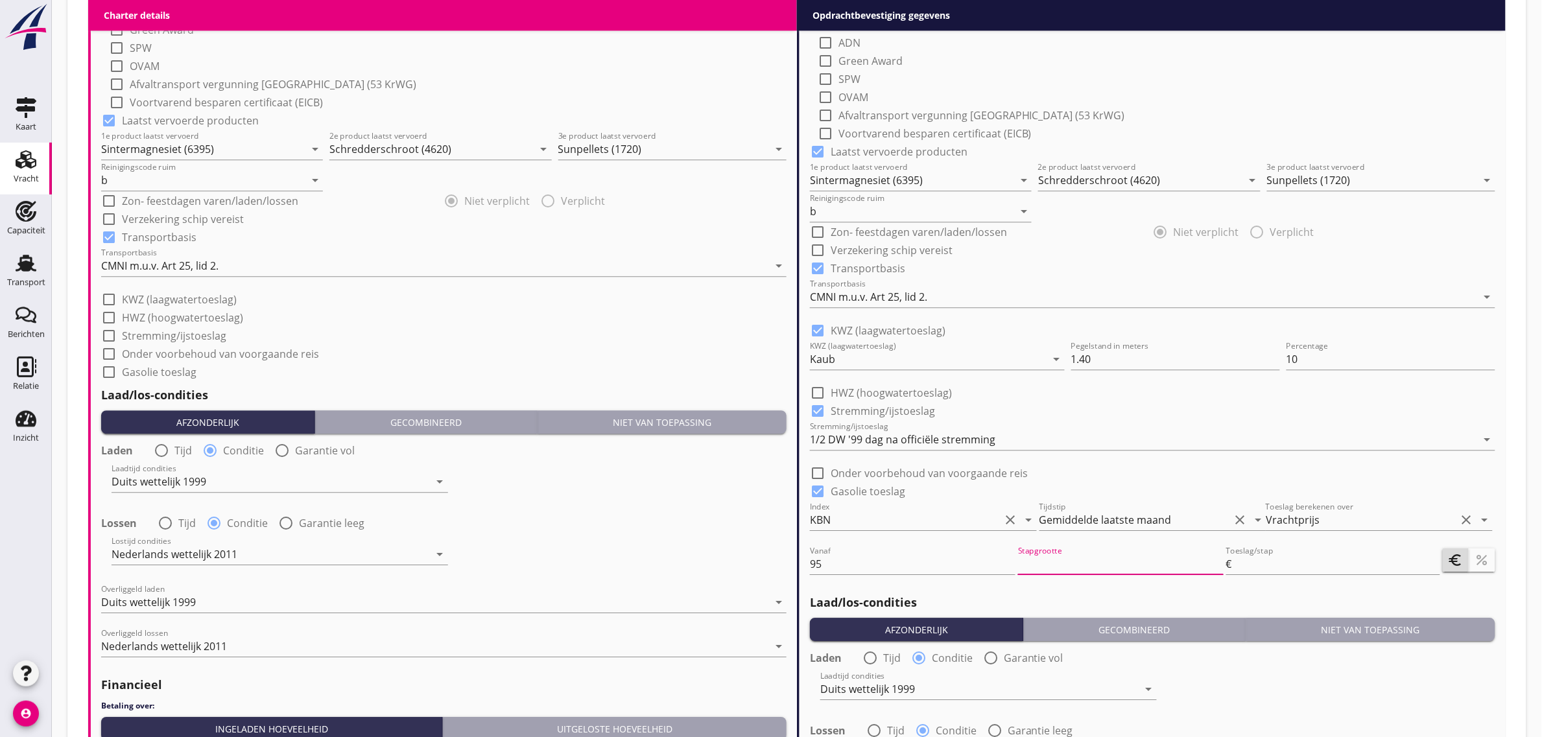
type input "0"
type input "0.5"
click at [1496, 558] on div "(Richt)prijs 11.15 ton Prijs opmerkingen Algemene opmerkingen Charter type: Per…" at bounding box center [1152, 263] width 706 height 1675
click at [1483, 558] on icon "percent" at bounding box center [1482, 560] width 16 height 16
click at [1332, 571] on input "Toeslag/stap" at bounding box center [1337, 564] width 205 height 21
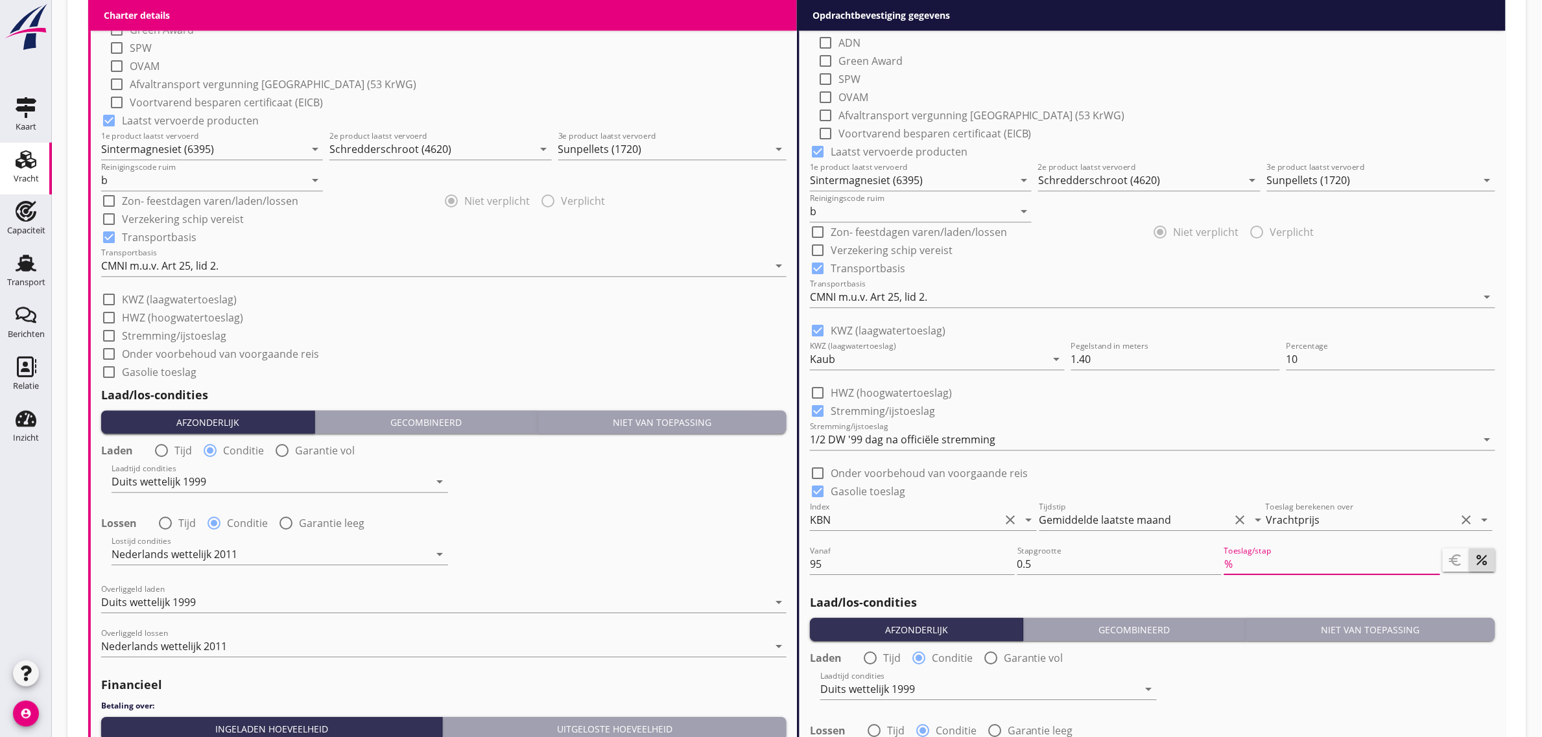
type input "0"
type input "0.5"
click at [1363, 395] on div "check_box_outline_blank HWZ (hoogwatertoeslag)" at bounding box center [1152, 392] width 685 height 18
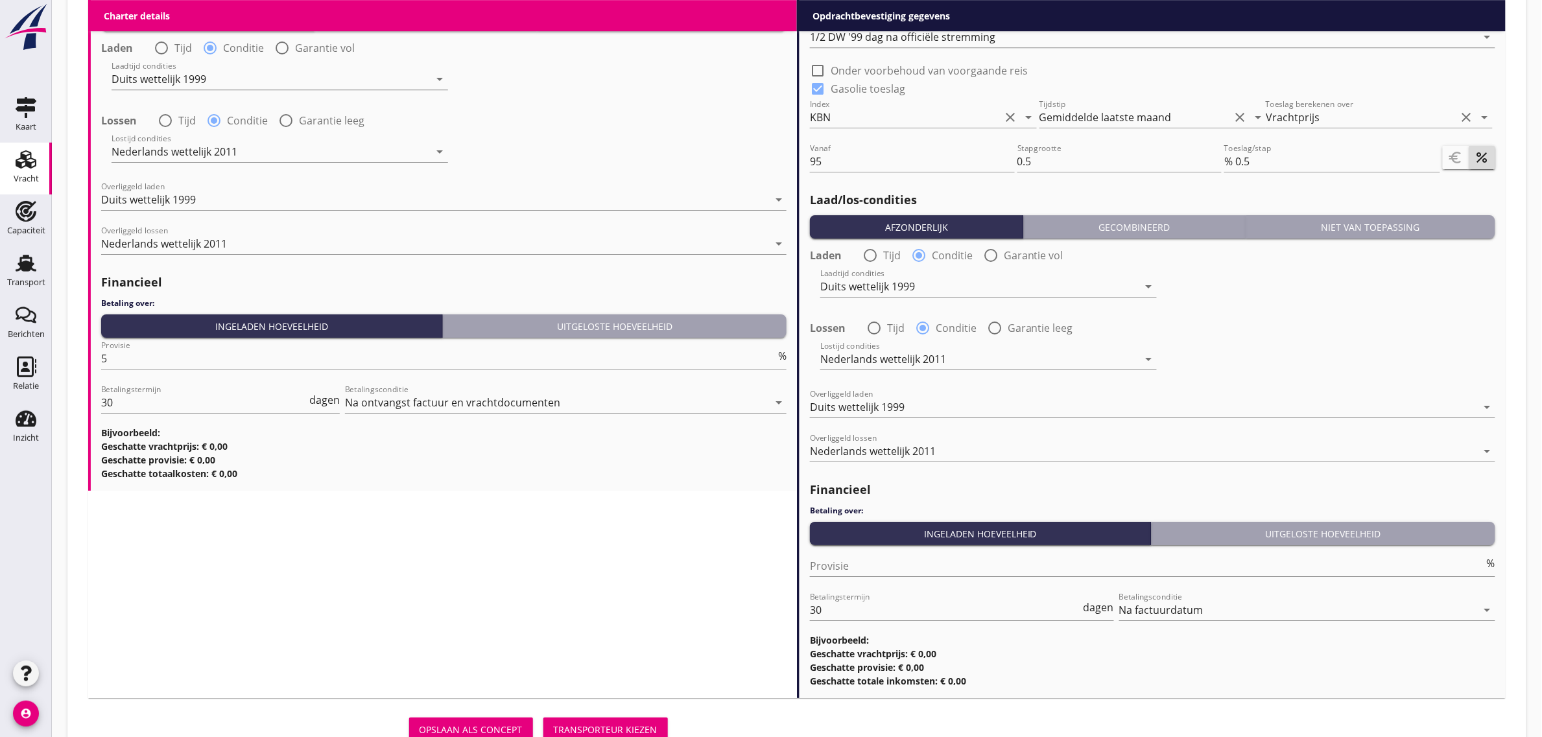
scroll to position [1728, 0]
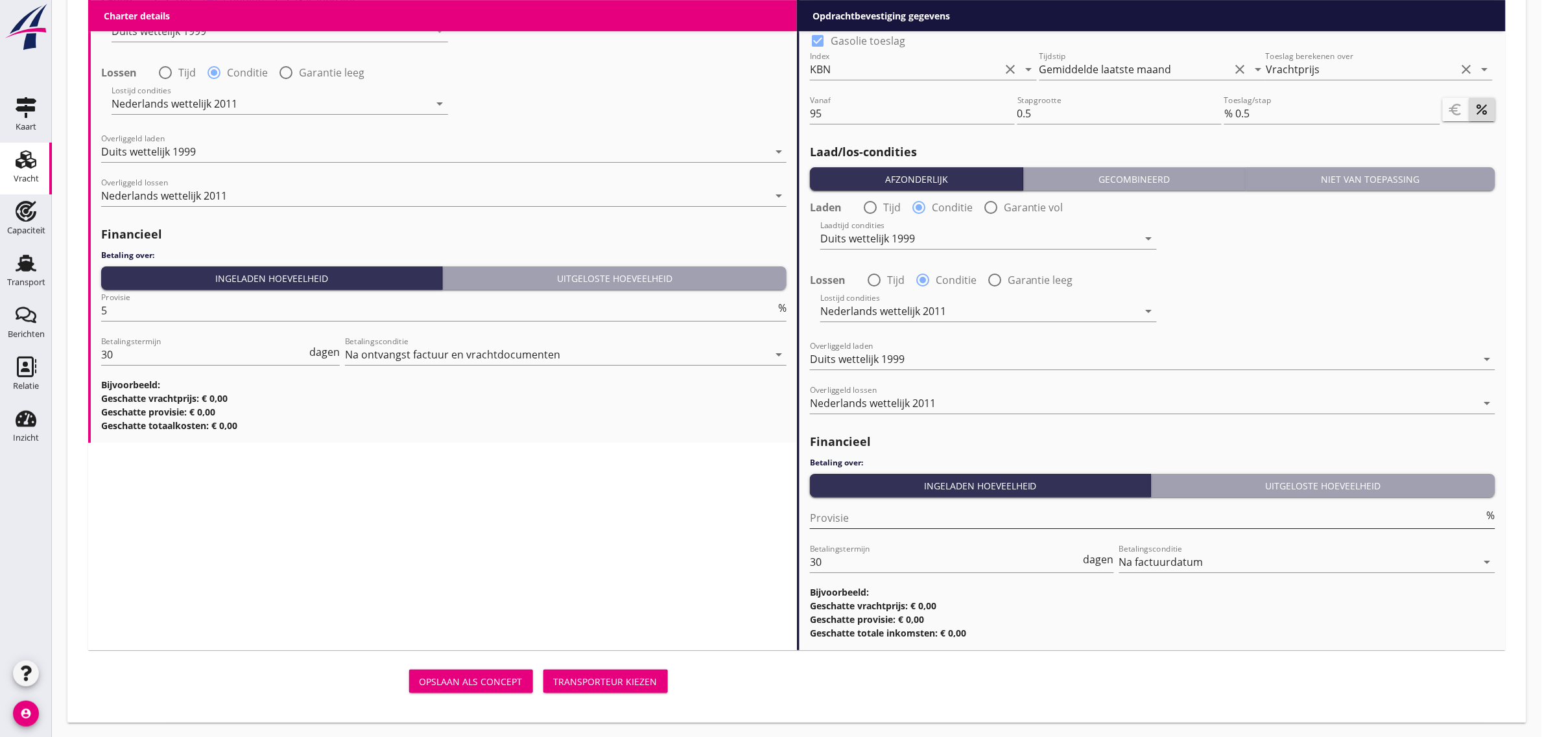
click at [886, 519] on input "Provisie" at bounding box center [1147, 518] width 674 height 21
type input "0"
click at [1252, 313] on div "Lostijd condities Nederlands wettelijk 2011 arrow_drop_down" at bounding box center [1152, 312] width 688 height 47
click at [622, 678] on div "Transporteur kiezen" at bounding box center [606, 682] width 104 height 14
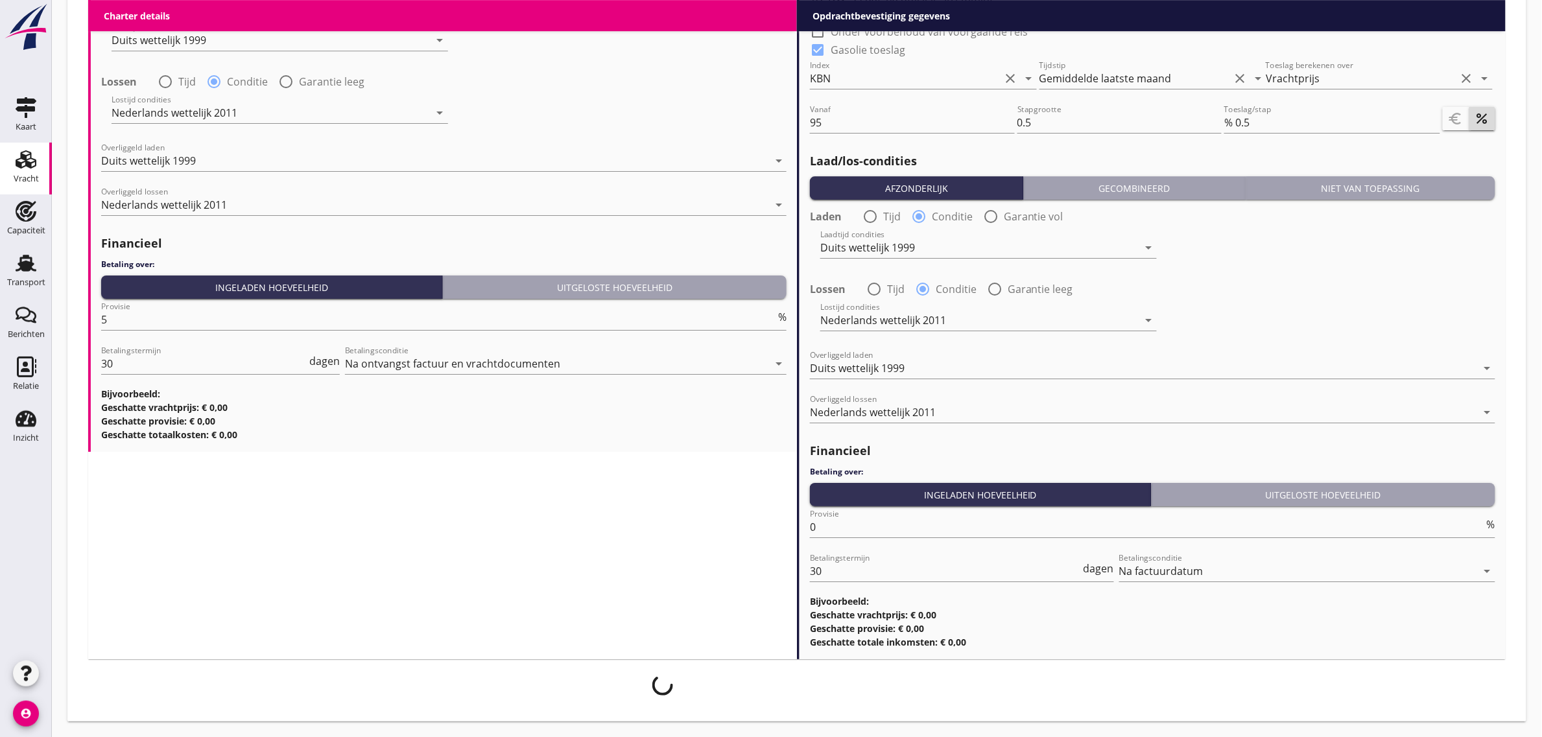
scroll to position [1718, 0]
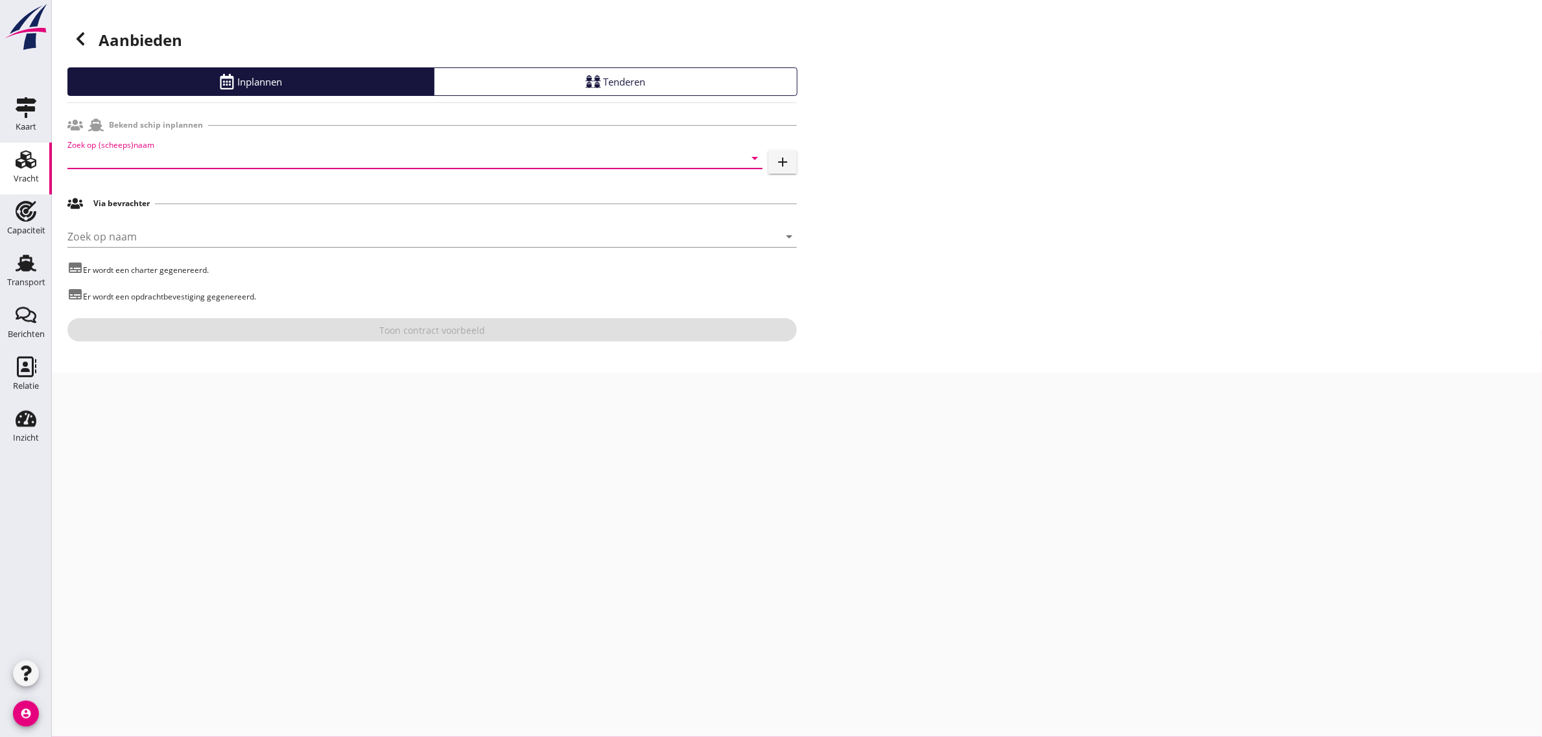
click at [126, 151] on input "Zoek op (scheeps)naam" at bounding box center [396, 158] width 659 height 21
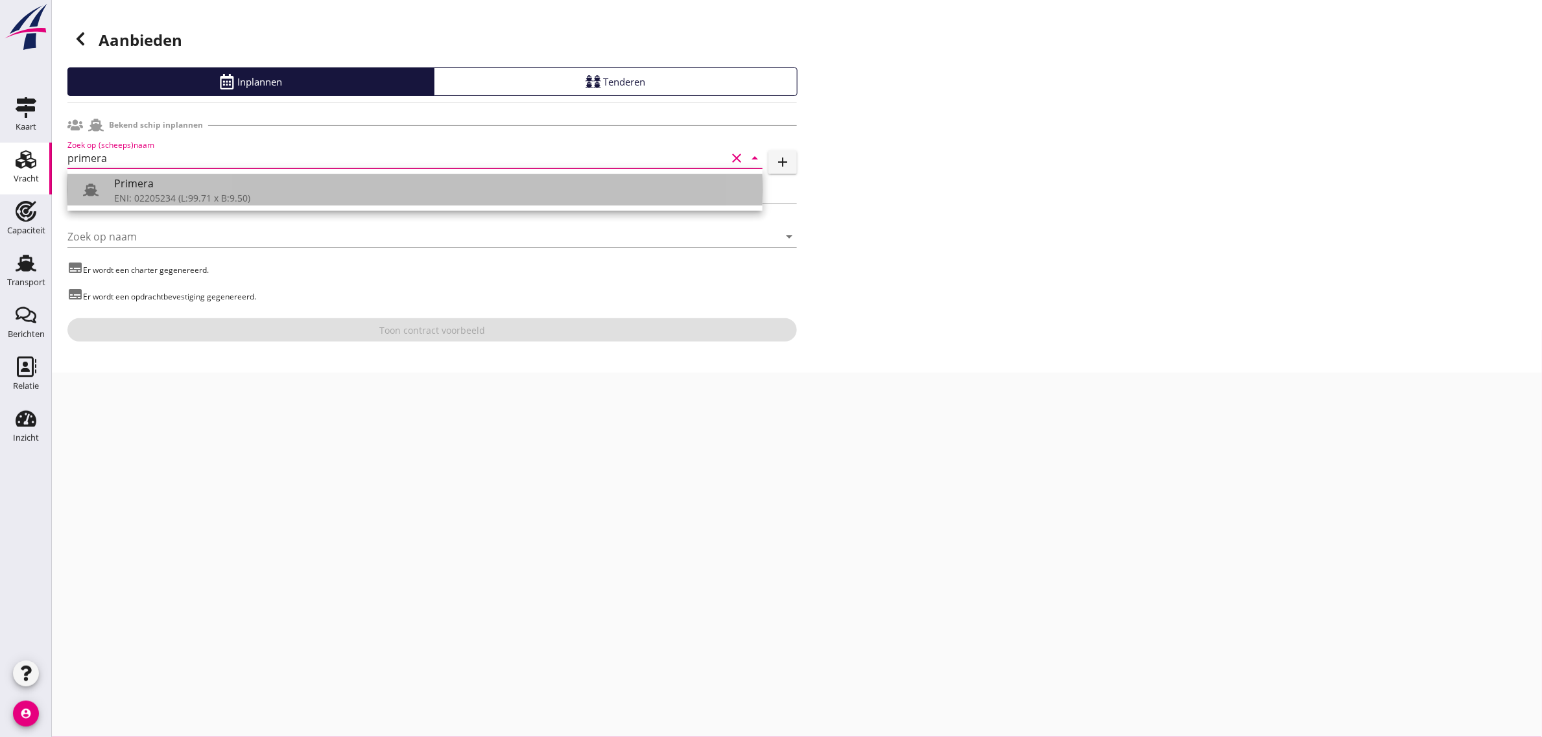
click at [140, 178] on div "Primera" at bounding box center [433, 184] width 638 height 16
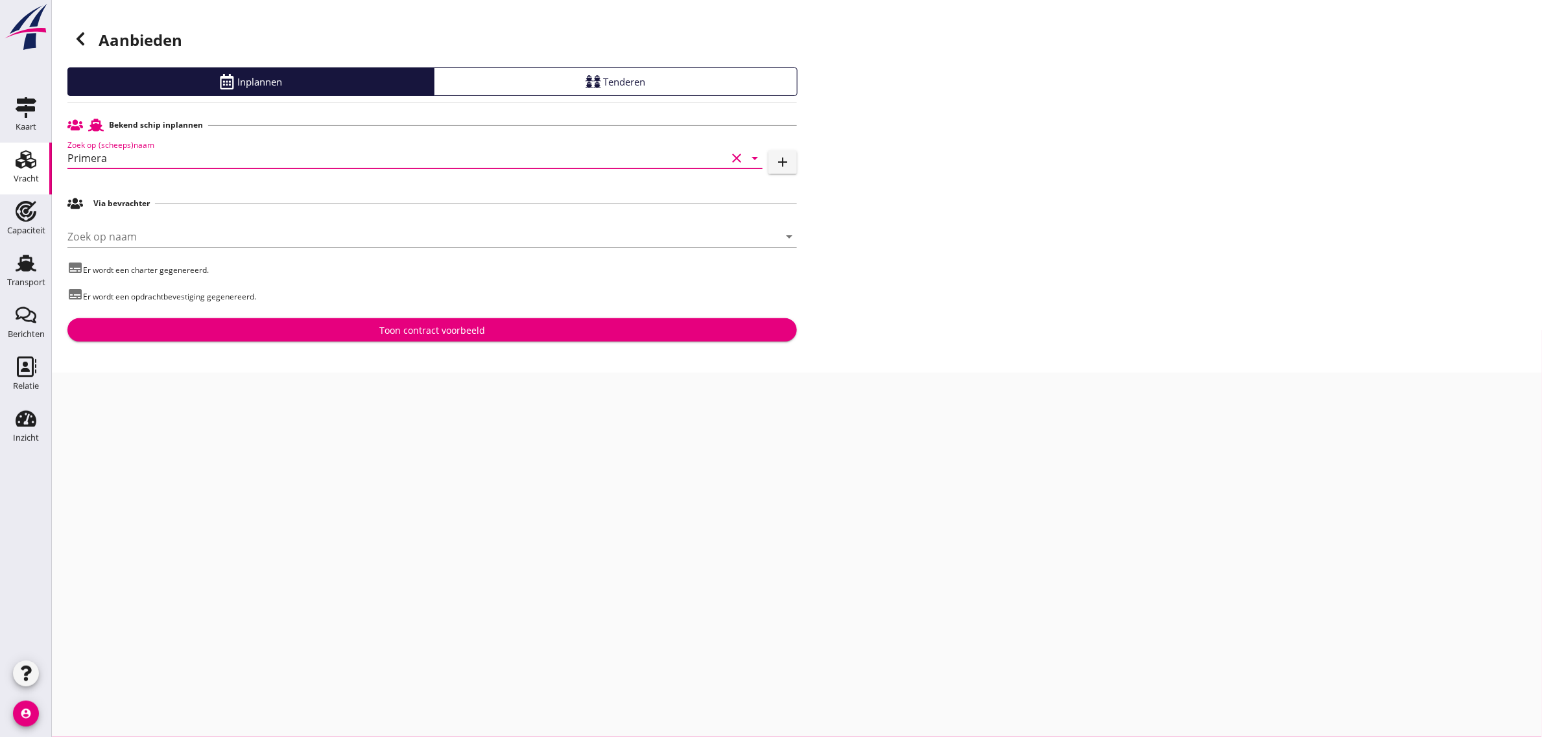
type input "Primera"
click at [394, 327] on div "Toon contract voorbeeld" at bounding box center [432, 331] width 106 height 14
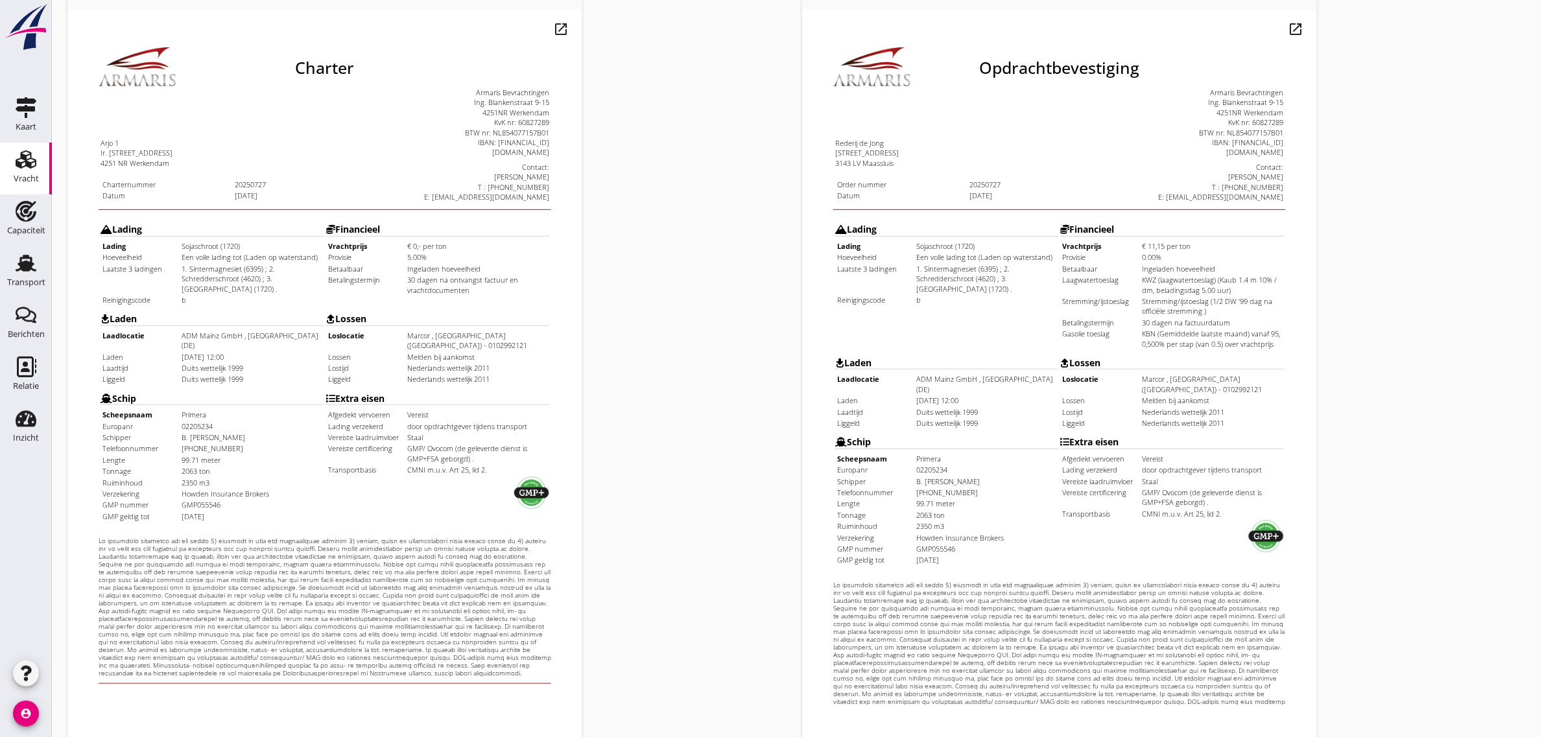
scroll to position [222, 0]
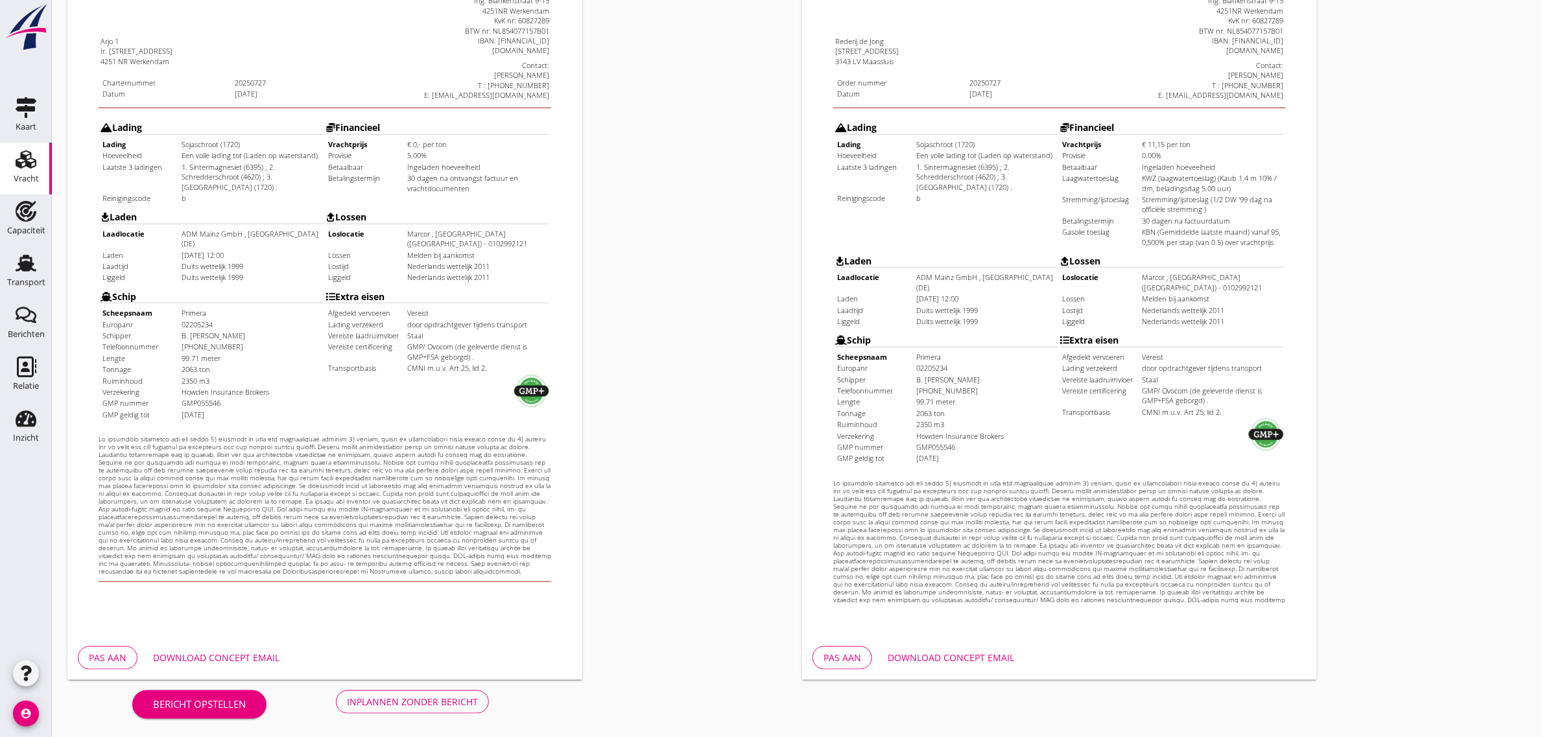
click at [403, 698] on div "Inplannen zonder bericht" at bounding box center [412, 702] width 131 height 14
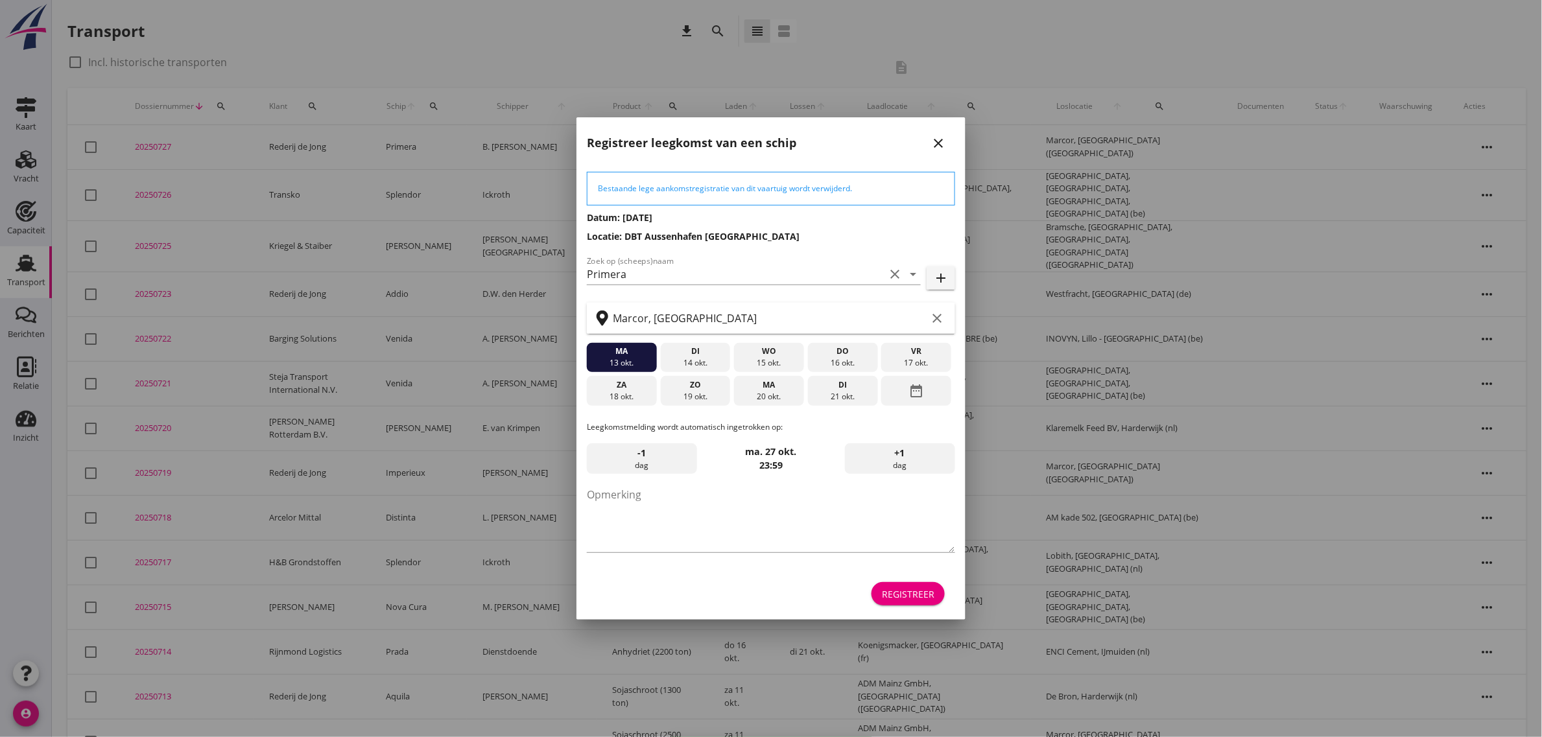
click at [922, 589] on div "Registreer" at bounding box center [908, 594] width 53 height 14
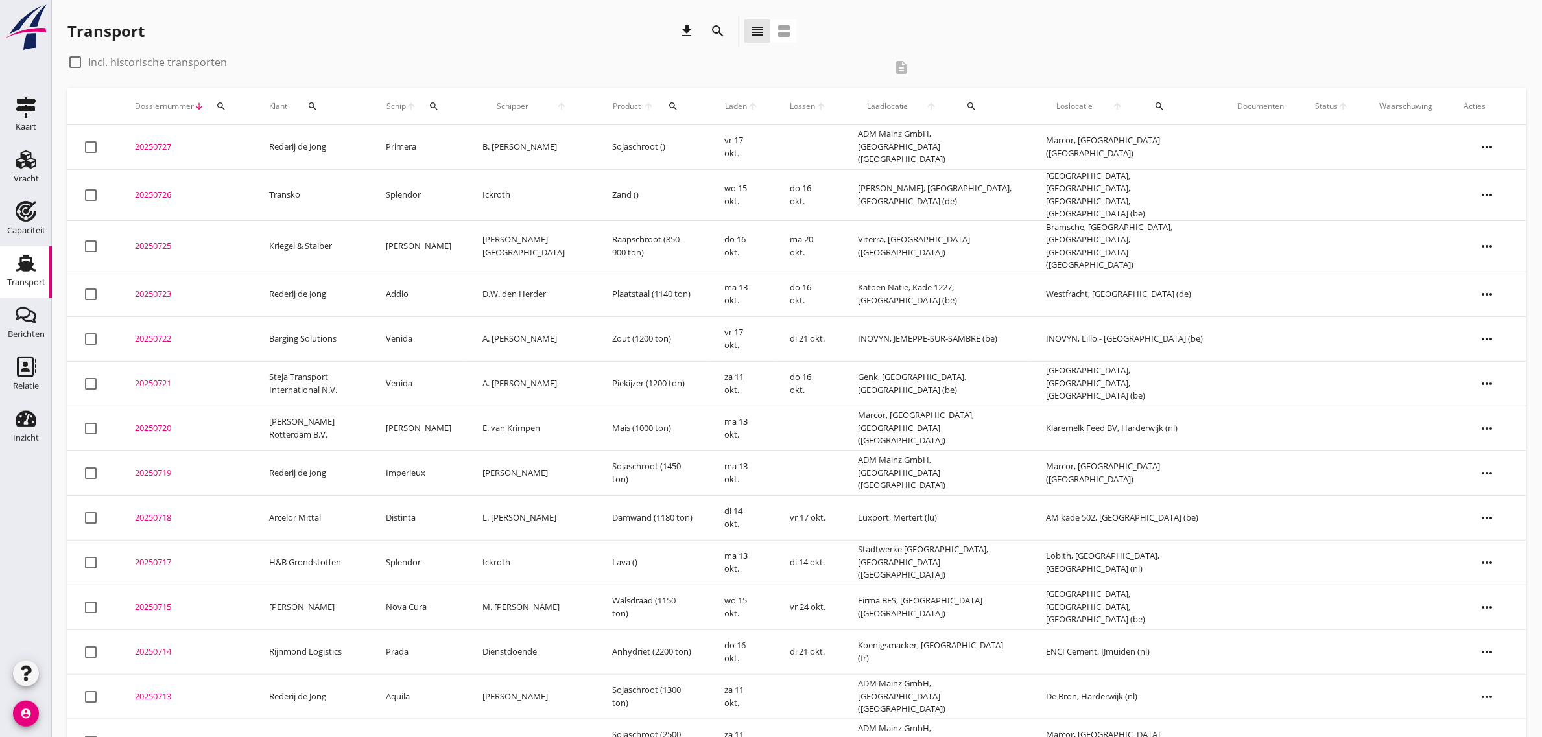
click at [306, 144] on td "Rederij de Jong" at bounding box center [312, 147] width 117 height 45
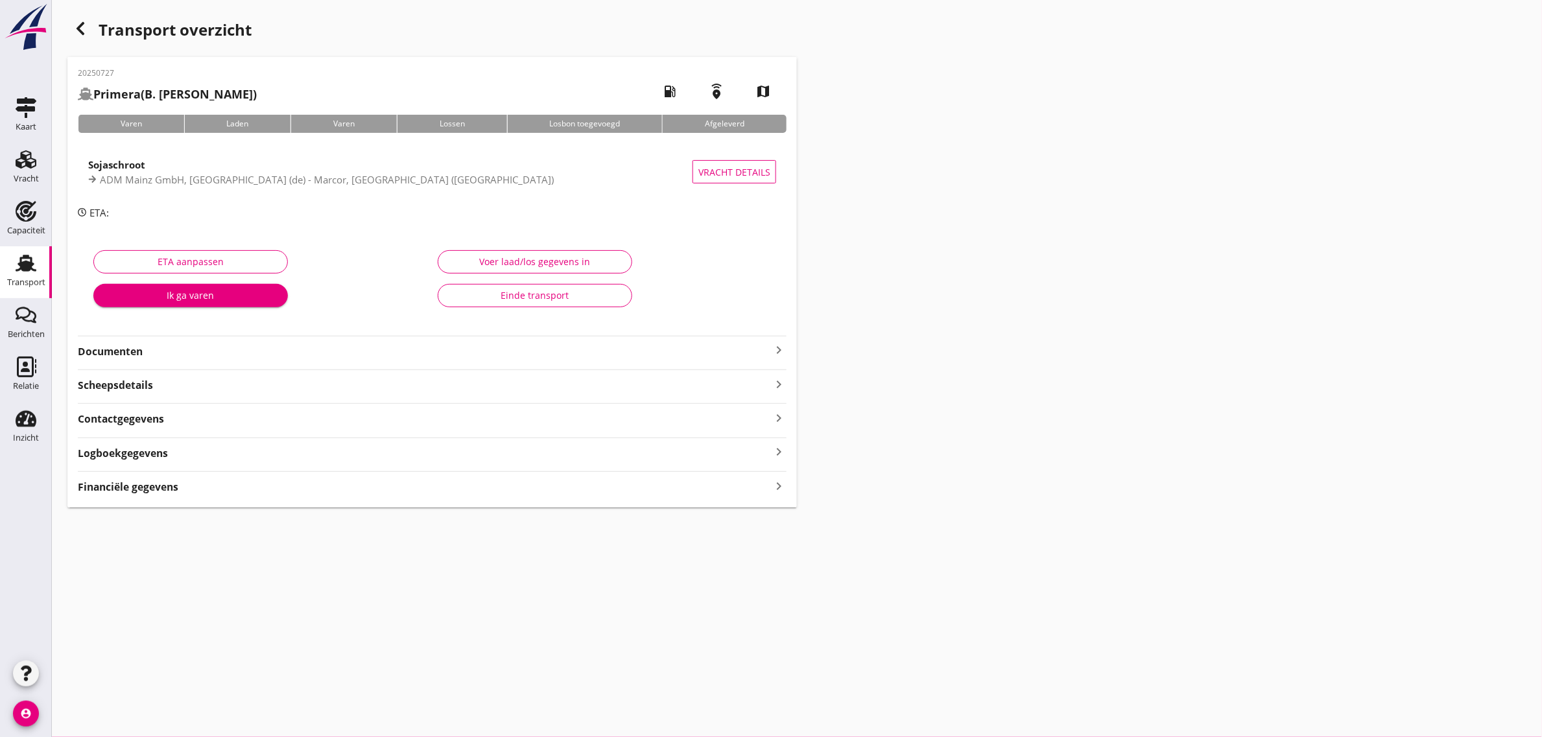
click at [108, 350] on strong "Documenten" at bounding box center [424, 351] width 693 height 15
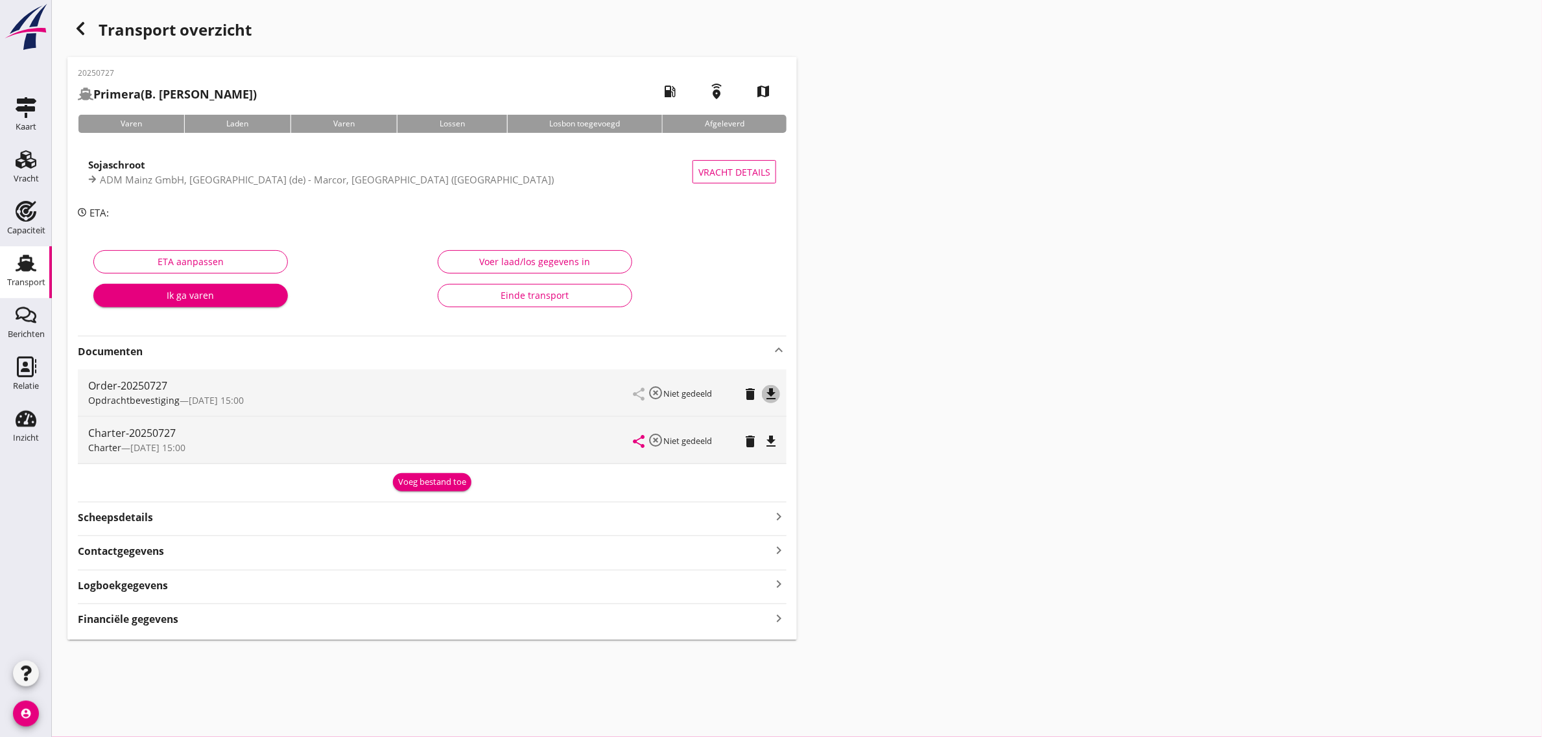
click at [775, 397] on icon "file_download" at bounding box center [771, 394] width 16 height 16
drag, startPoint x: 776, startPoint y: 443, endPoint x: 796, endPoint y: 435, distance: 20.9
click at [776, 443] on icon "file_download" at bounding box center [771, 442] width 16 height 16
click at [1136, 310] on div "Transport overzicht 20250727 Primera (B. van Driel) local_gas_station emergency…" at bounding box center [797, 327] width 1490 height 655
drag, startPoint x: 17, startPoint y: 273, endPoint x: 112, endPoint y: 735, distance: 471.4
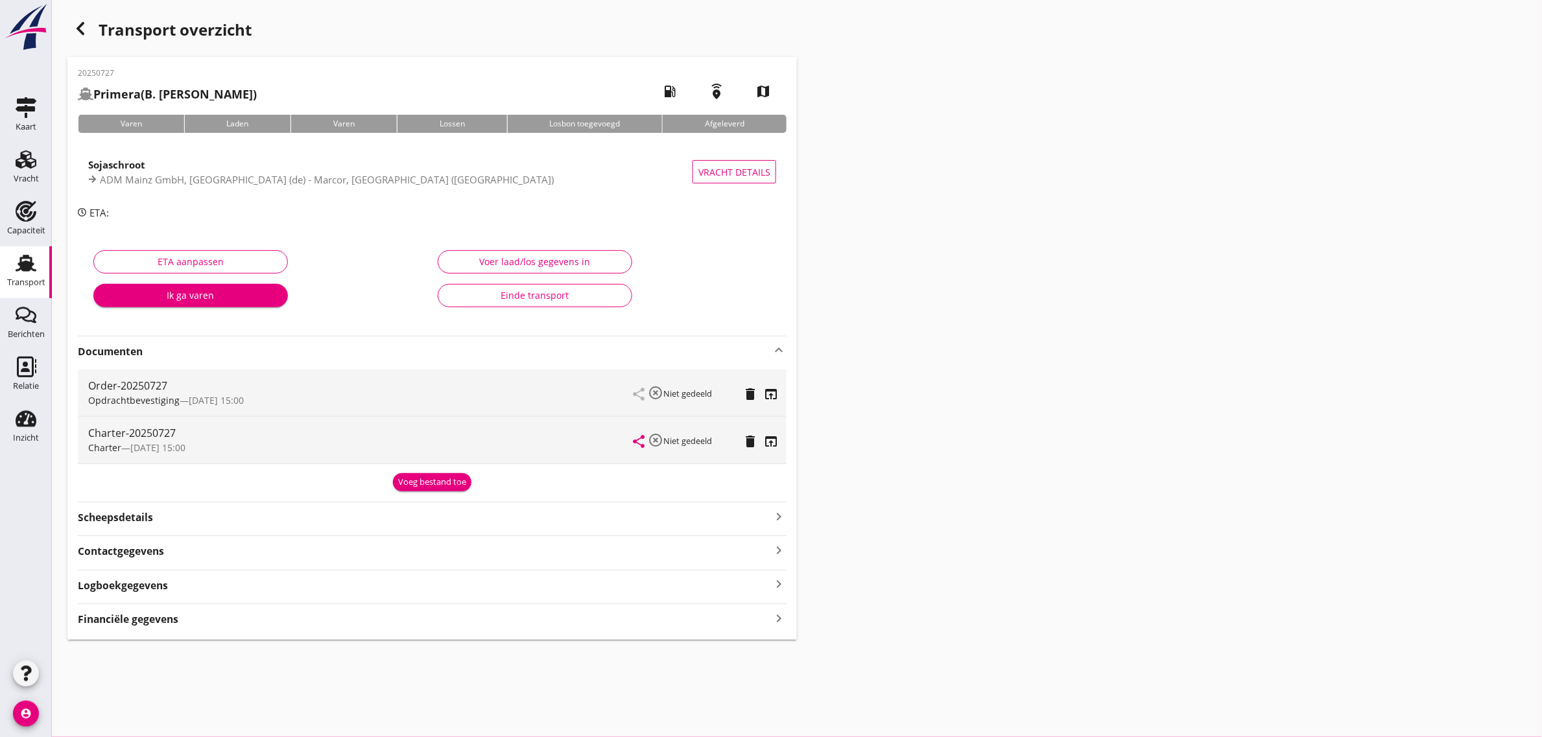
click at [17, 274] on div "Transport" at bounding box center [26, 283] width 38 height 18
